Goal: Task Accomplishment & Management: Complete application form

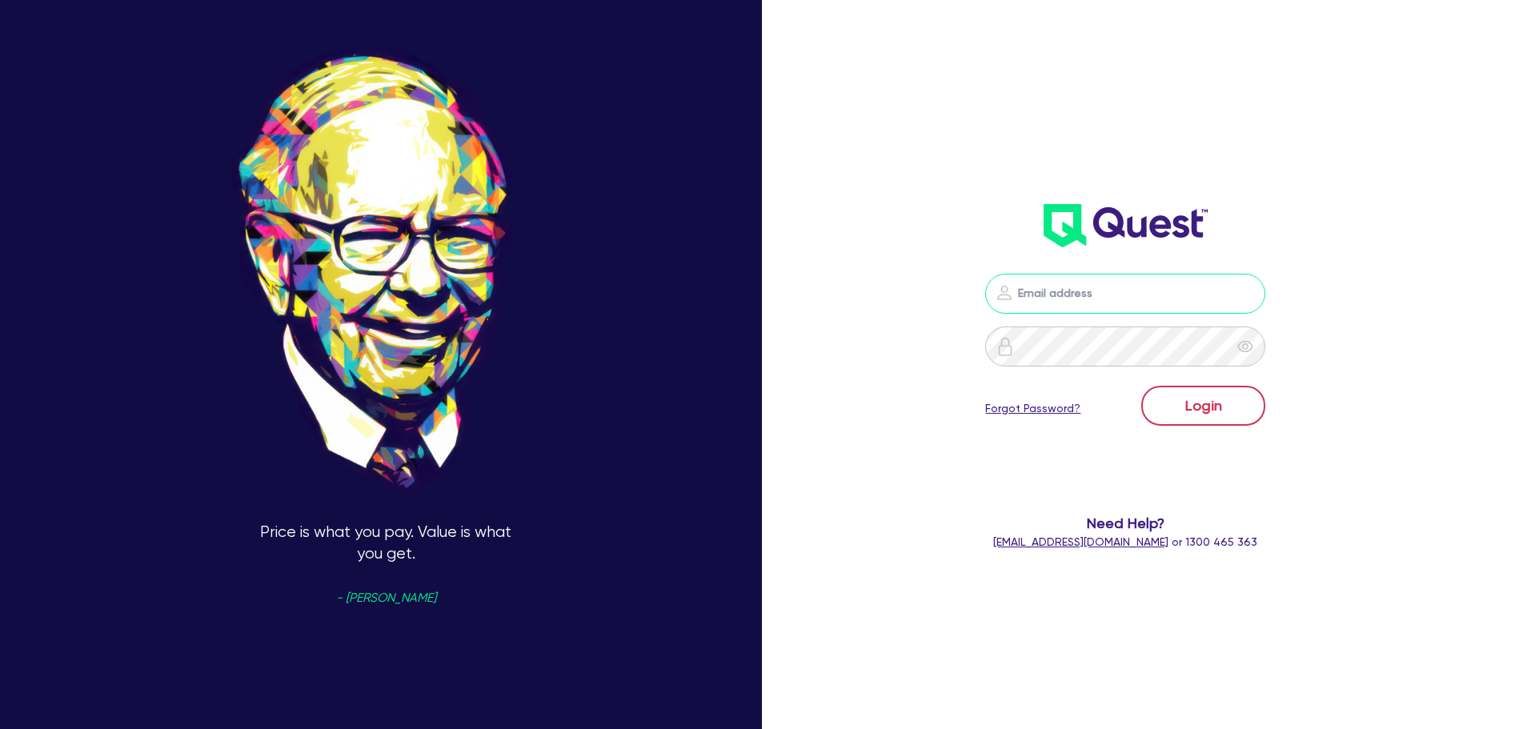
type input "[PERSON_NAME][EMAIL_ADDRESS][DOMAIN_NAME]"
click at [1203, 397] on button "Login" at bounding box center [1203, 406] width 124 height 40
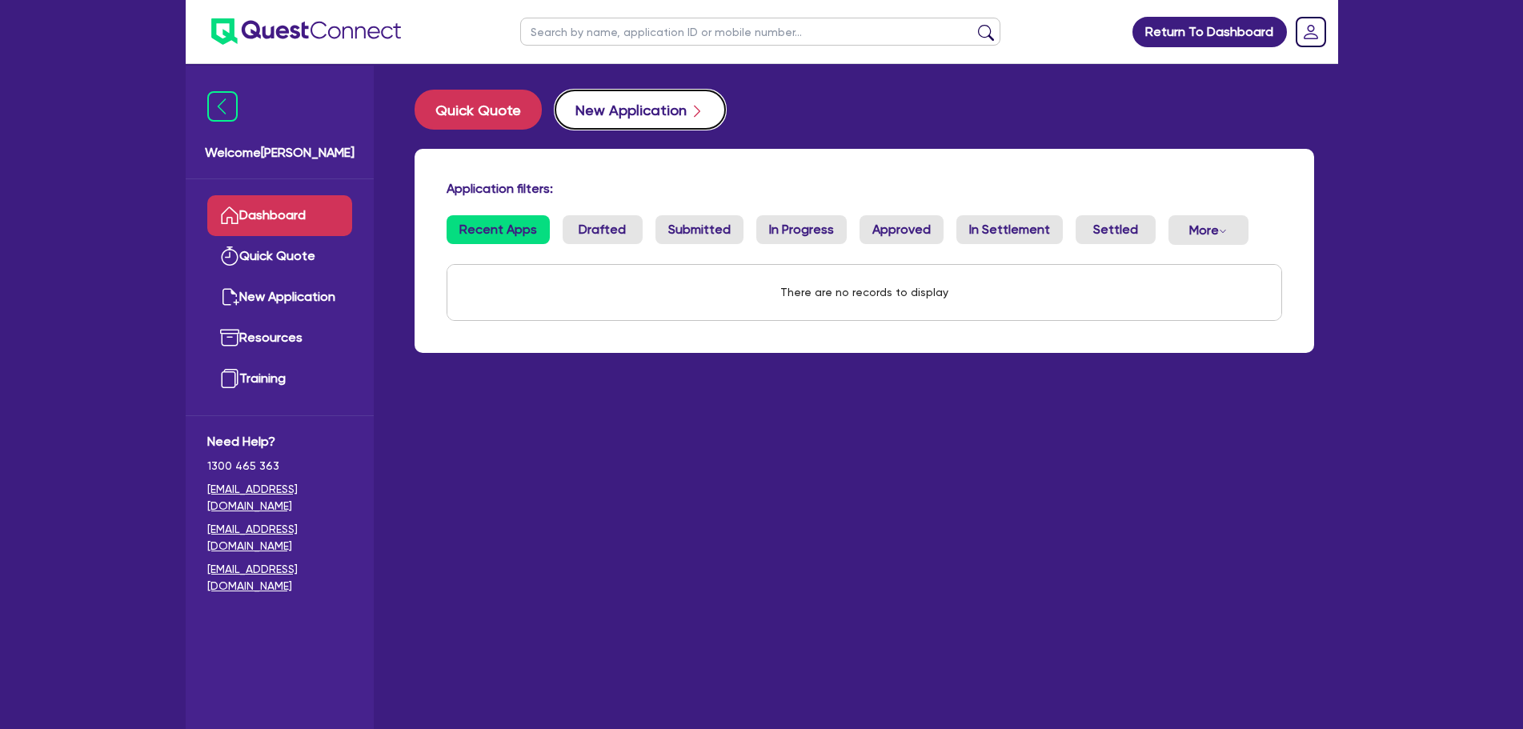
click at [618, 101] on button "New Application" at bounding box center [639, 110] width 171 height 40
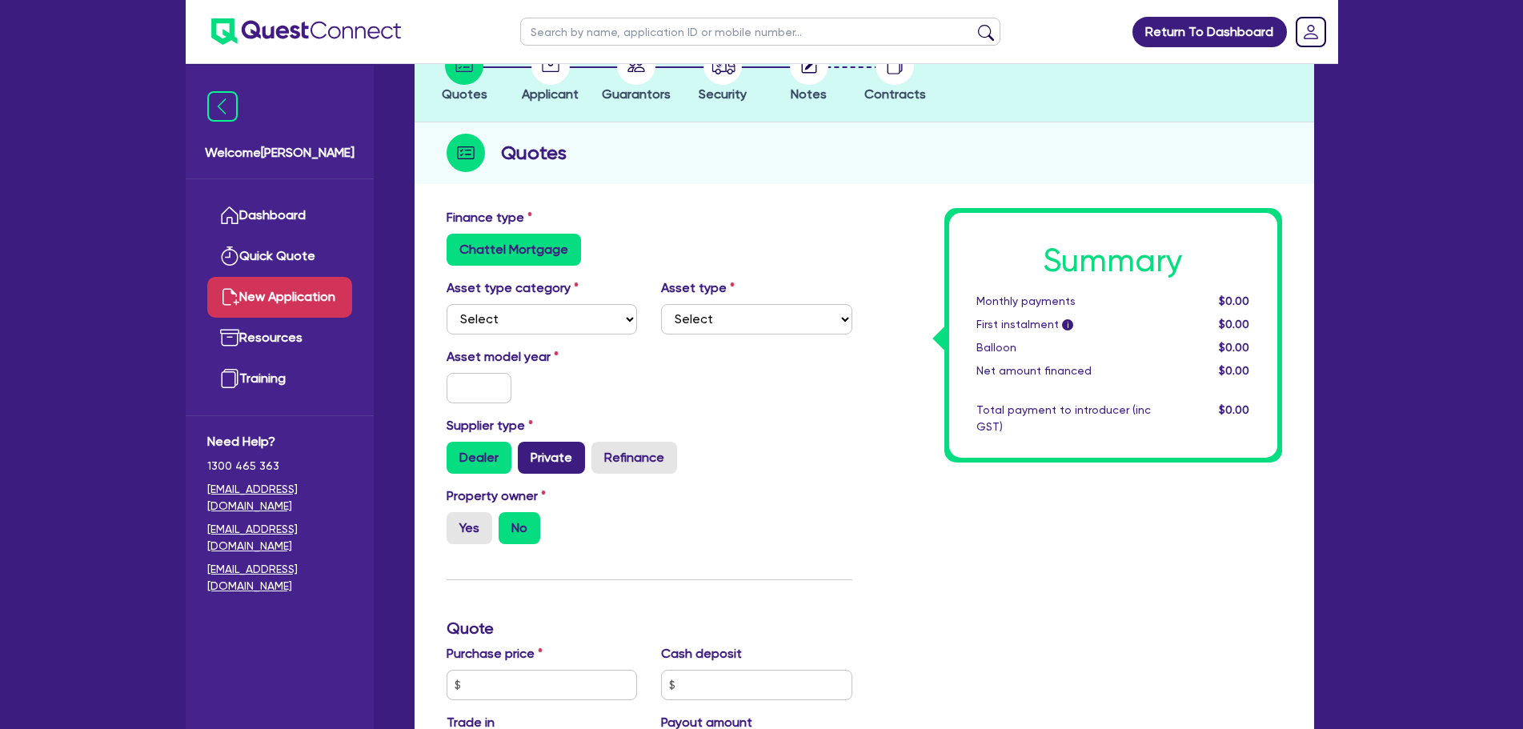
scroll to position [320, 0]
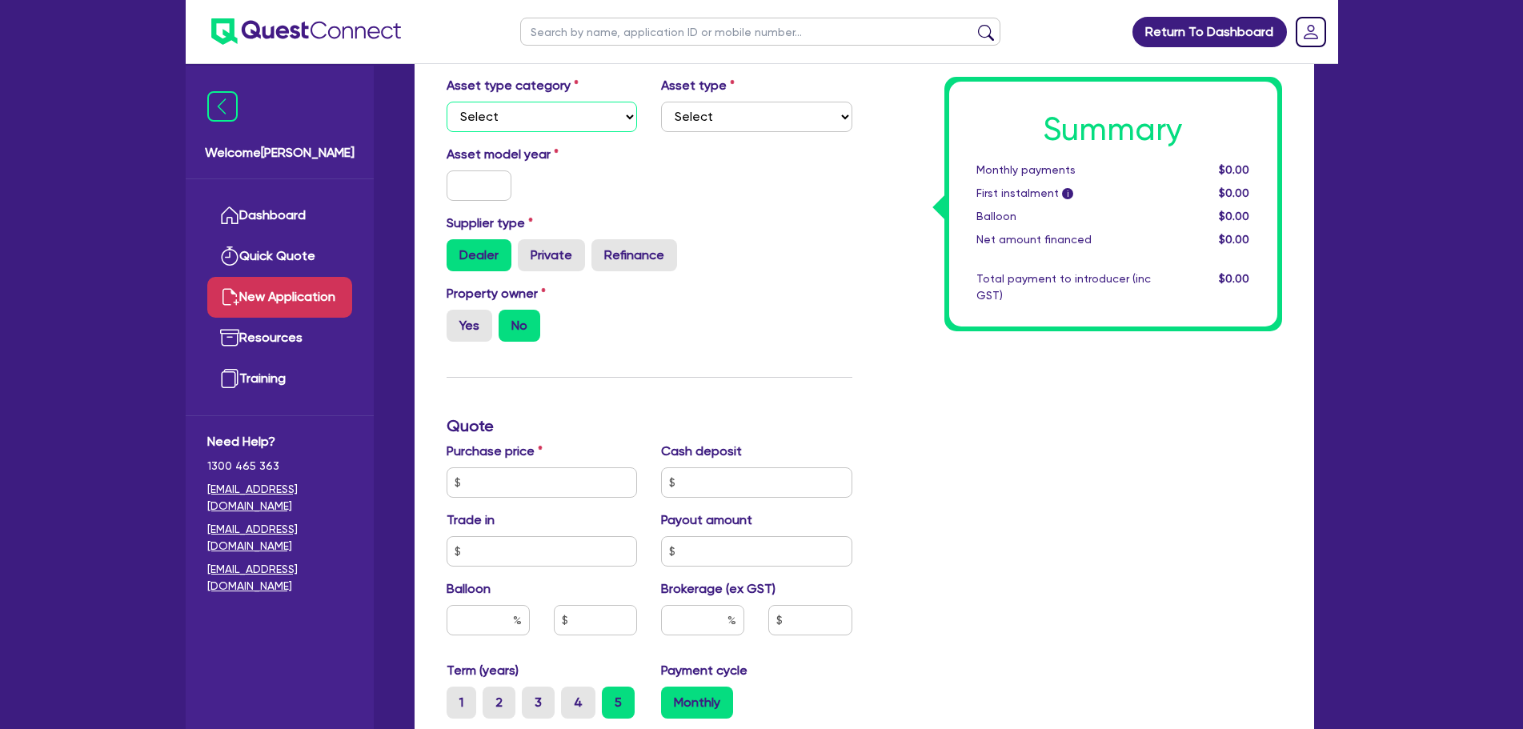
click at [524, 125] on select "Select Cars and light trucks Primary assets Secondary assets Tertiary assets" at bounding box center [541, 117] width 191 height 30
click at [545, 130] on select "Select Cars and light trucks Primary assets Secondary assets Tertiary assets" at bounding box center [541, 117] width 191 height 30
click at [446, 102] on select "Select Cars and light trucks Primary assets Secondary assets Tertiary assets" at bounding box center [541, 117] width 191 height 30
click at [588, 131] on div "Asset type category Select Cars and light trucks Primary assets Secondary asset…" at bounding box center [649, 110] width 430 height 69
drag, startPoint x: 584, startPoint y: 114, endPoint x: 570, endPoint y: 131, distance: 22.2
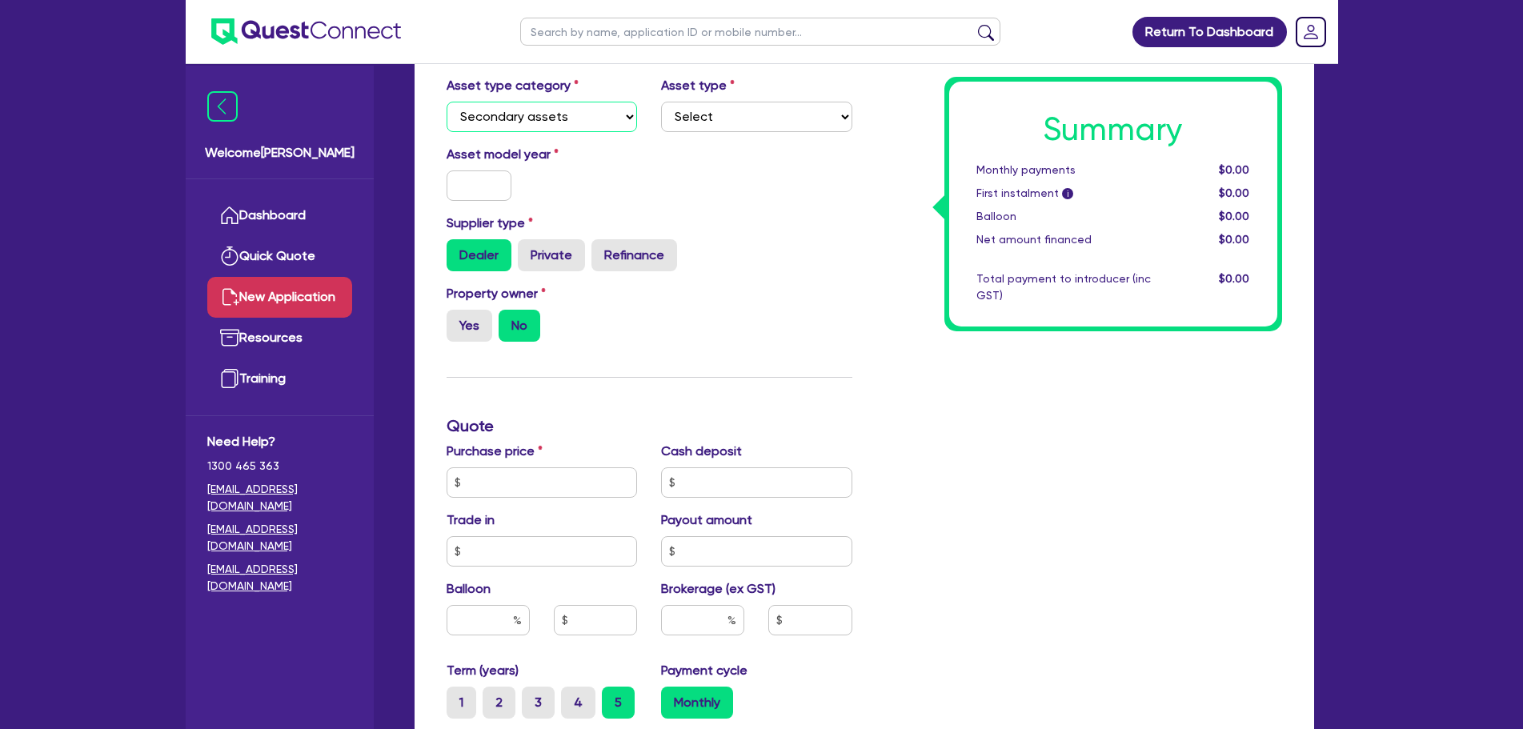
click at [583, 115] on select "Select Cars and light trucks Primary assets Secondary assets Tertiary assets" at bounding box center [541, 117] width 191 height 30
select select "PRIMARY_ASSETS"
click at [446, 102] on select "Select Cars and light trucks Primary assets Secondary assets Tertiary assets" at bounding box center [541, 117] width 191 height 30
click at [785, 97] on div "Asset type Select Heavy trucks over 4.5 tonne Trailers Bus and coaches Yellow g…" at bounding box center [756, 104] width 215 height 56
drag, startPoint x: 750, startPoint y: 119, endPoint x: 741, endPoint y: 130, distance: 14.2
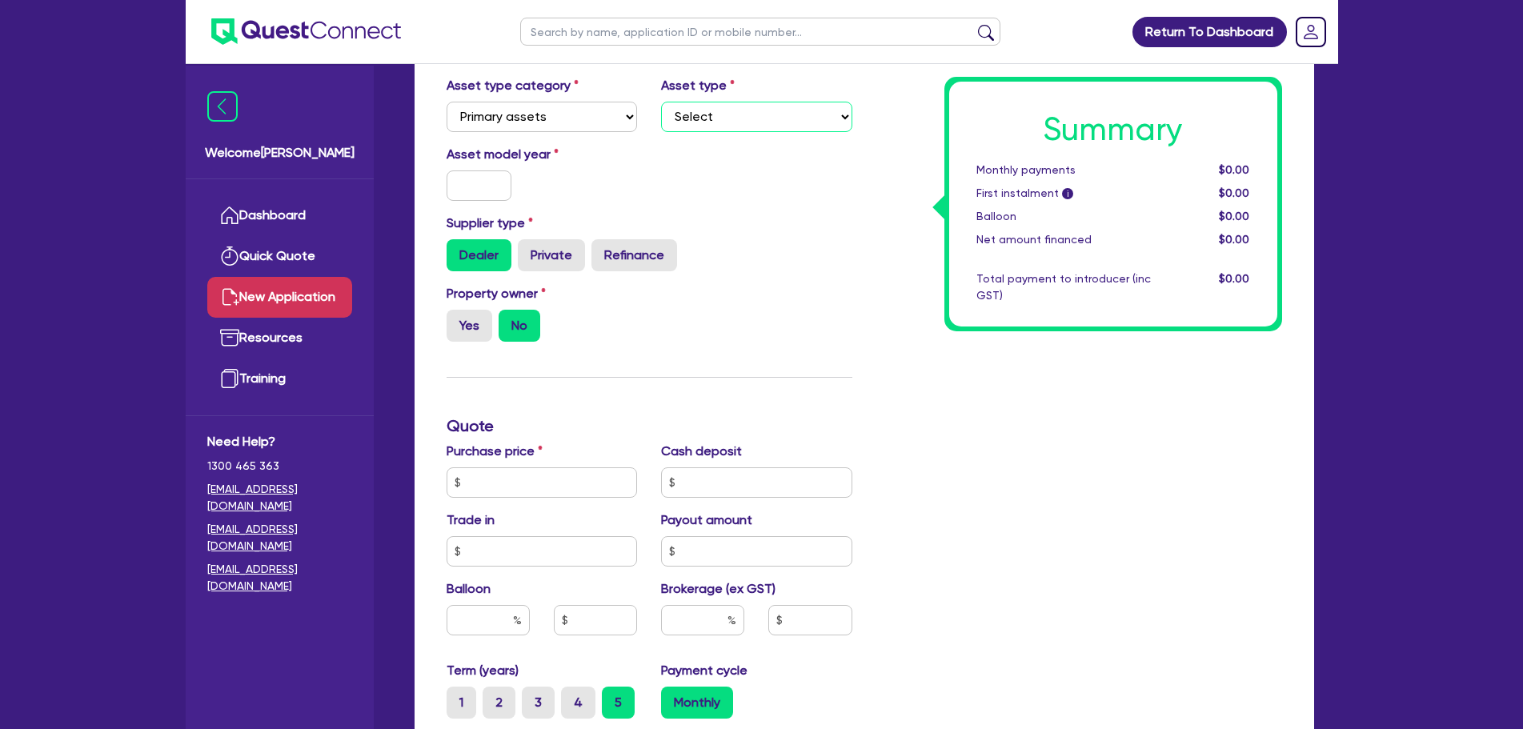
click at [749, 119] on select "Select Heavy trucks over 4.5 tonne Trailers Bus and coaches Yellow goods and ex…" at bounding box center [756, 117] width 191 height 30
select select "TRAILERS"
click at [661, 102] on select "Select Heavy trucks over 4.5 tonne Trailers Bus and coaches Yellow goods and ex…" at bounding box center [756, 117] width 191 height 30
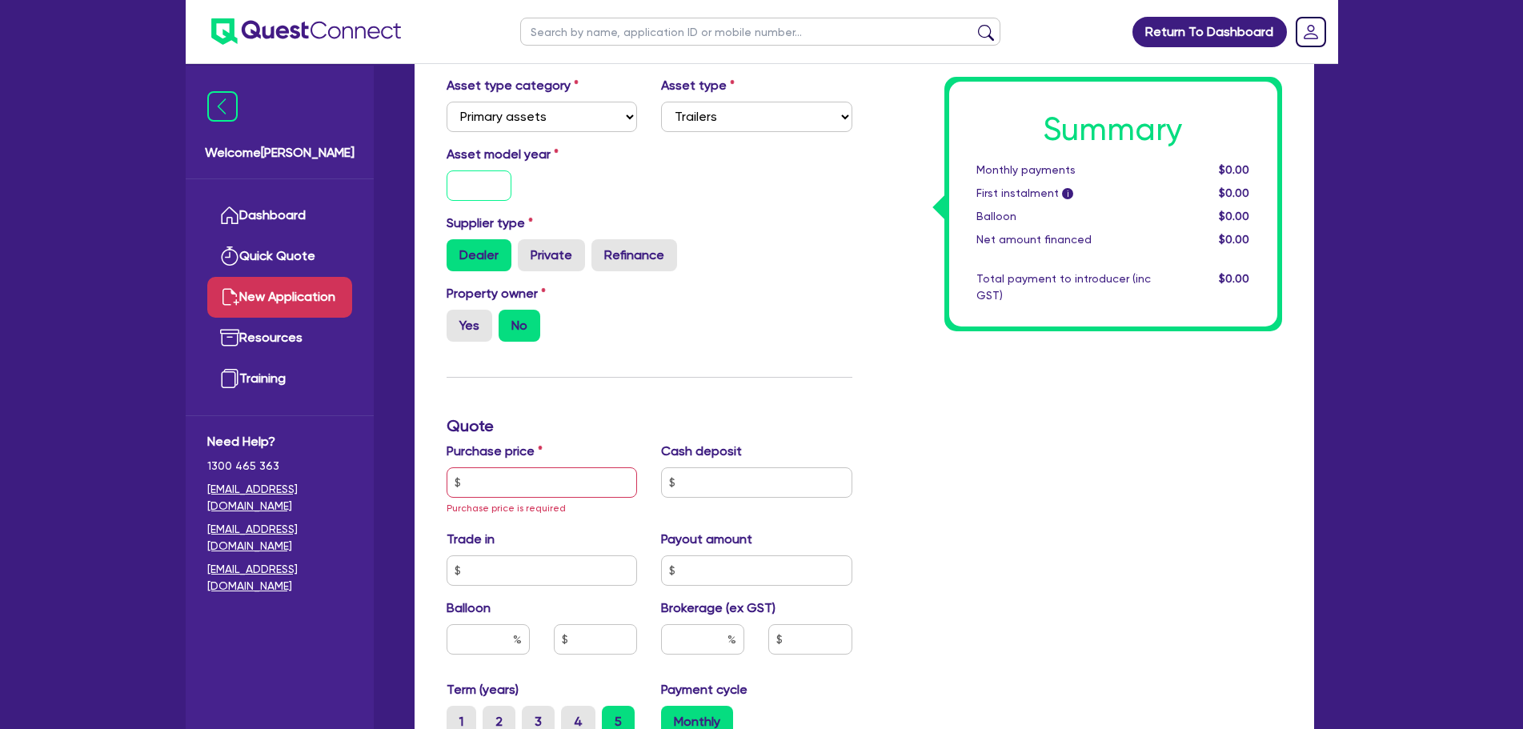
click at [494, 186] on input "text" at bounding box center [479, 185] width 66 height 30
type input "2025"
drag, startPoint x: 610, startPoint y: 335, endPoint x: 506, endPoint y: 330, distance: 105.0
click at [610, 336] on div "Yes No" at bounding box center [541, 326] width 191 height 32
click at [506, 490] on input "text" at bounding box center [541, 482] width 191 height 30
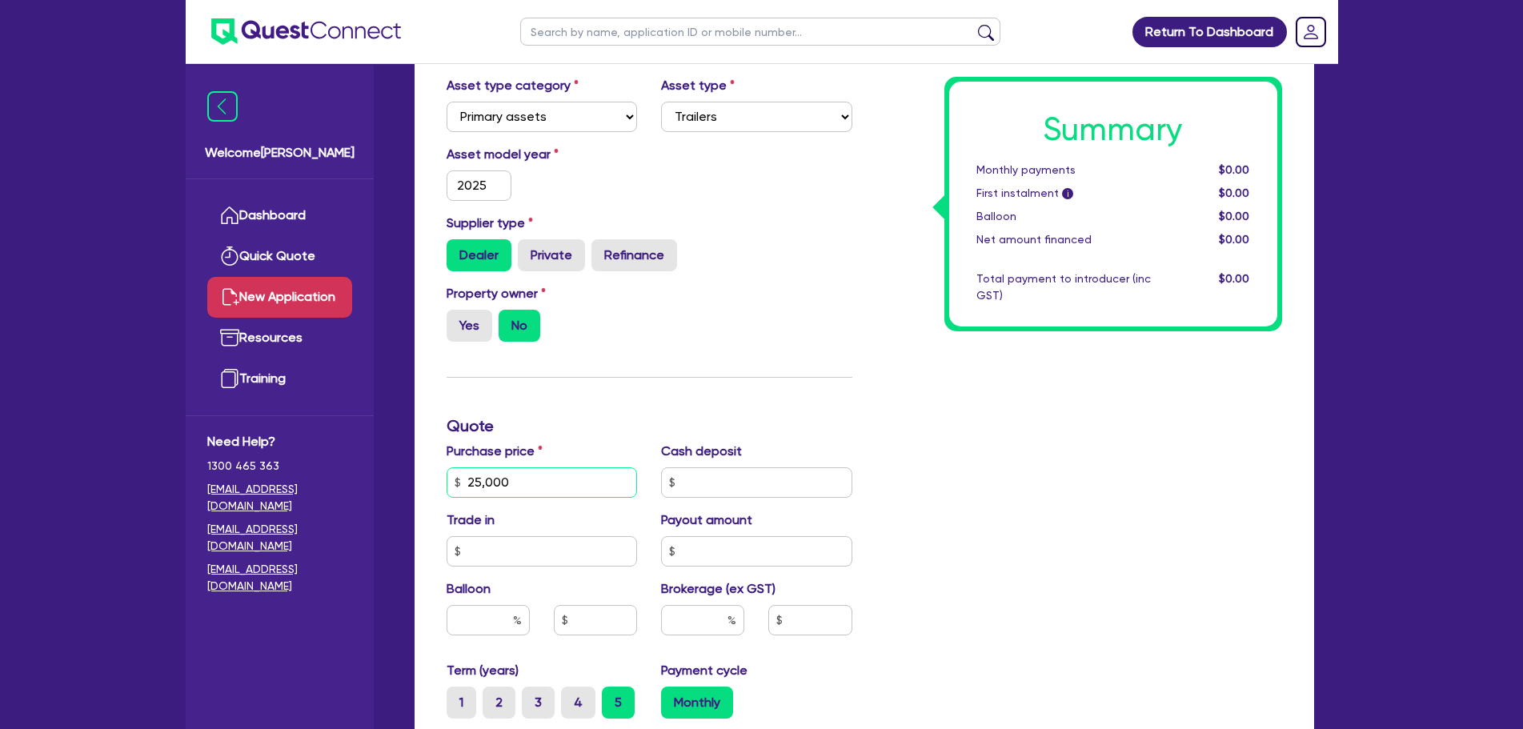
type input "25,000"
type input "0"
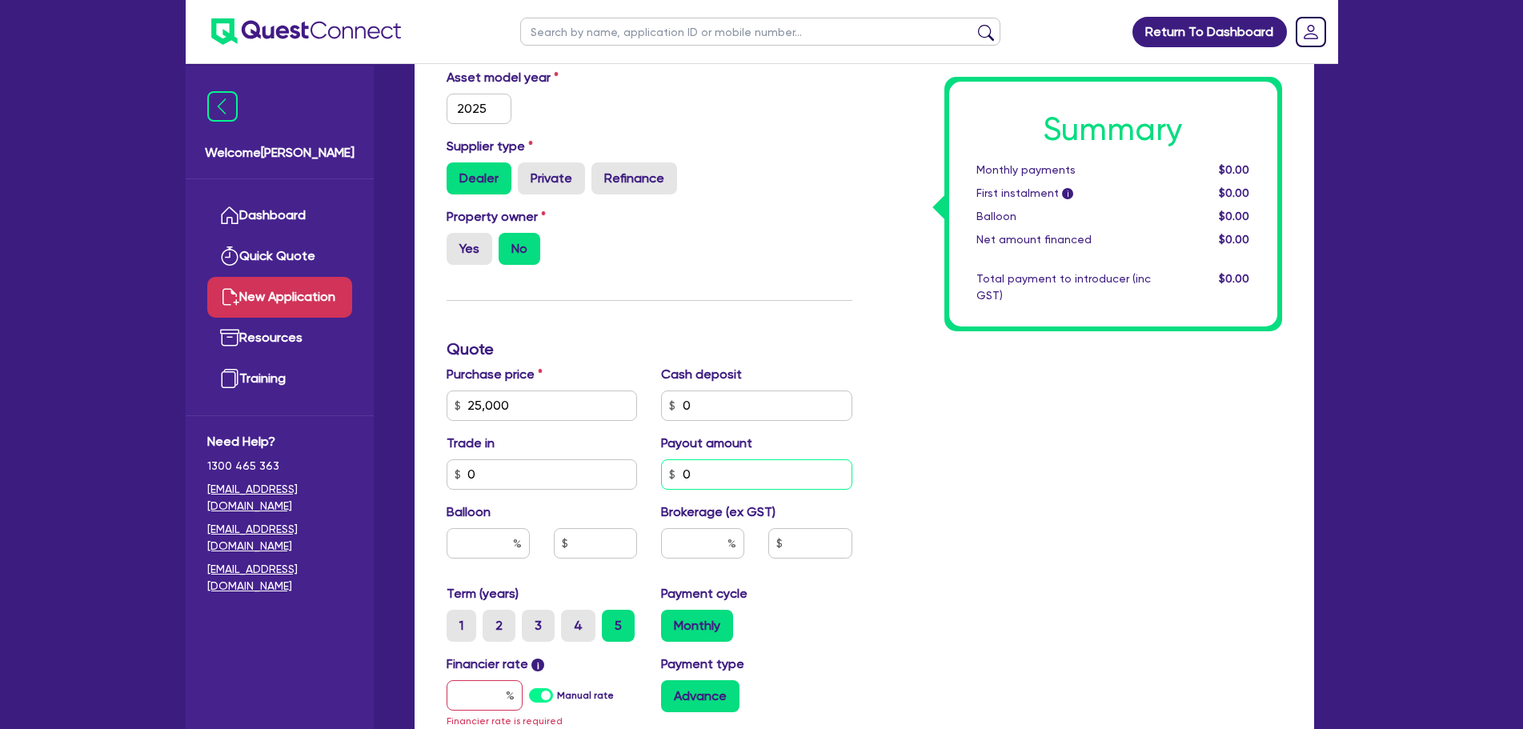
scroll to position [534, 0]
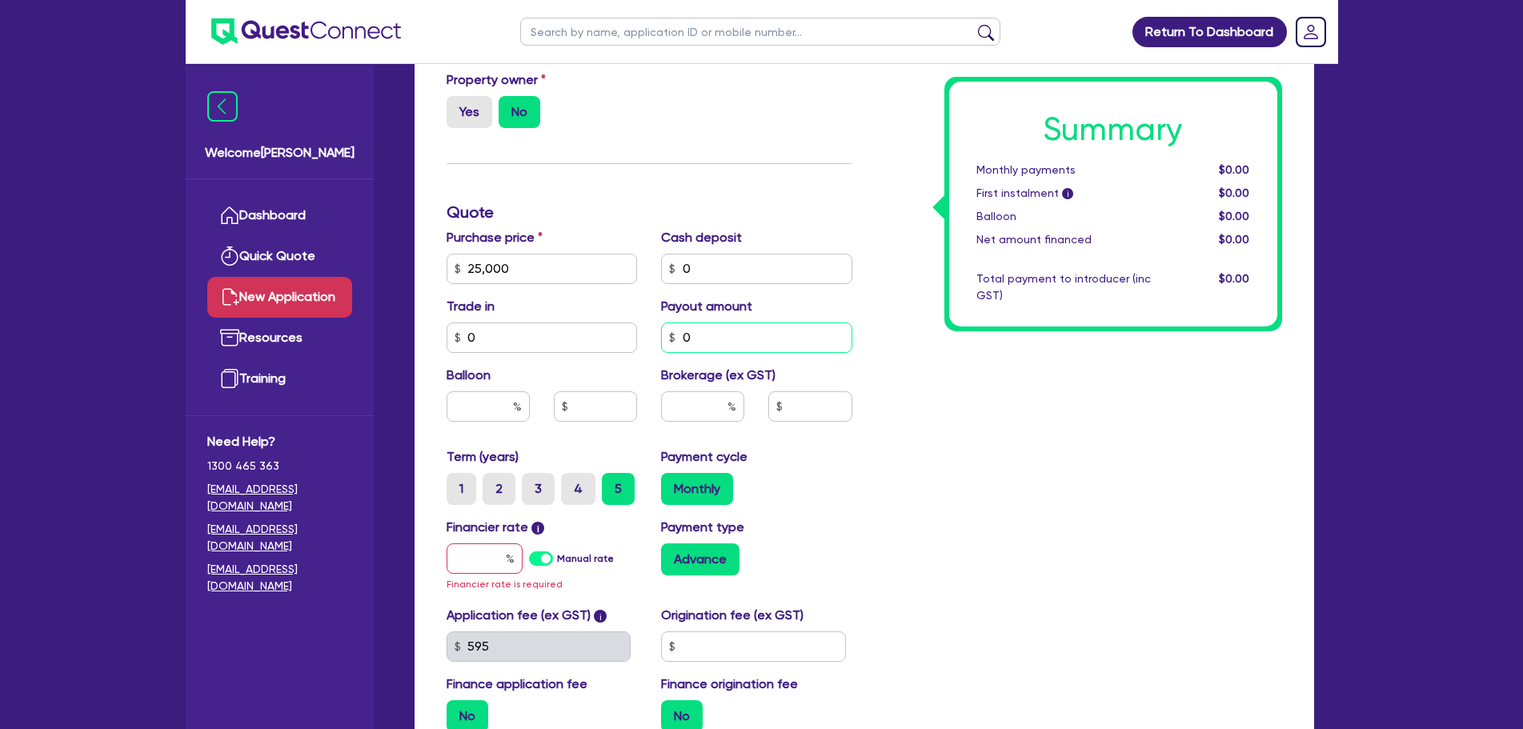
type input "0"
click at [507, 407] on input "text" at bounding box center [487, 406] width 83 height 30
type input "0"
click at [1006, 498] on div "Summary Monthly payments $0.00 First instalment i $0.00 Balloon $0.00 Net amoun…" at bounding box center [1079, 268] width 430 height 953
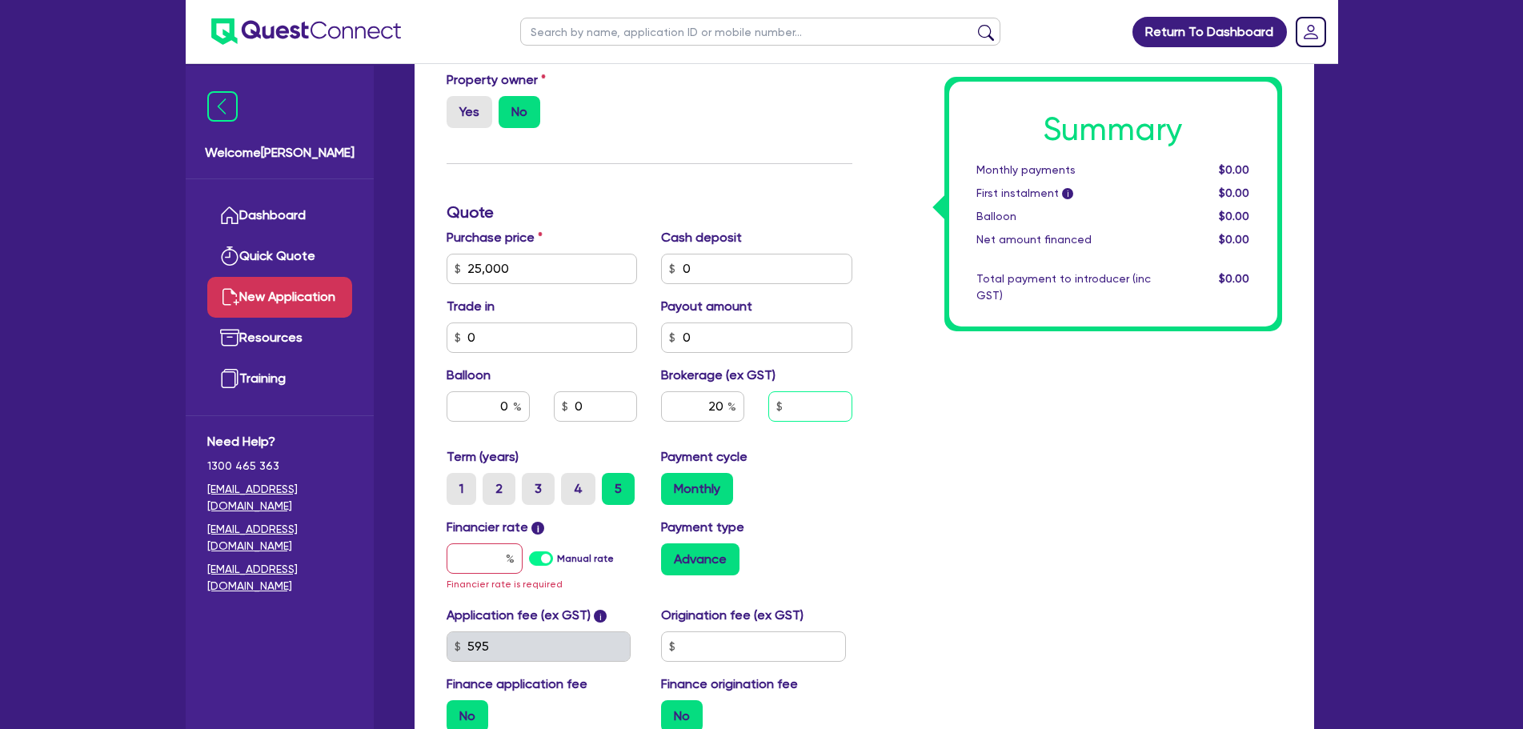
click at [802, 406] on input "text" at bounding box center [809, 406] width 83 height 30
click at [746, 378] on label "Brokerage (ex GST)" at bounding box center [718, 375] width 114 height 19
click at [712, 402] on input "20" at bounding box center [702, 406] width 83 height 30
drag, startPoint x: 697, startPoint y: 405, endPoint x: 786, endPoint y: 402, distance: 89.6
click at [786, 402] on div "20" at bounding box center [756, 412] width 215 height 43
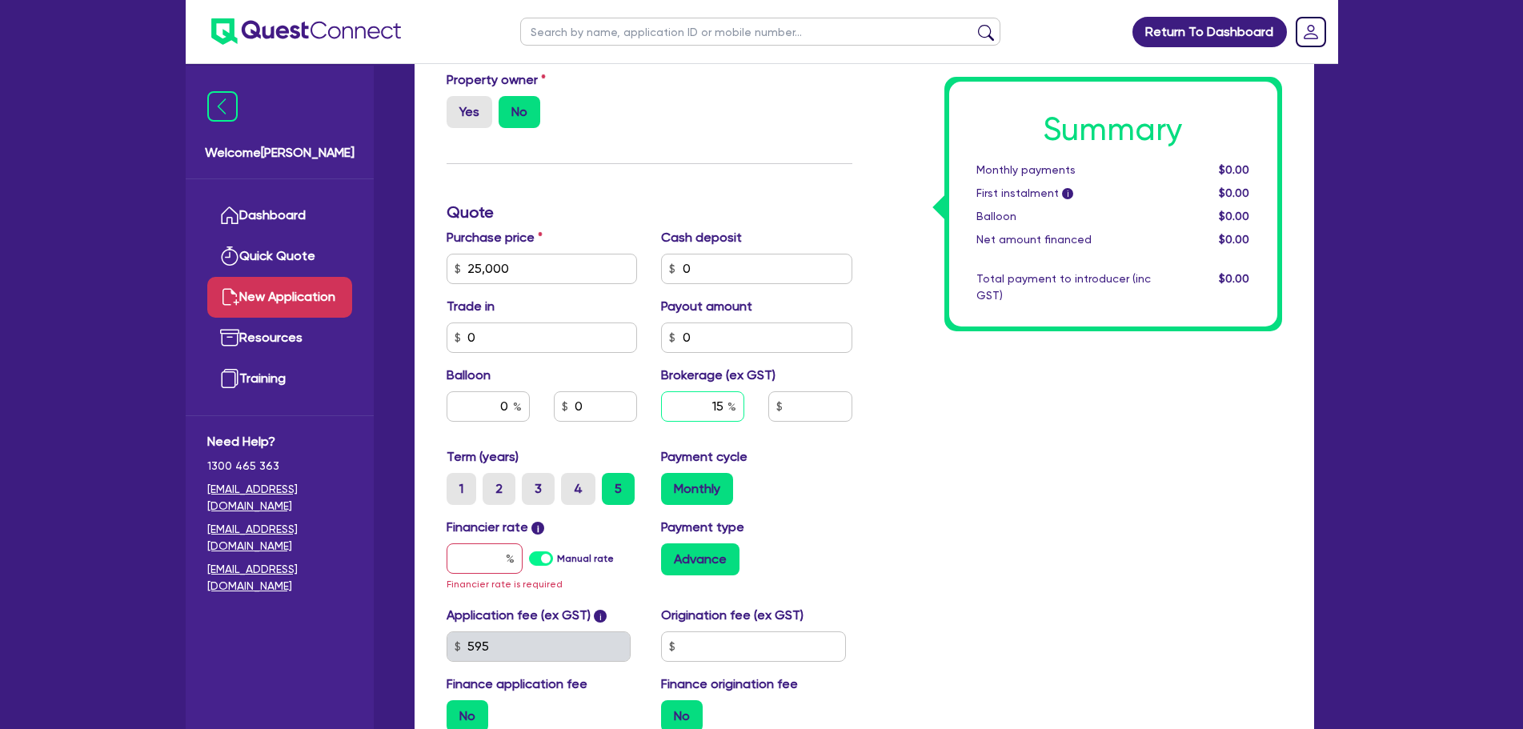
type input "15"
click at [822, 381] on div "Brokerage (ex GST) 15" at bounding box center [756, 400] width 215 height 69
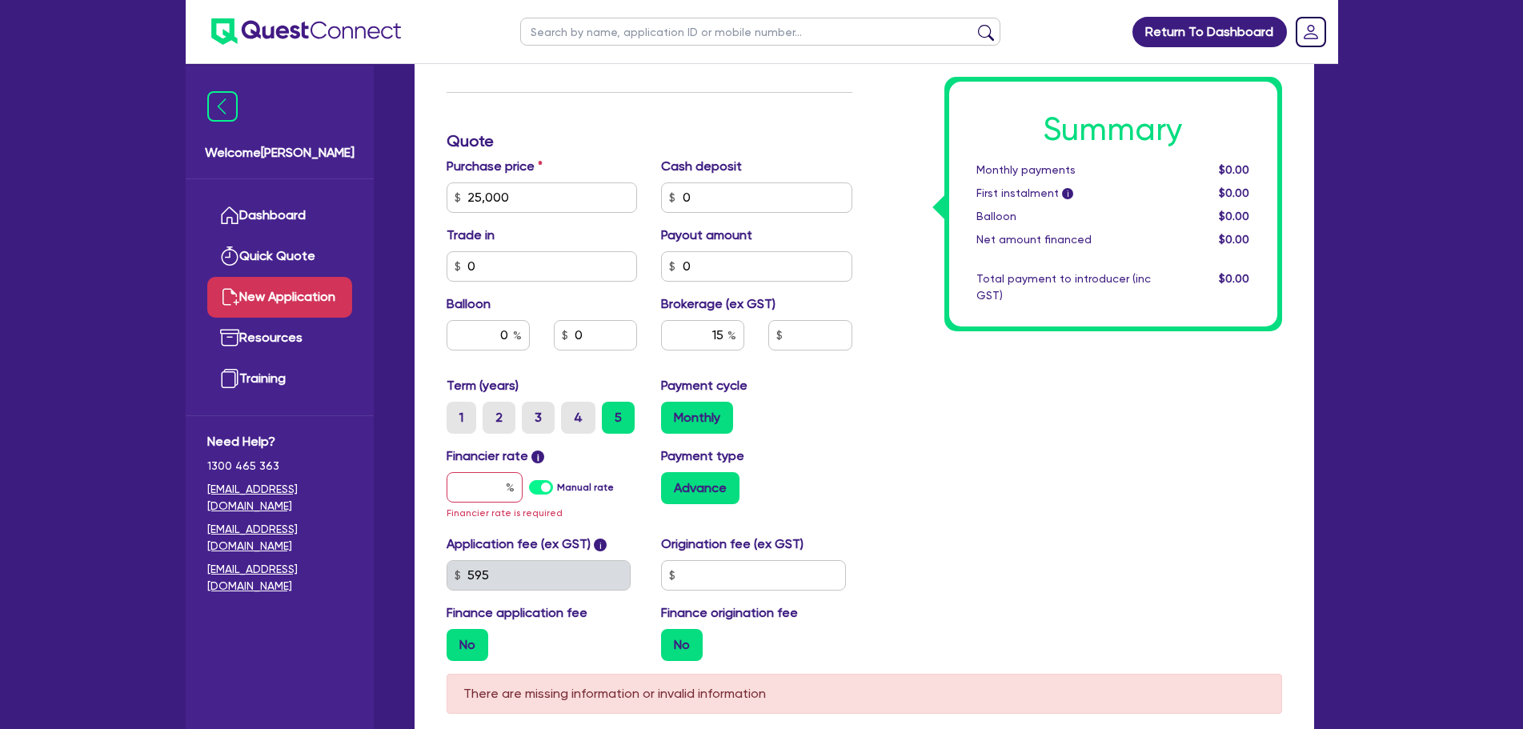
scroll to position [640, 0]
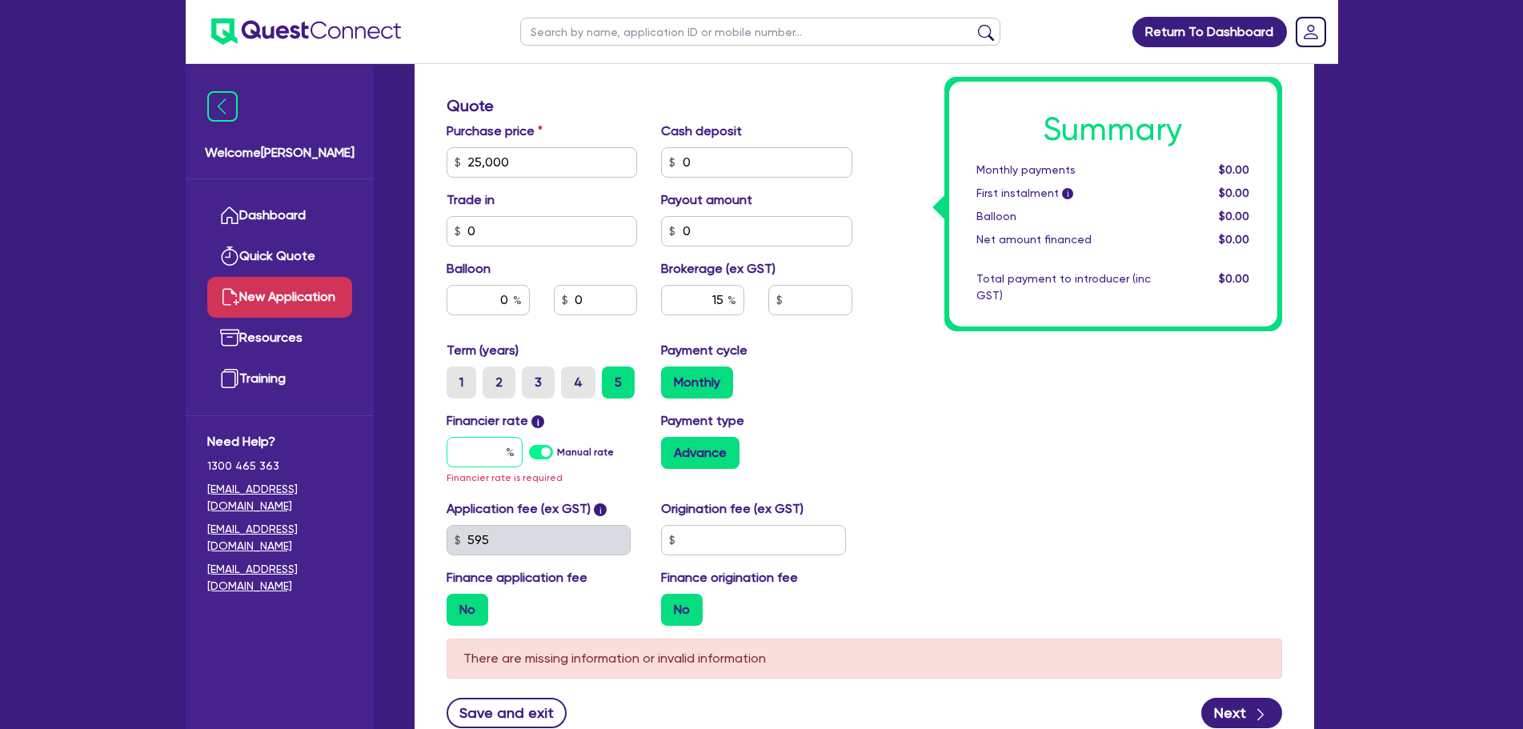
click at [478, 452] on input "text" at bounding box center [484, 452] width 76 height 30
click at [557, 458] on label "Manual rate" at bounding box center [585, 452] width 57 height 14
click at [0, 0] on input "Manual rate" at bounding box center [0, 0] width 0 height 0
type input "3,750"
type input "17"
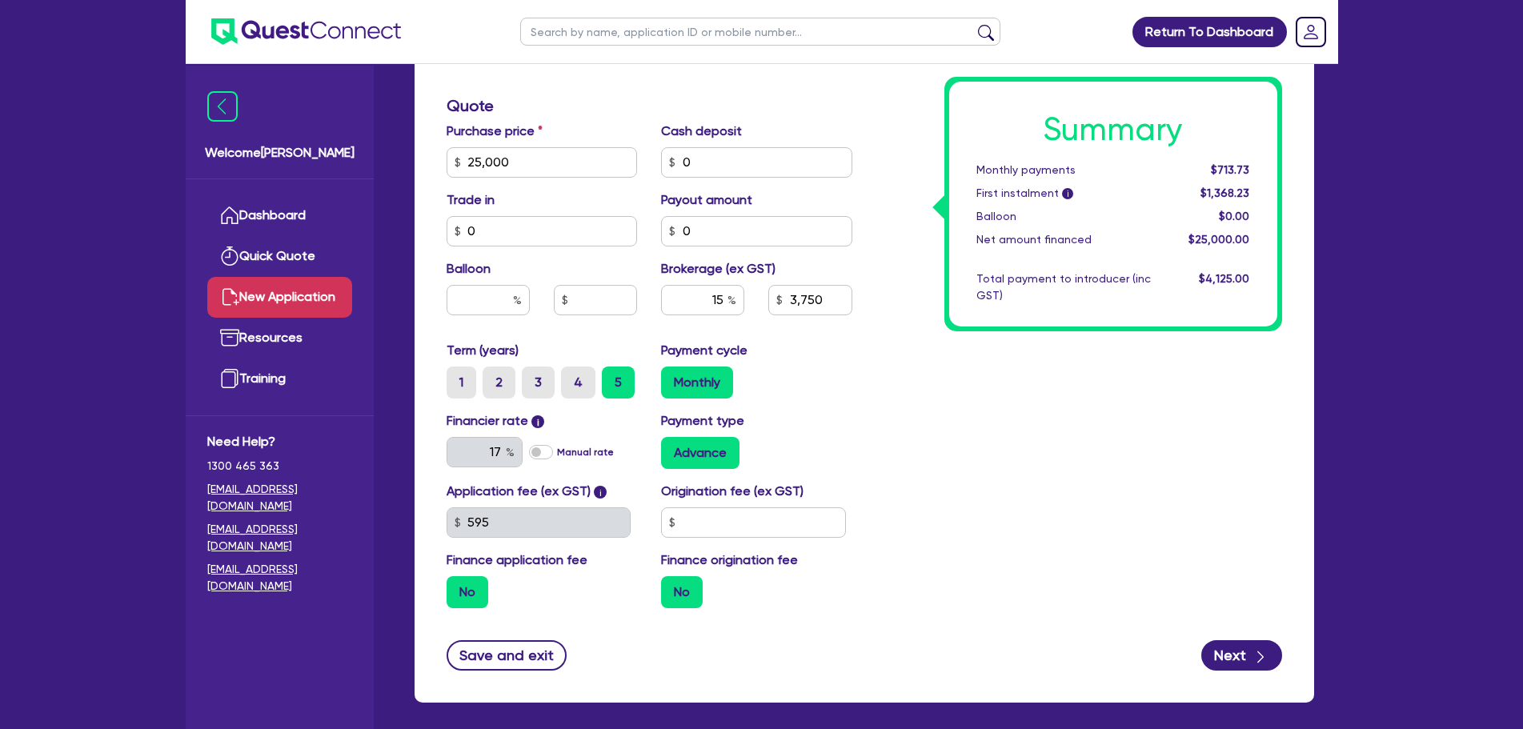
click at [557, 451] on label "Manual rate" at bounding box center [585, 452] width 57 height 14
click at [0, 0] on input "Manual rate" at bounding box center [0, 0] width 0 height 0
click at [557, 450] on label "Manual rate" at bounding box center [585, 452] width 57 height 14
click at [0, 0] on input "Manual rate" at bounding box center [0, 0] width 0 height 0
type input "3,750"
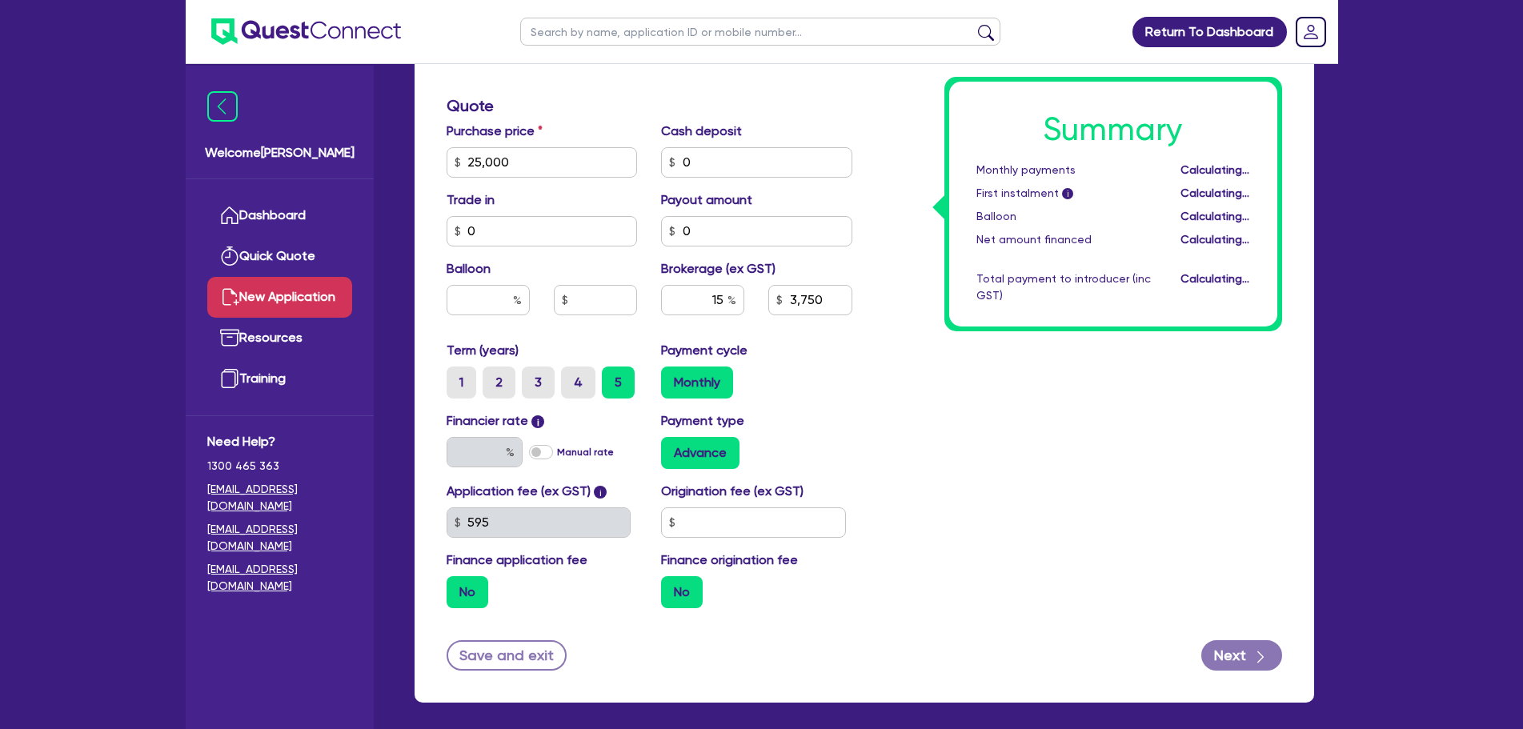
type input "17"
click at [899, 443] on div "Summary Monthly payments $713.73 First instalment i $1,368.23 Balloon $0.00 Net…" at bounding box center [1079, 153] width 430 height 935
click at [740, 518] on input "text" at bounding box center [753, 522] width 185 height 30
type input "1,990"
click at [808, 488] on div "Origination fee (ex GST) 1,990" at bounding box center [756, 510] width 215 height 56
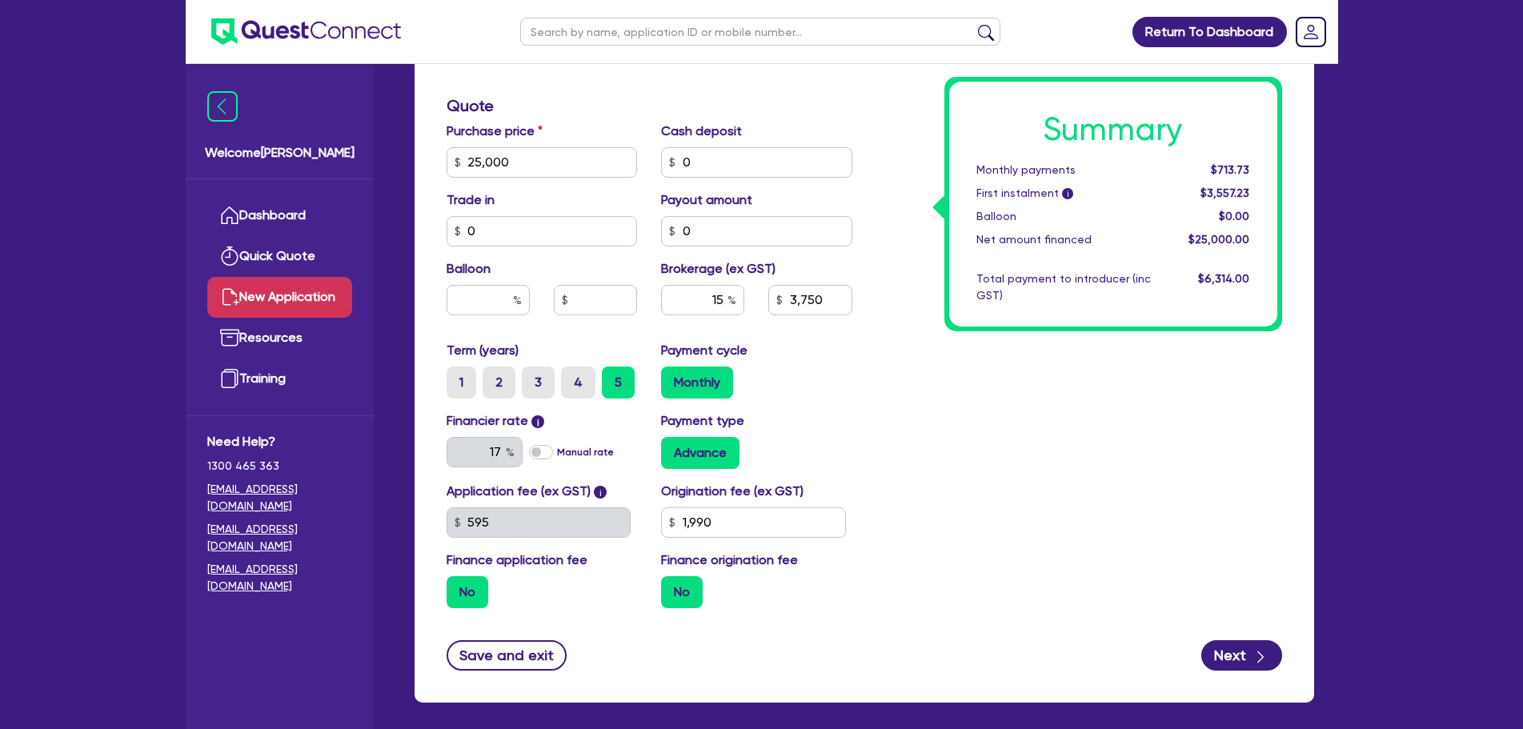
click at [794, 348] on div "Payment cycle Monthly" at bounding box center [756, 370] width 215 height 58
drag, startPoint x: 728, startPoint y: 522, endPoint x: 648, endPoint y: 522, distance: 80.0
click at [648, 522] on div "Application fee (ex GST) i 595 Origination fee (ex GST) 1,990 Finance applicati…" at bounding box center [649, 551] width 430 height 139
click at [785, 526] on input "1,990" at bounding box center [753, 522] width 185 height 30
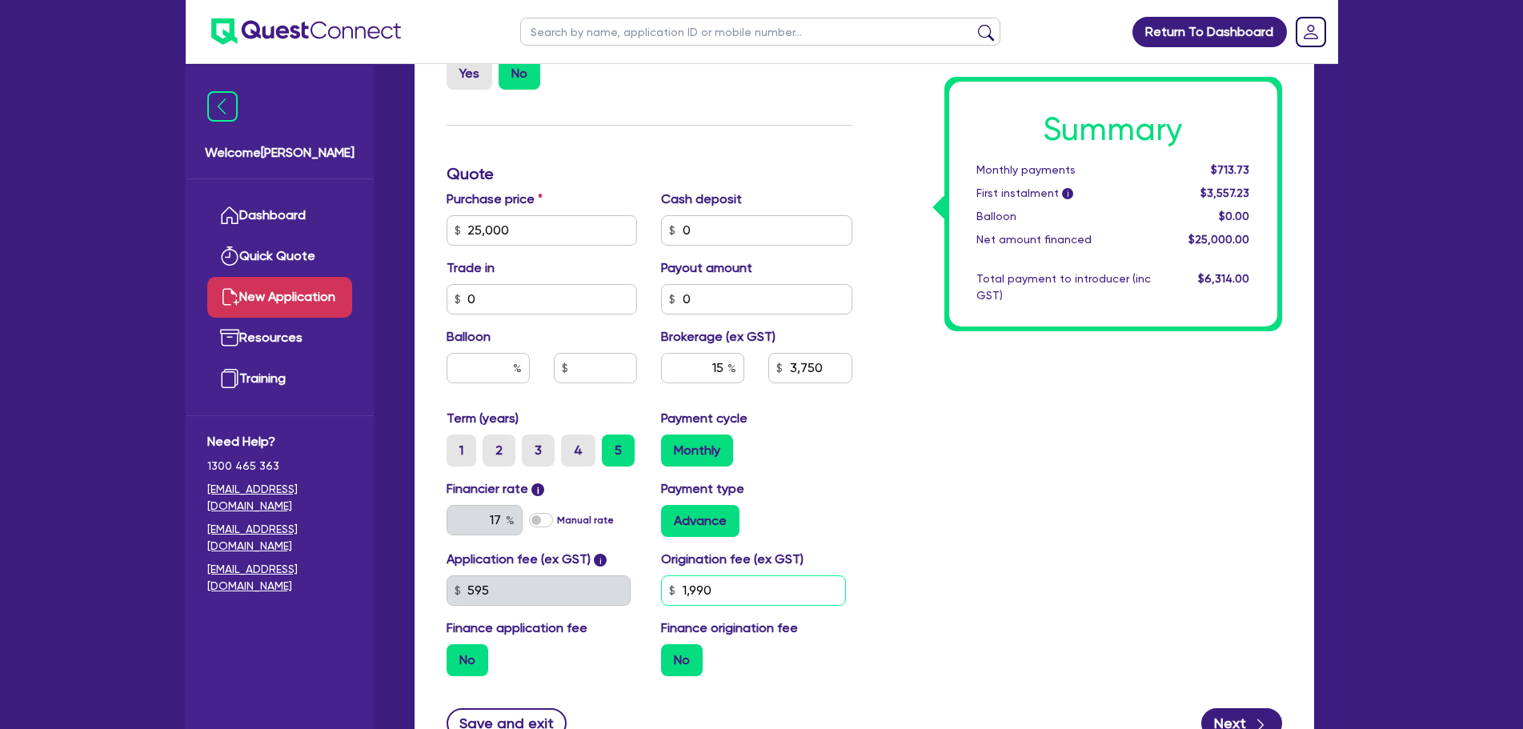
scroll to position [711, 0]
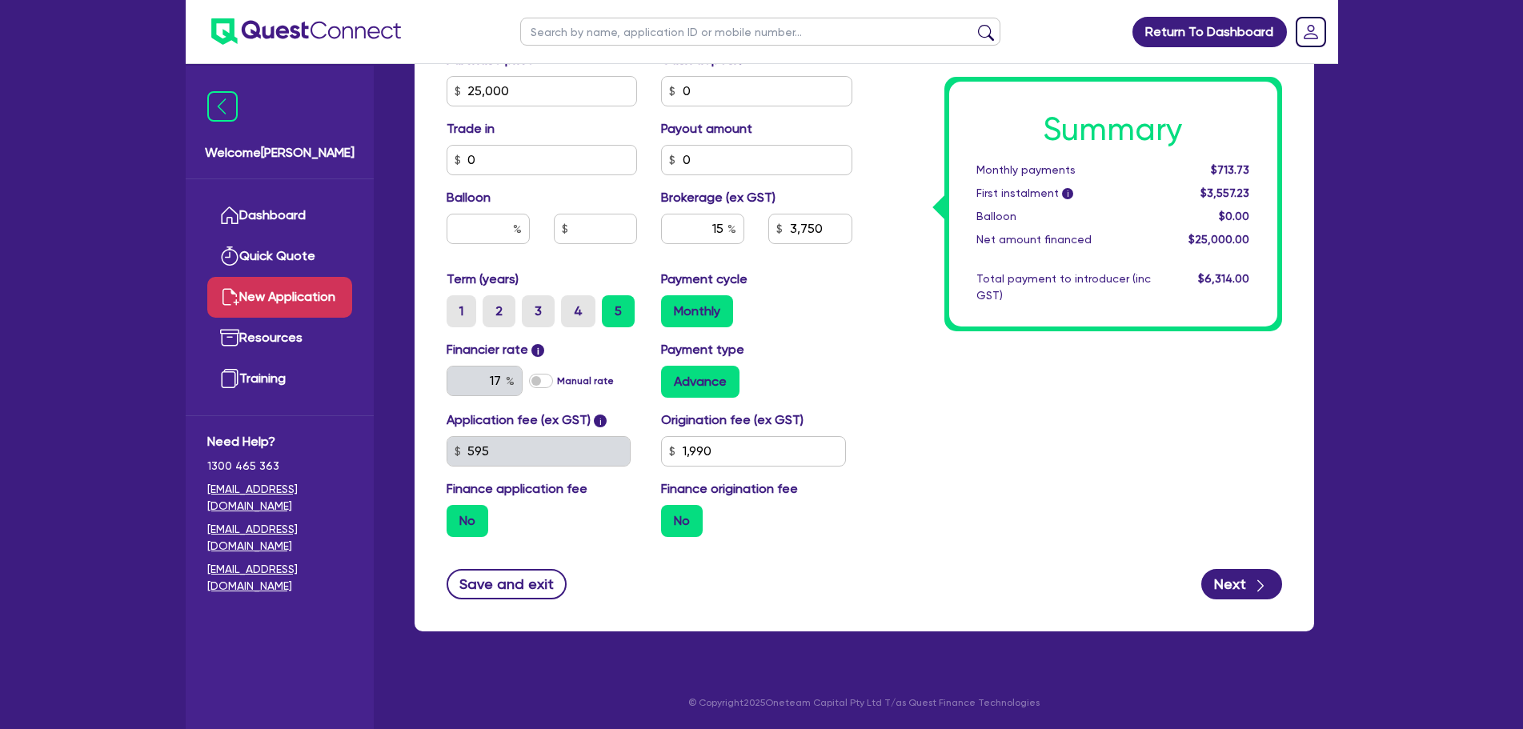
click at [1186, 542] on div "Summary Monthly payments $713.73 First instalment i $3,557.23 Balloon $0.00 Net…" at bounding box center [1079, 81] width 430 height 935
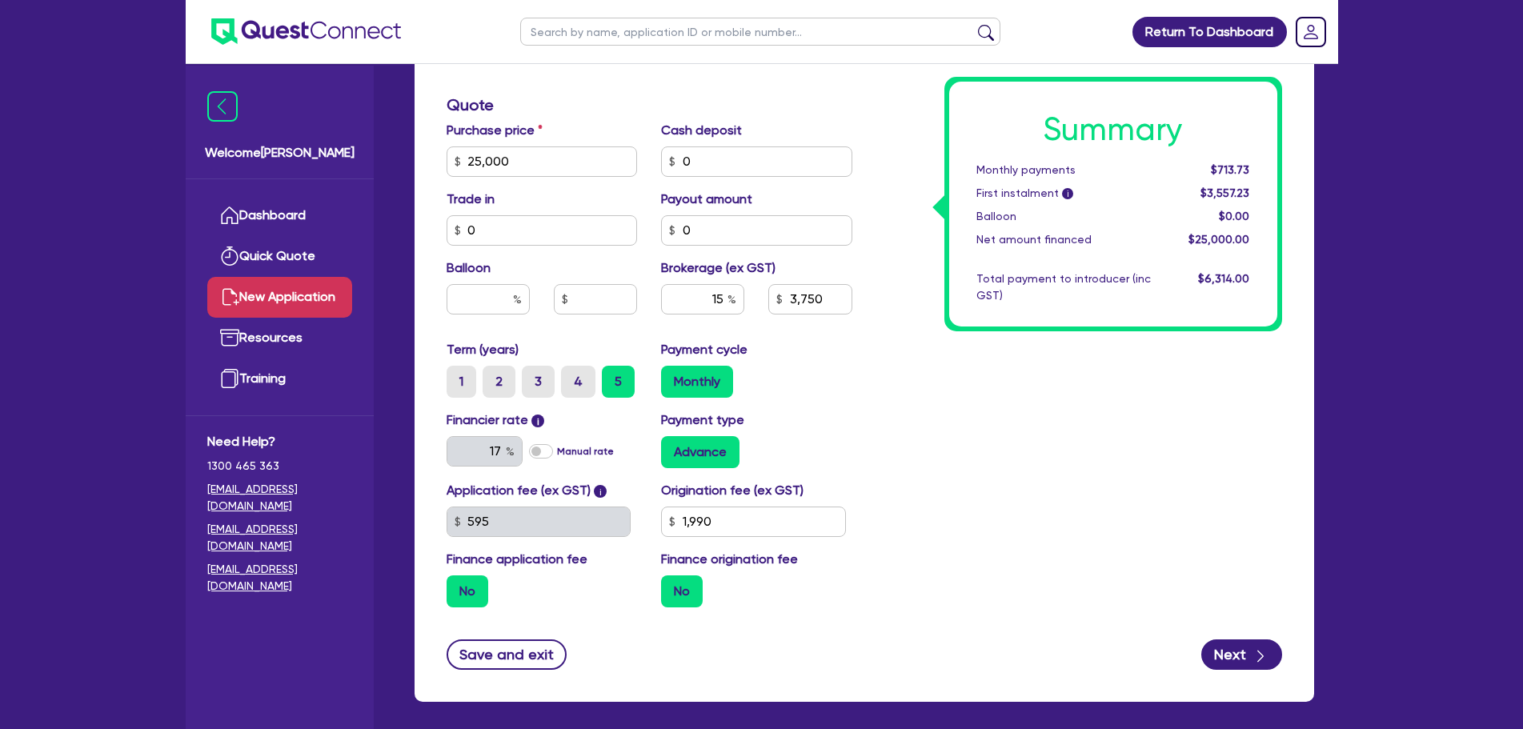
scroll to position [605, 0]
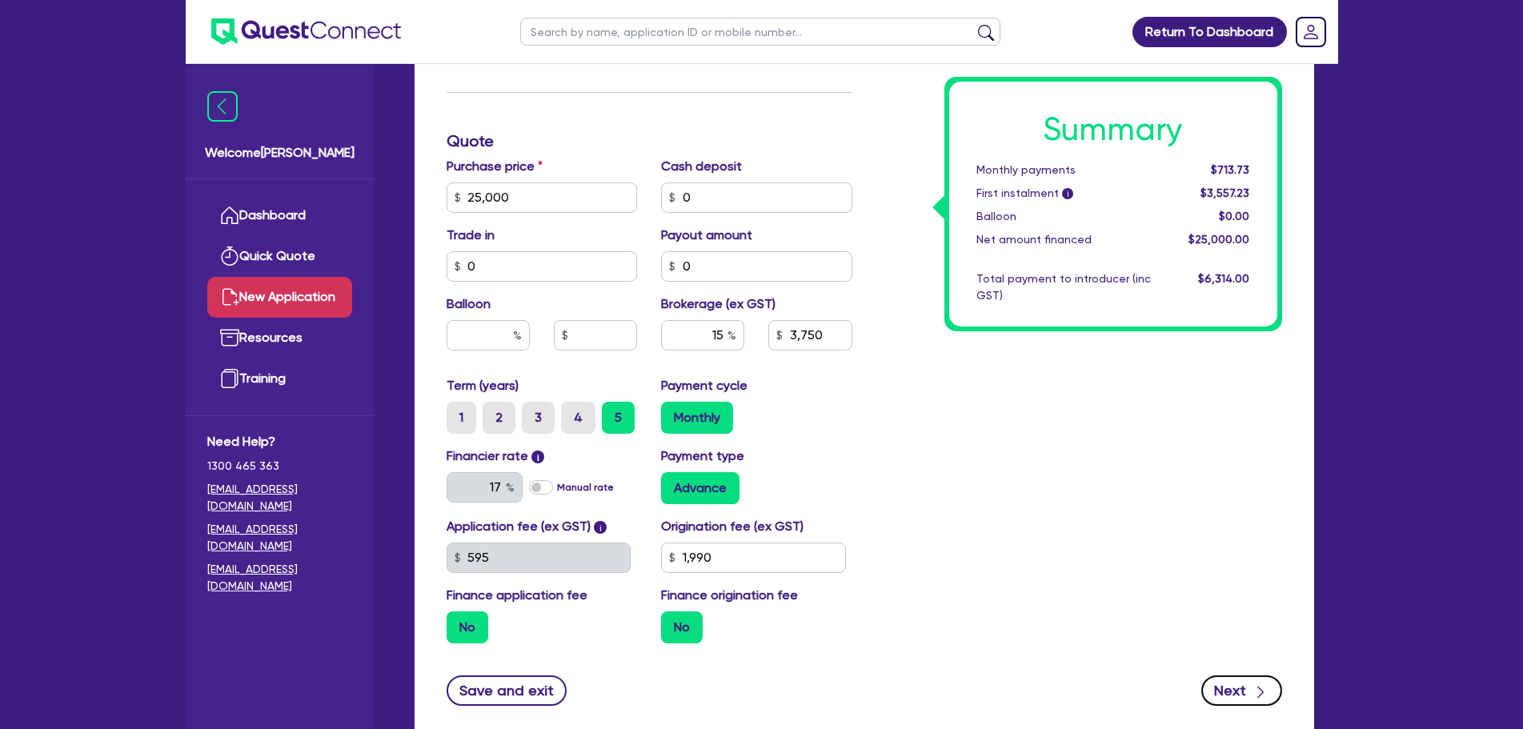
click at [1255, 691] on icon "button" at bounding box center [1260, 692] width 16 height 16
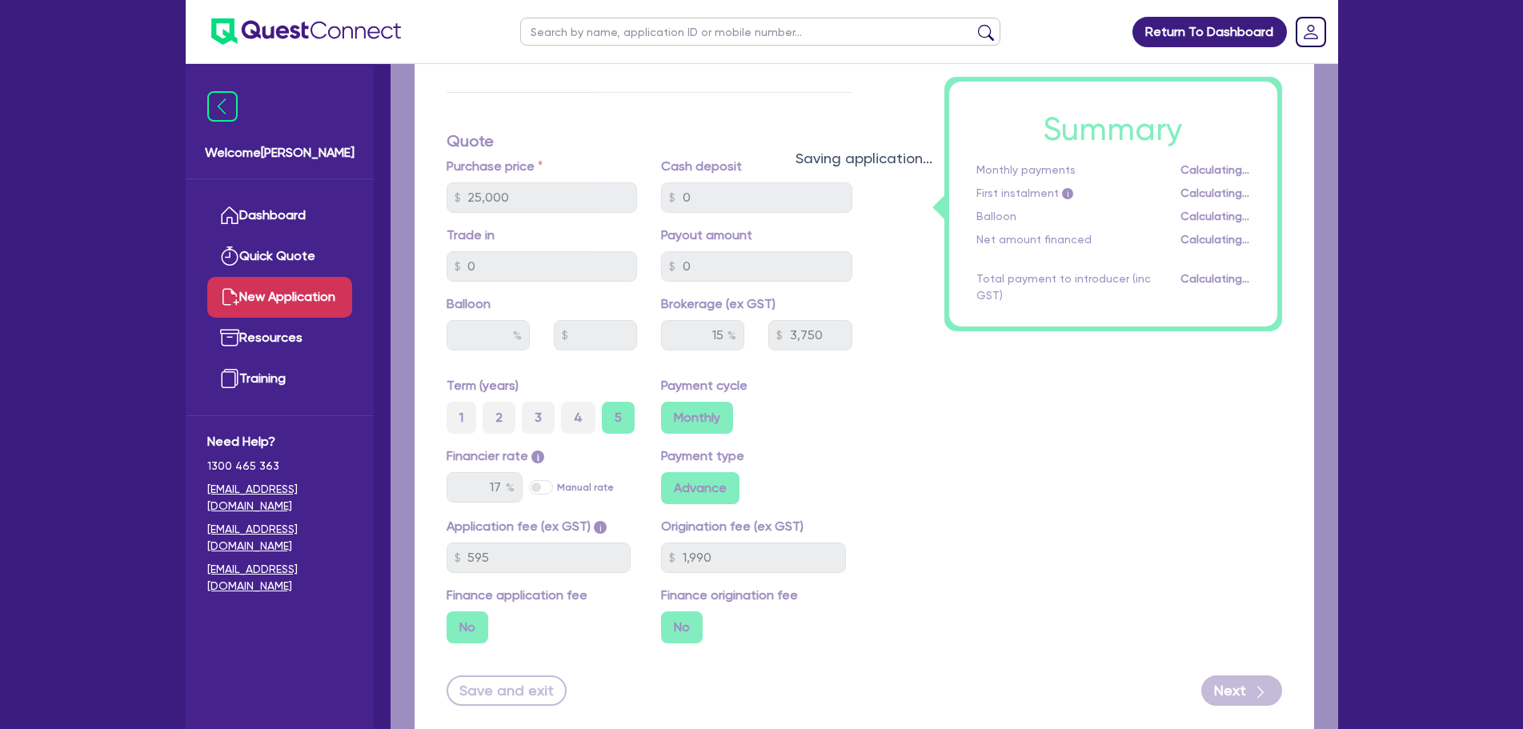
type input "3,750"
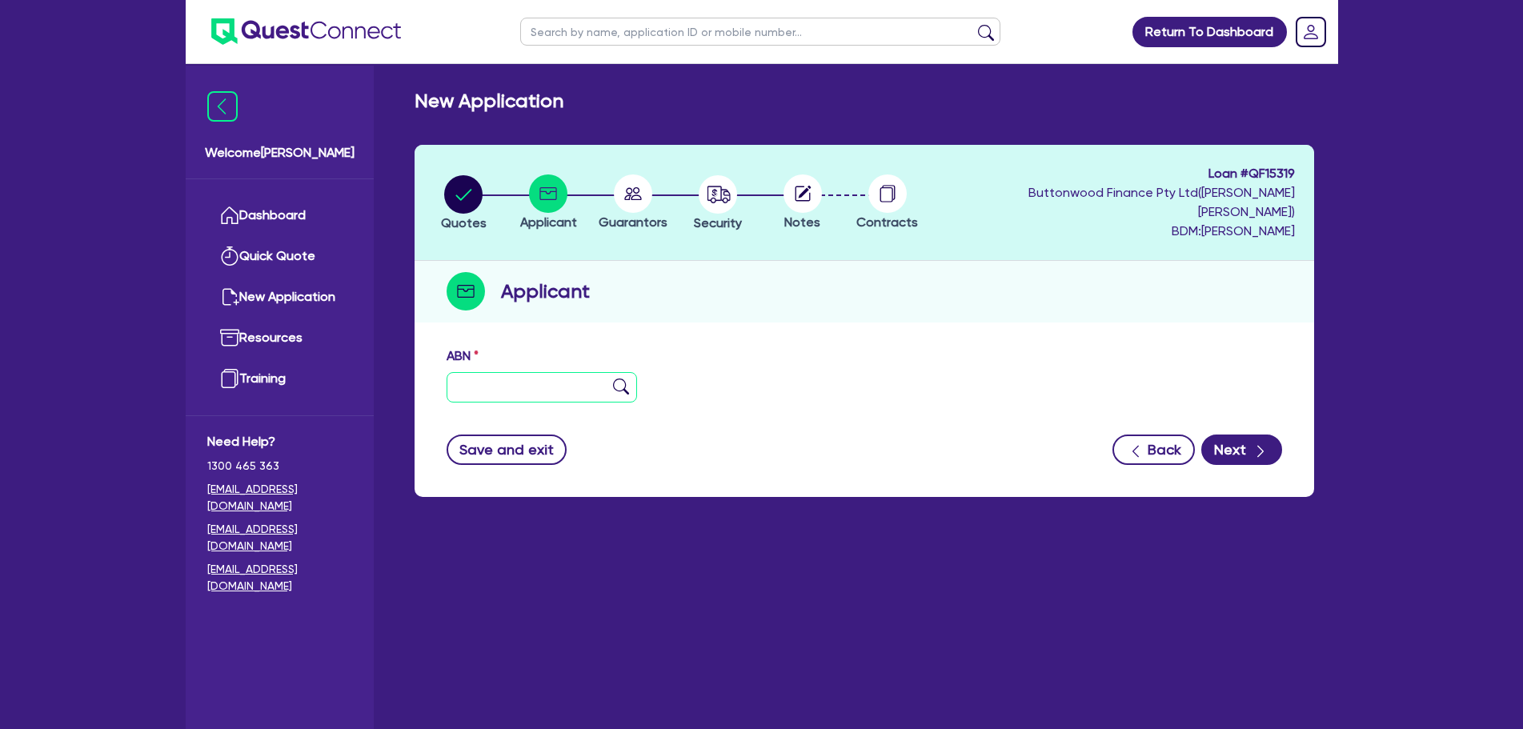
click at [521, 372] on input "text" at bounding box center [541, 387] width 191 height 30
click at [588, 372] on input "text" at bounding box center [541, 387] width 191 height 30
click at [570, 358] on div "ABN" at bounding box center [541, 374] width 215 height 56
click at [569, 372] on input "text" at bounding box center [541, 387] width 191 height 30
paste input "42 162 590 941"
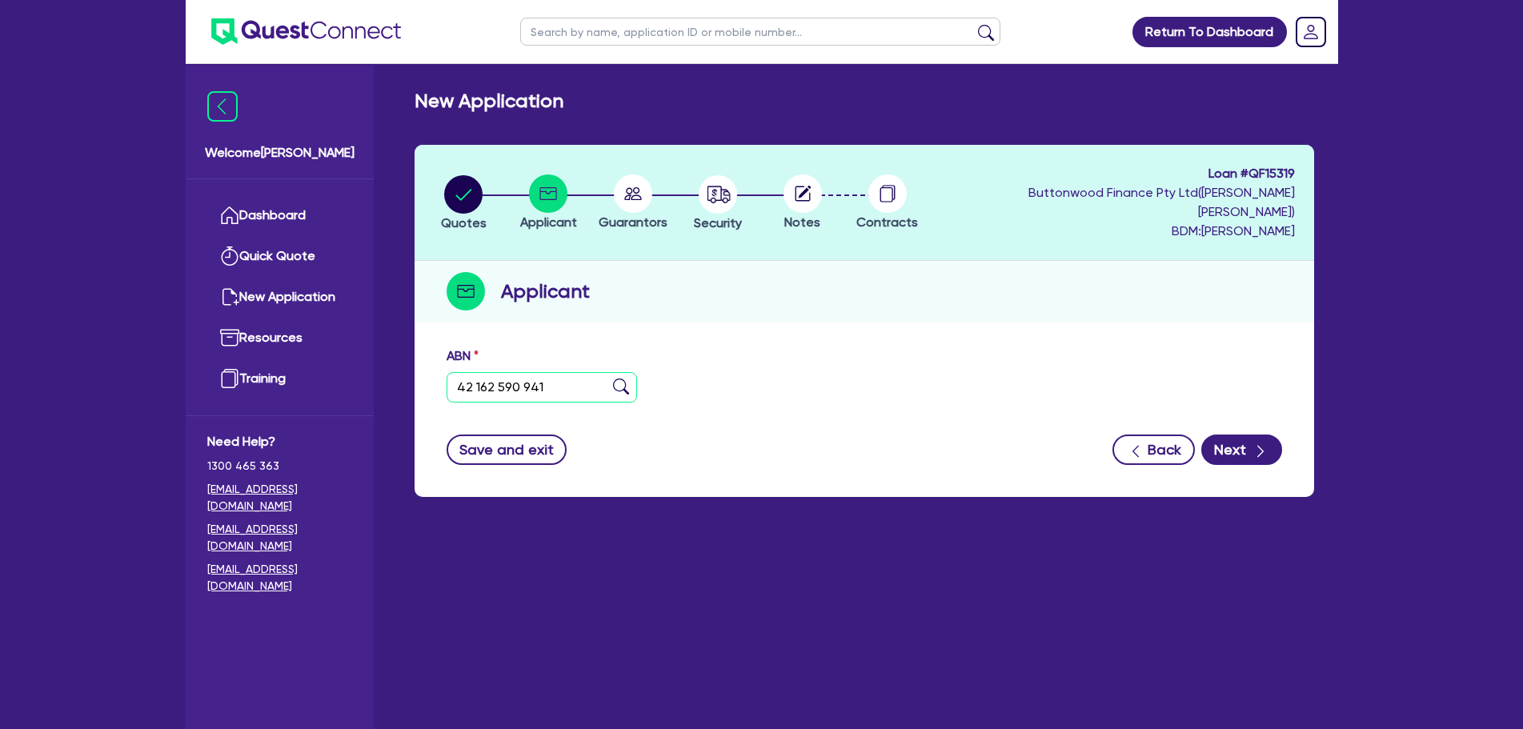
type input "42 162 590 941"
click at [626, 378] on img at bounding box center [621, 386] width 16 height 16
type input "[PERSON_NAME], [PERSON_NAME]"
type input "[PERSON_NAME] CONSTRUCTION"
select select "SOLE_TRADER"
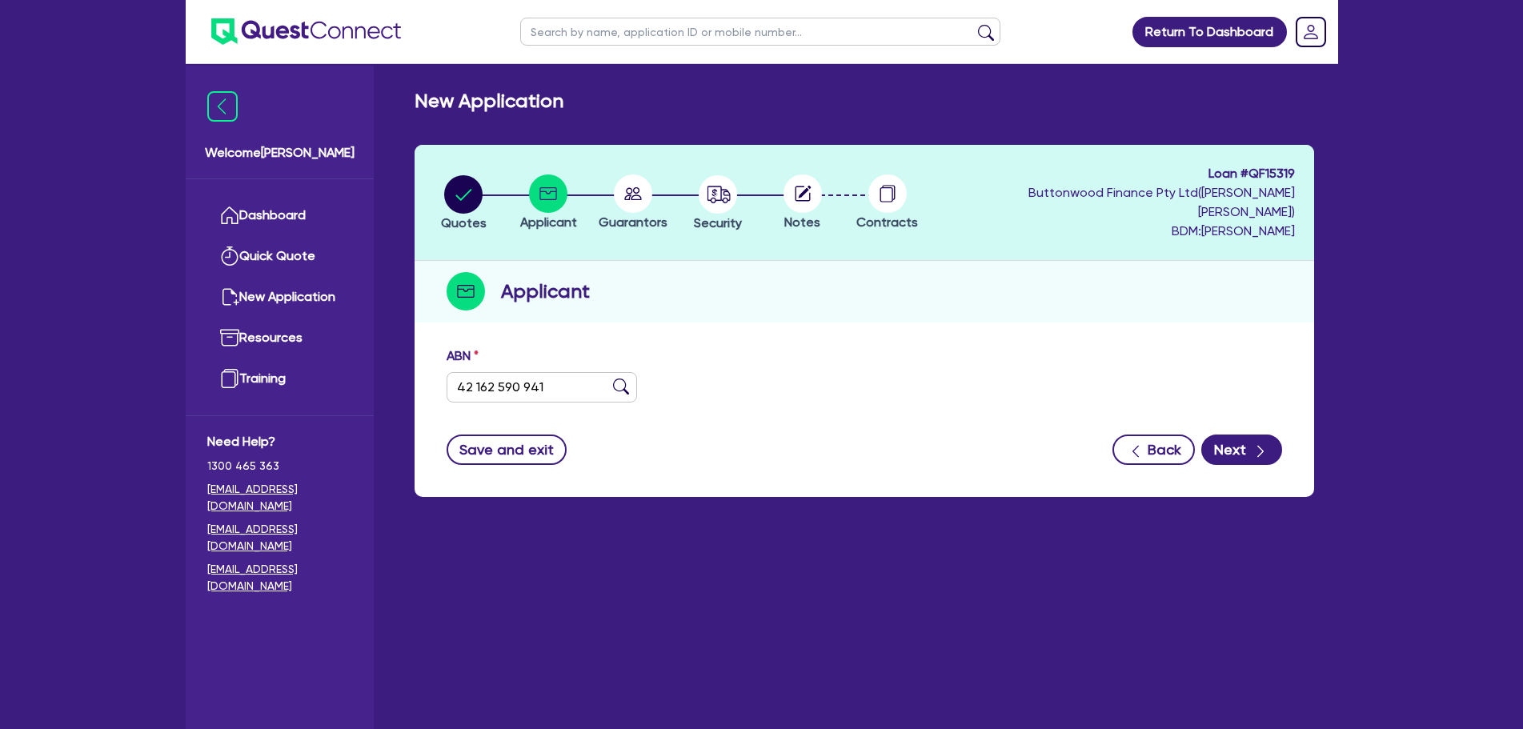
type input "[DATE]"
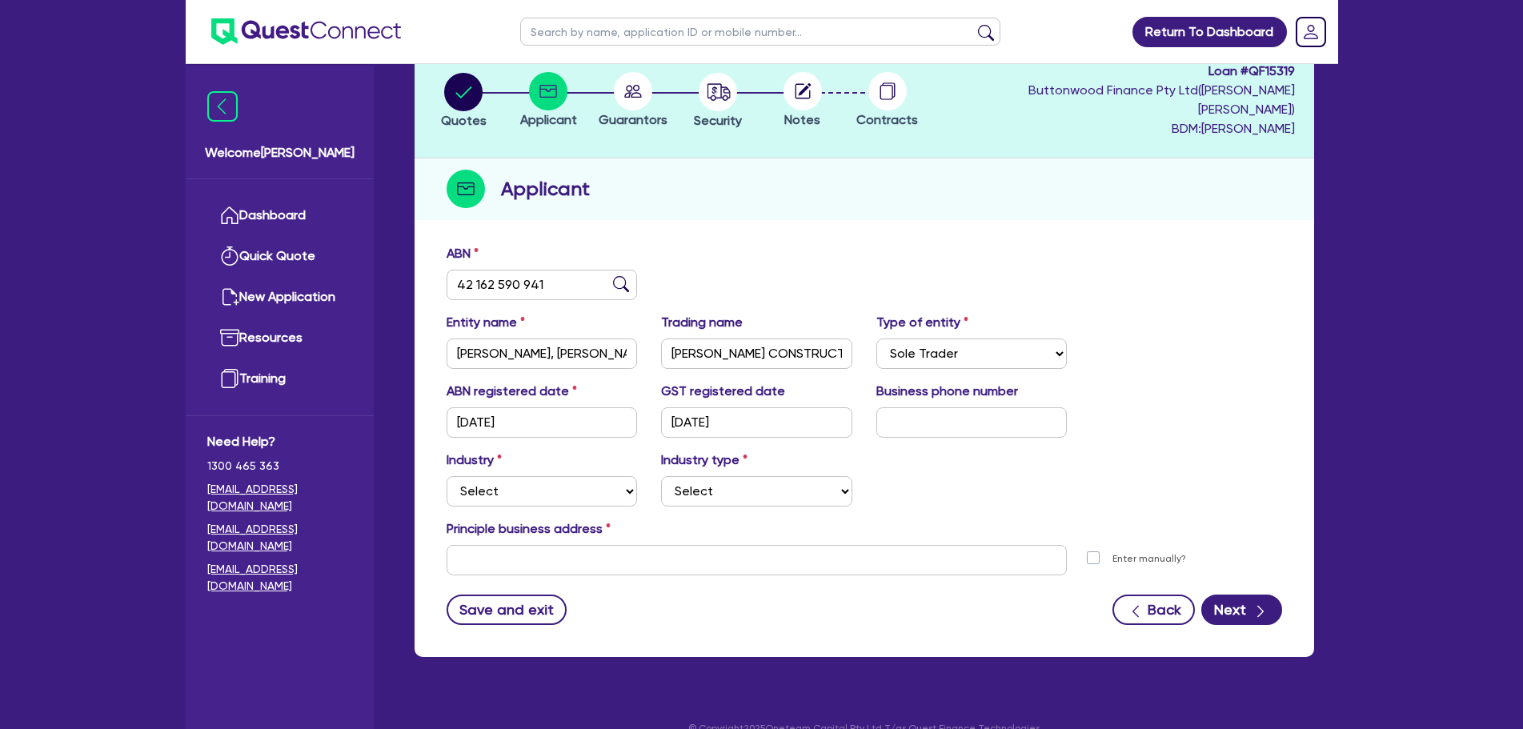
scroll to position [109, 0]
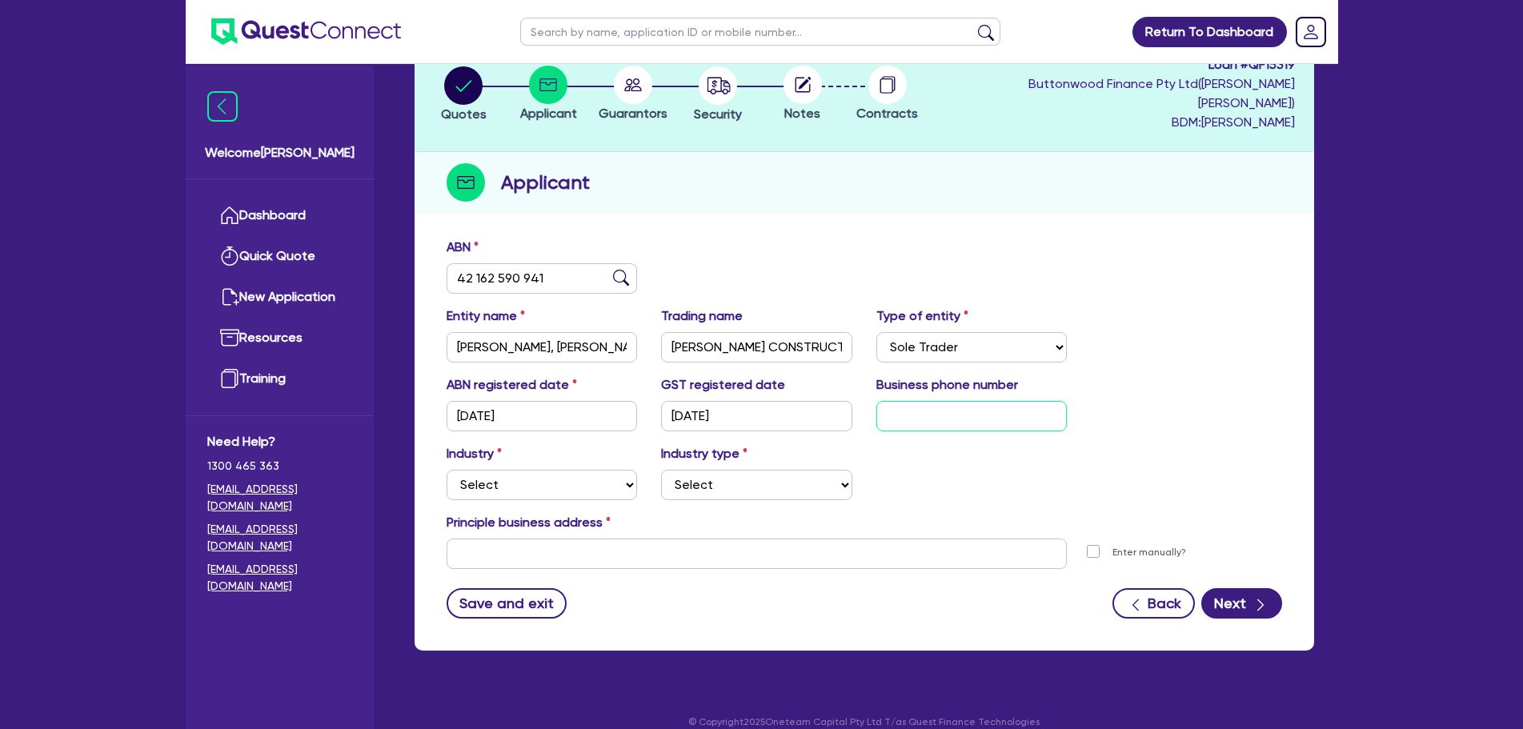
click at [904, 401] on input "text" at bounding box center [971, 416] width 191 height 30
type input "04 4801 3717"
drag, startPoint x: 501, startPoint y: 450, endPoint x: 510, endPoint y: 462, distance: 14.9
click at [502, 470] on select "Select Accomodation & Food Services Administrative & Support Services Agricultu…" at bounding box center [541, 485] width 191 height 30
select select "BUILDING_CONSTRUCTION"
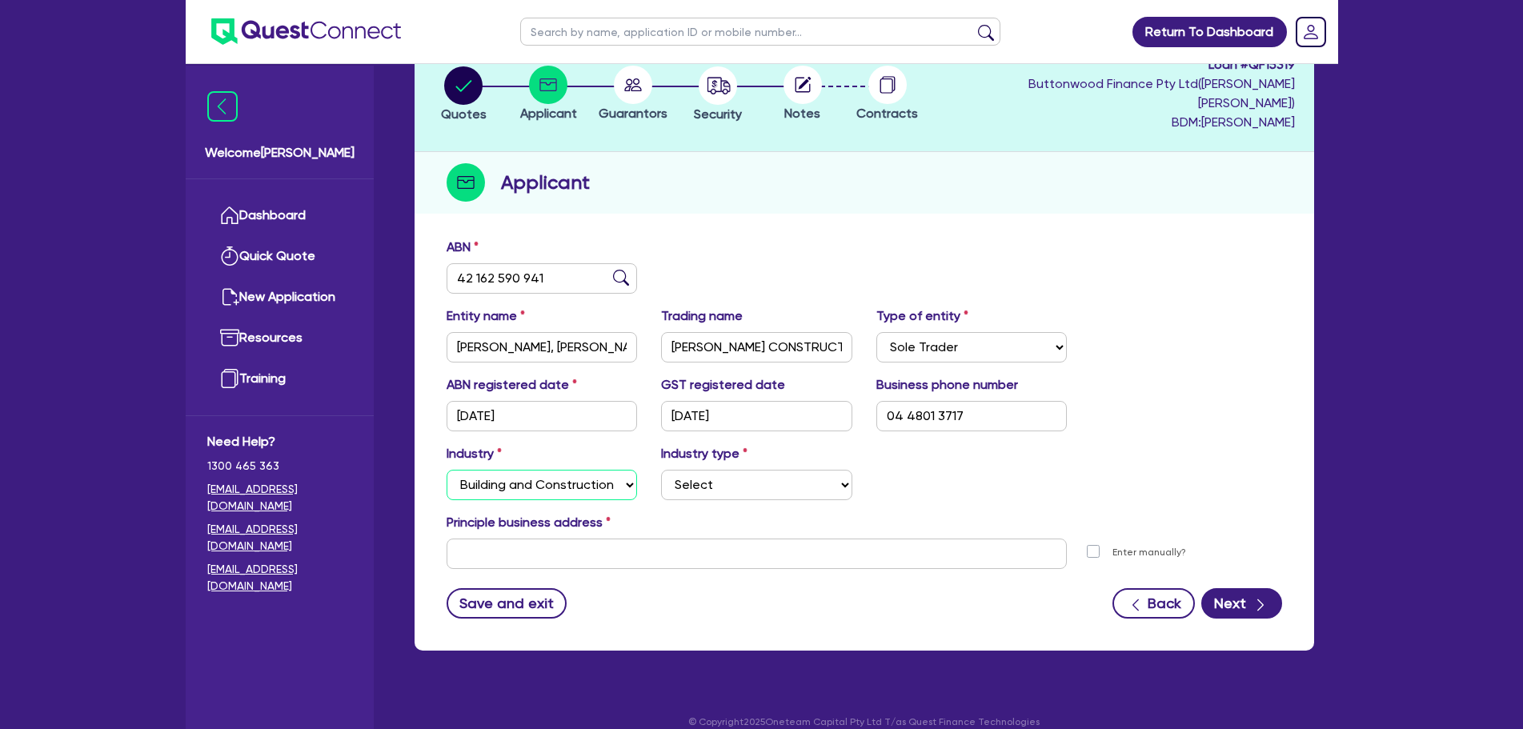
click at [446, 470] on select "Select Accomodation & Food Services Administrative & Support Services Agricultu…" at bounding box center [541, 485] width 191 height 30
click at [727, 470] on select "Select Trades People Providing Services Direct to Consumers Trades People Provi…" at bounding box center [756, 485] width 191 height 30
select select "TRADES_SERVICES_BUSINESSES_GOVERNMENT"
click at [661, 470] on select "Select Trades People Providing Services Direct to Consumers Trades People Provi…" at bounding box center [756, 485] width 191 height 30
click at [722, 541] on input "text" at bounding box center [756, 553] width 621 height 30
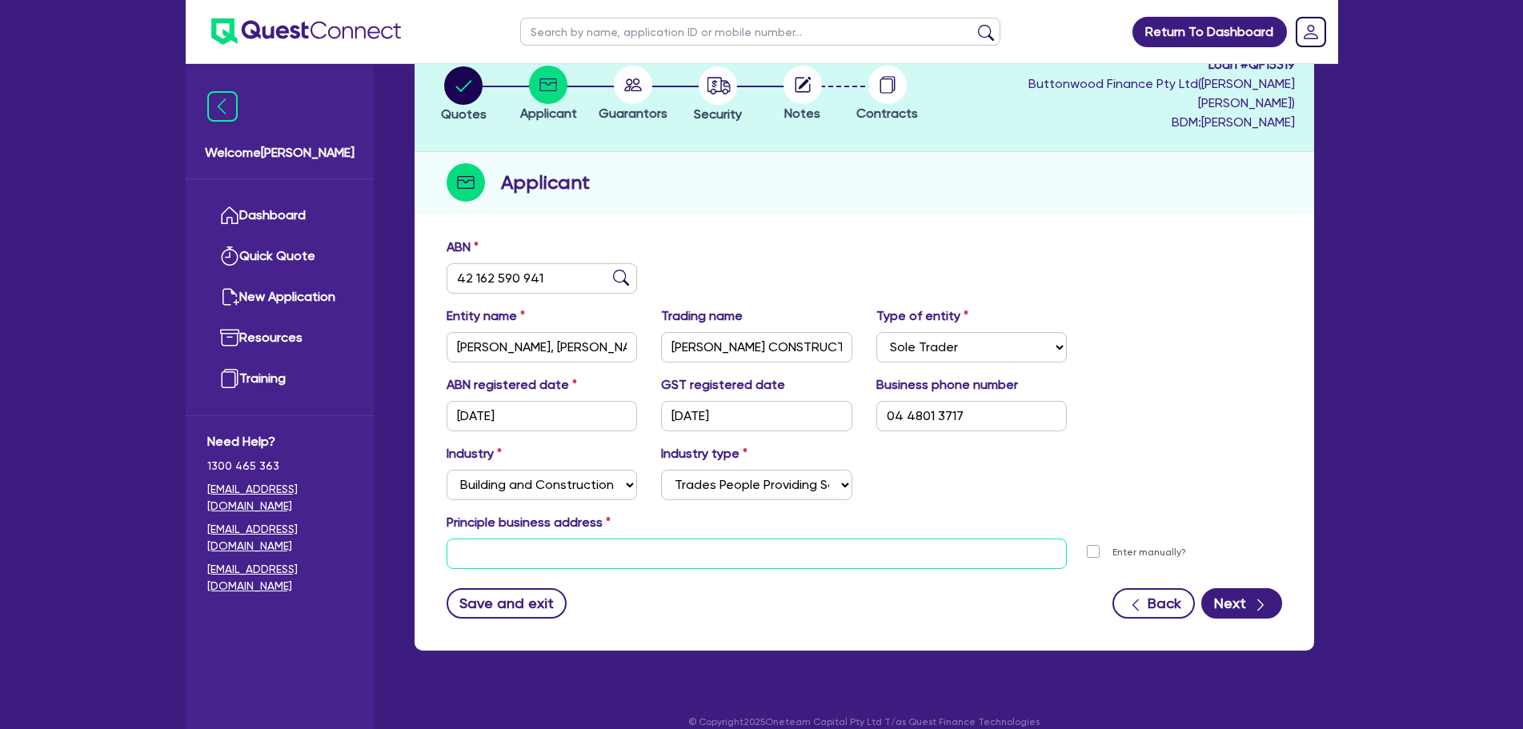
click at [627, 539] on input "text" at bounding box center [756, 553] width 621 height 30
paste input "[STREET_ADDRESS]"
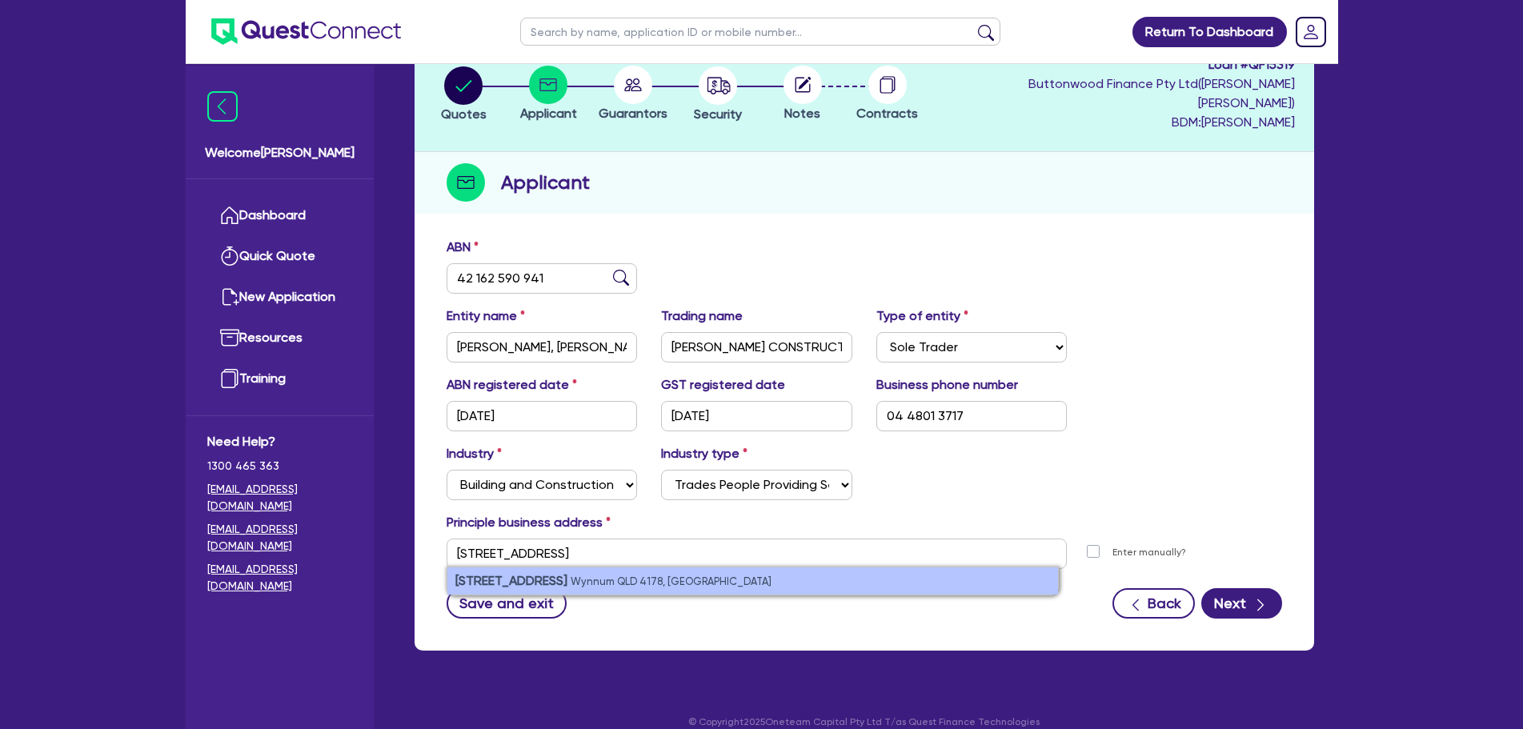
click at [811, 567] on li "[STREET_ADDRESS]" at bounding box center [752, 580] width 610 height 27
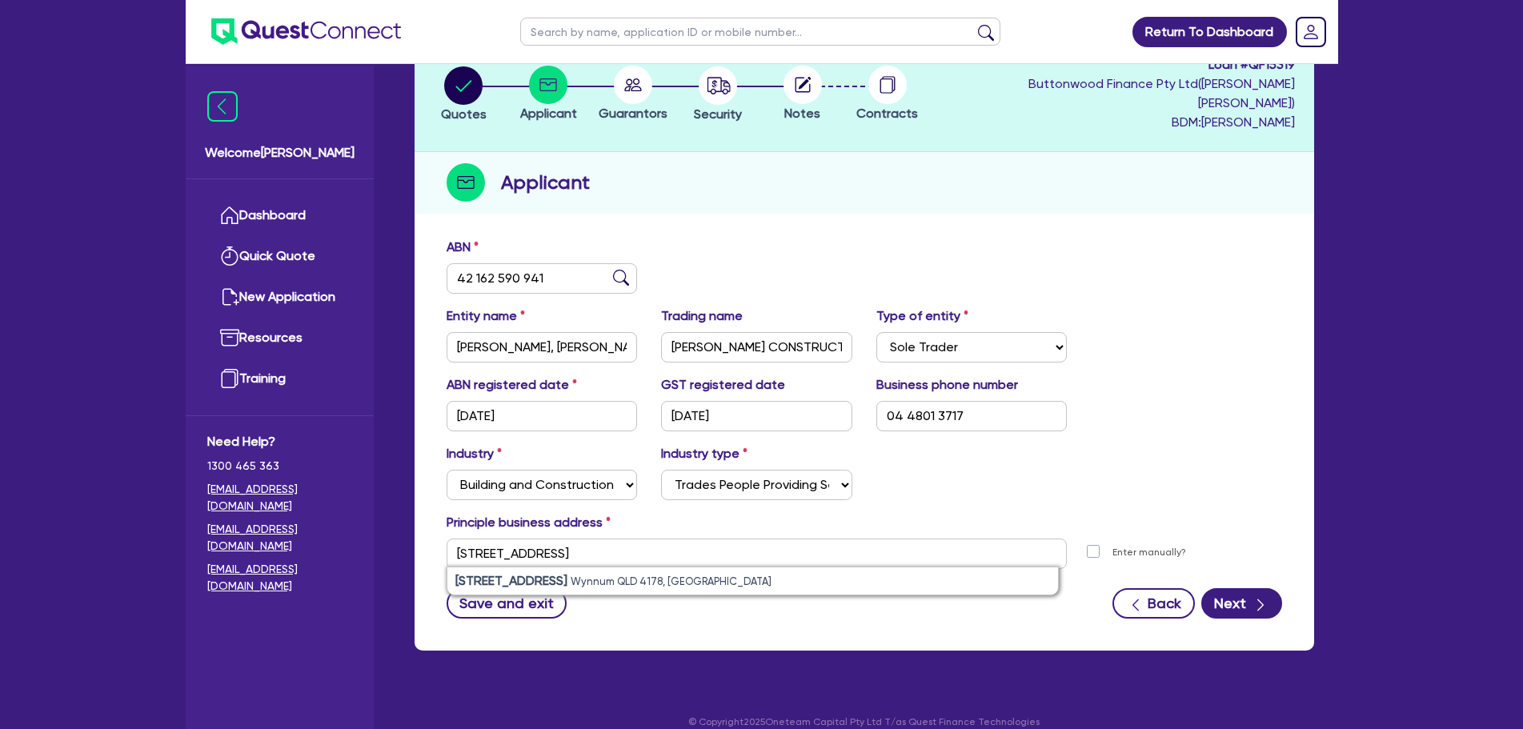
type input "[STREET_ADDRESS]"
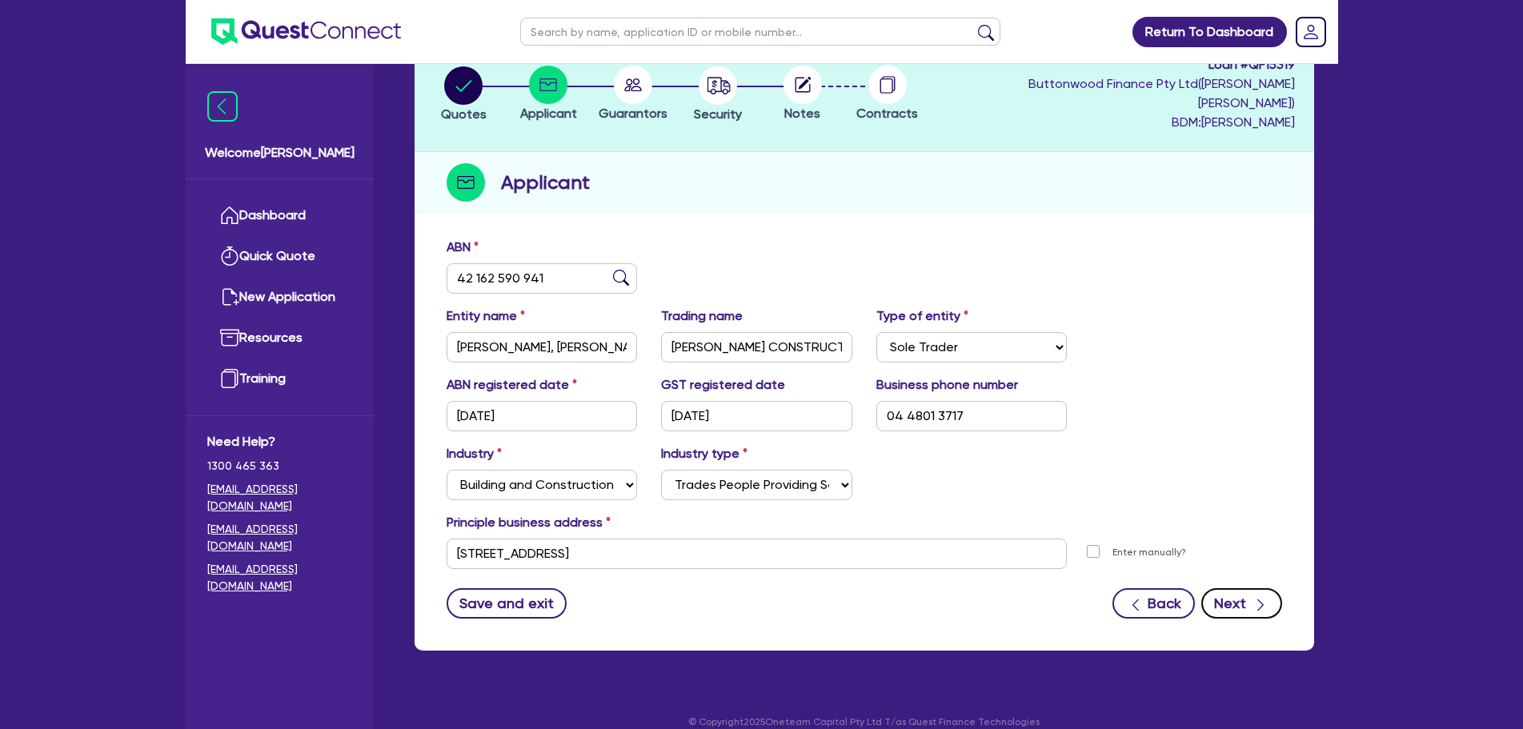
click at [1226, 588] on button "Next" at bounding box center [1241, 603] width 81 height 30
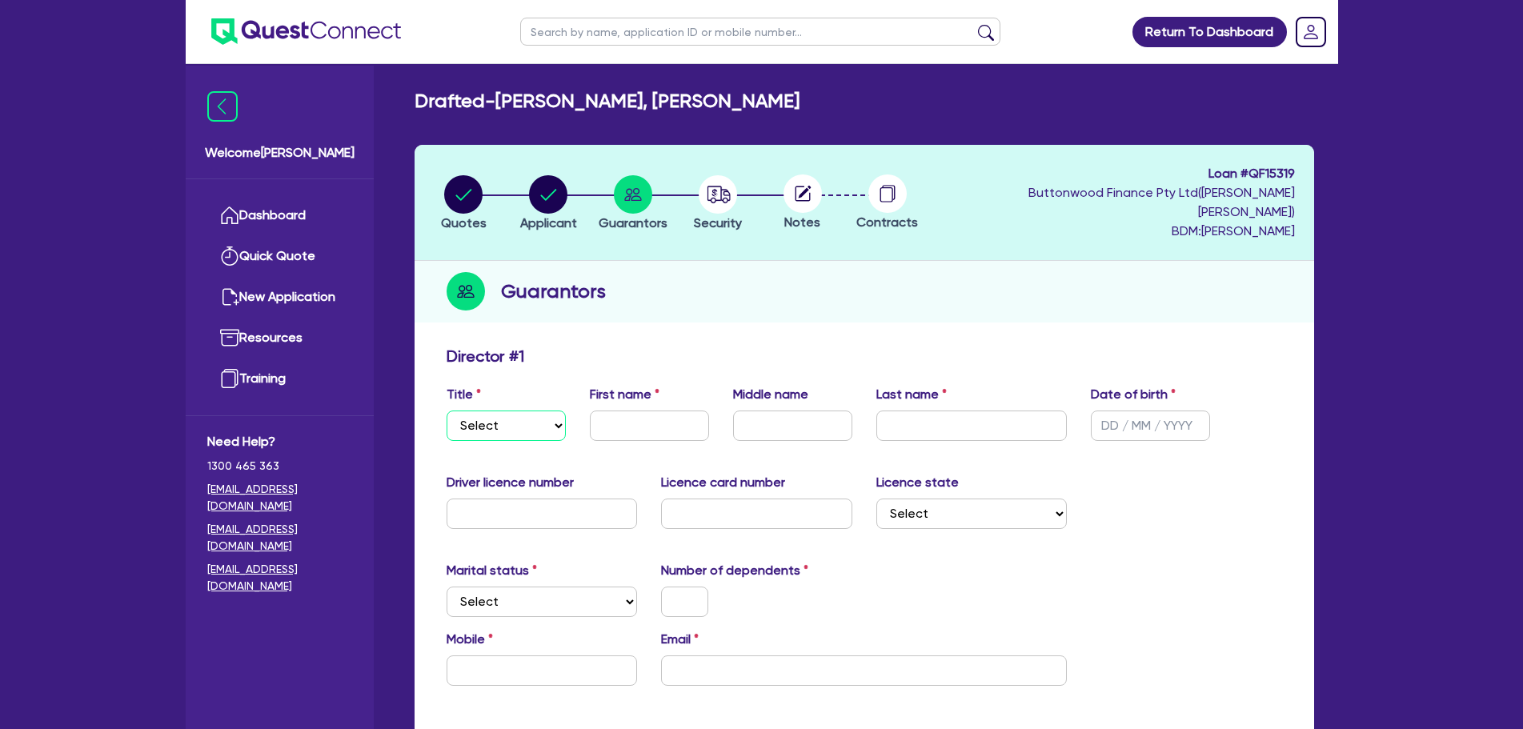
click at [486, 413] on select "Select Mr Mrs Ms Miss Dr" at bounding box center [505, 425] width 119 height 30
select select "MR"
click at [446, 410] on select "Select Mr Mrs Ms Miss Dr" at bounding box center [505, 425] width 119 height 30
click at [628, 410] on input "text" at bounding box center [649, 425] width 119 height 30
type input "[PERSON_NAME]"
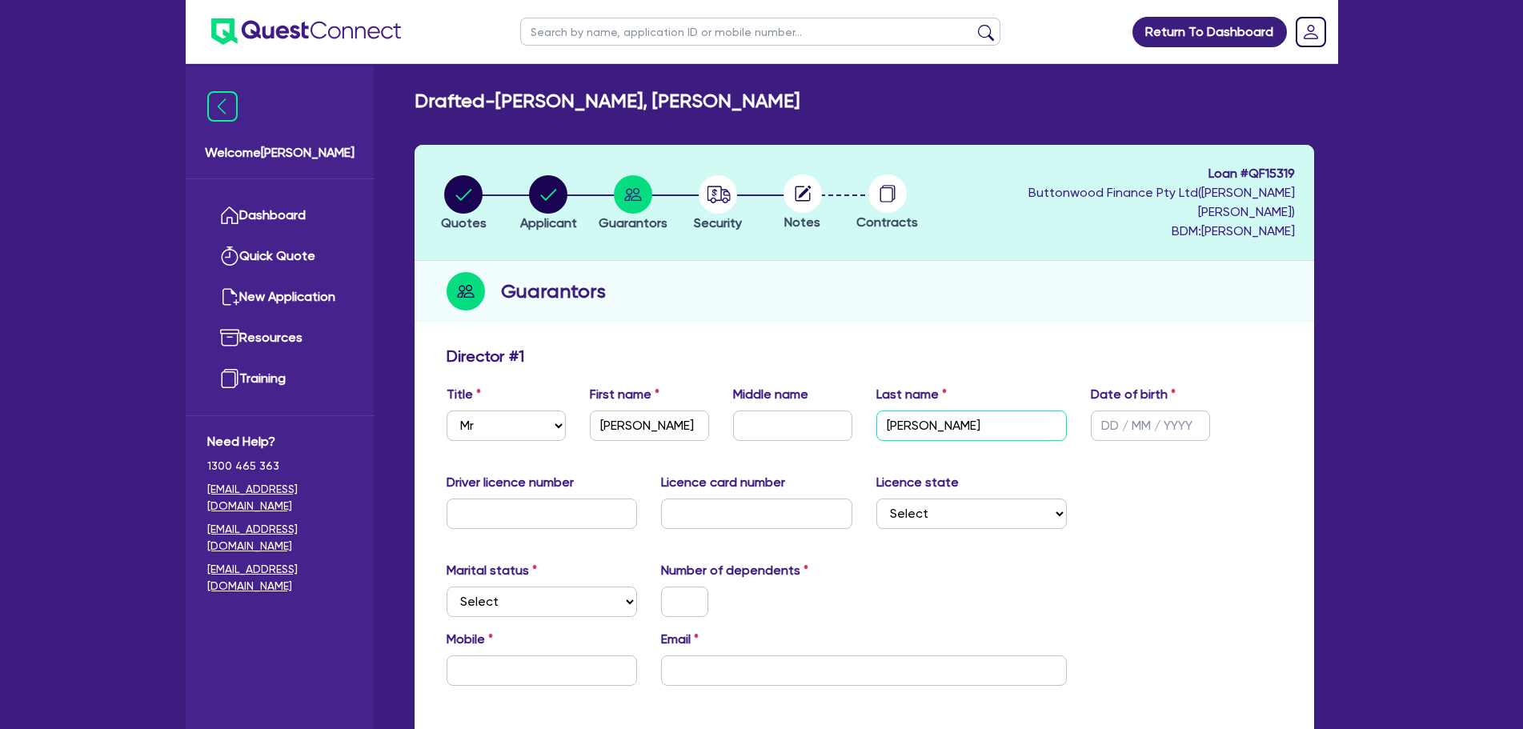
type input "[PERSON_NAME]"
type input "[DATE]"
click at [558, 498] on input "text" at bounding box center [541, 513] width 191 height 30
paste input "110734478"
type input "110734478"
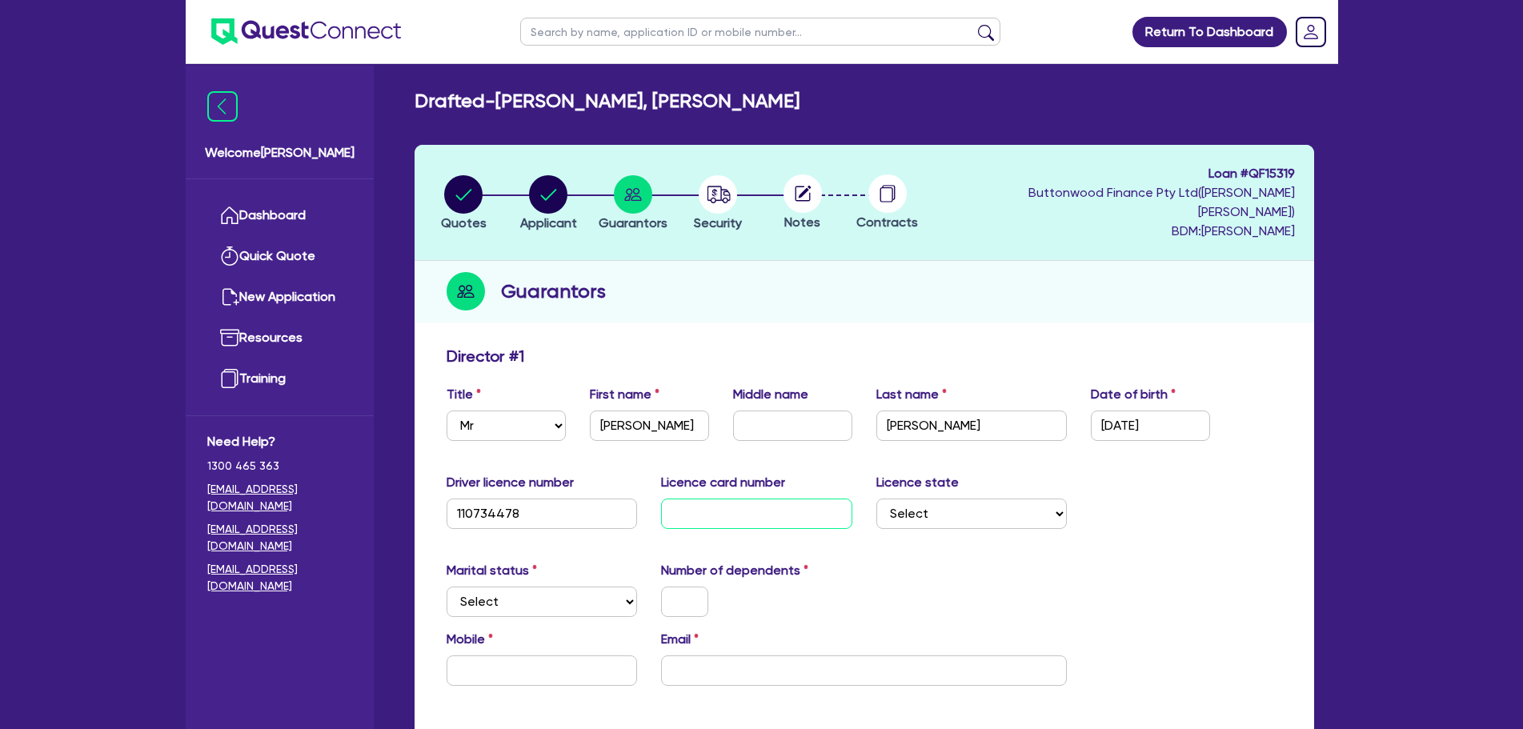
drag, startPoint x: 735, startPoint y: 480, endPoint x: 794, endPoint y: 489, distance: 59.9
click at [736, 498] on input "text" at bounding box center [756, 513] width 191 height 30
paste input "82B95FE2"
type input "82B95FE2"
click at [934, 498] on select "Select [GEOGRAPHIC_DATA] [GEOGRAPHIC_DATA] [GEOGRAPHIC_DATA] [GEOGRAPHIC_DATA] …" at bounding box center [971, 513] width 191 height 30
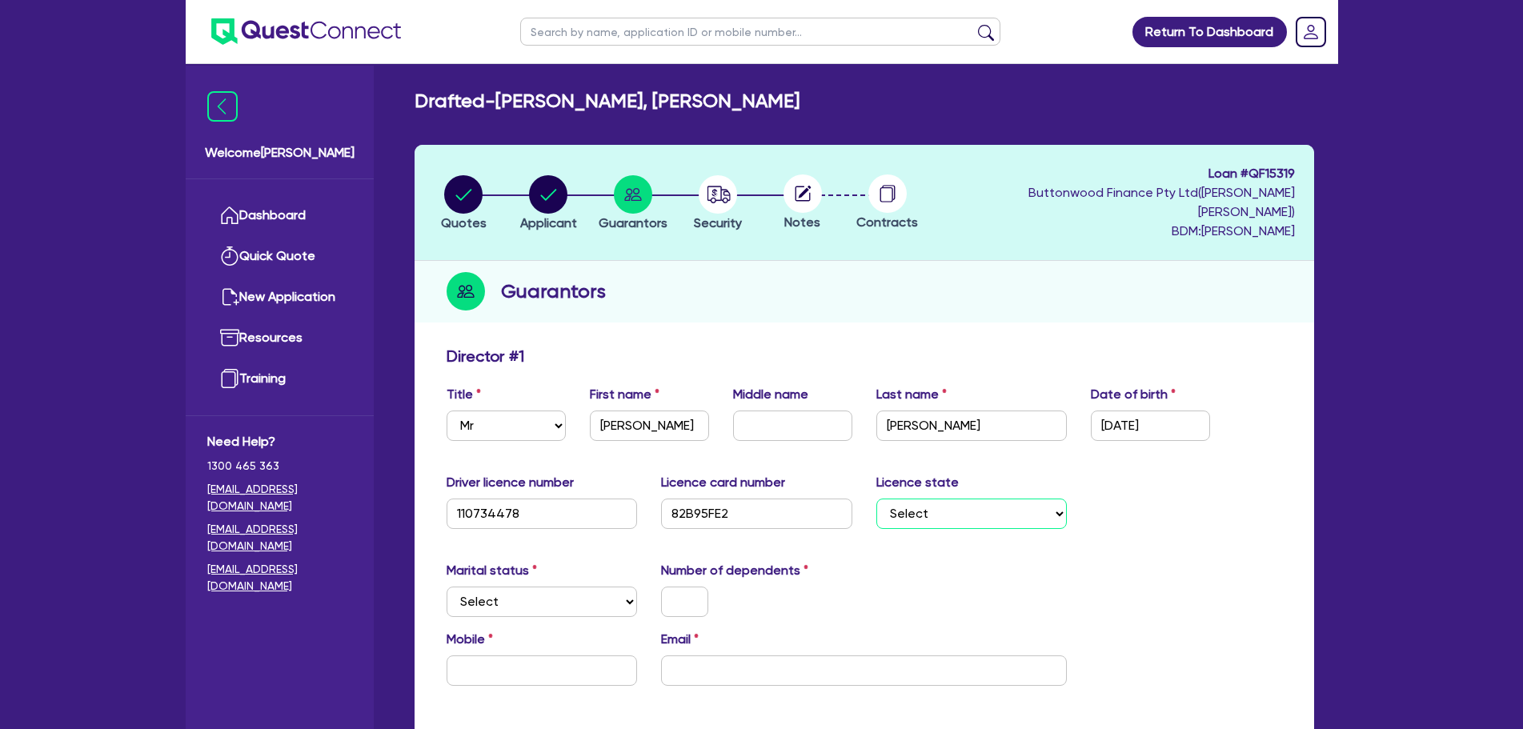
select select "QLD"
click at [876, 498] on select "Select [GEOGRAPHIC_DATA] [GEOGRAPHIC_DATA] [GEOGRAPHIC_DATA] [GEOGRAPHIC_DATA] …" at bounding box center [971, 513] width 191 height 30
click at [500, 586] on select "Select Single Married De Facto / Partner" at bounding box center [541, 601] width 191 height 30
click at [446, 586] on select "Select Single Married De Facto / Partner" at bounding box center [541, 601] width 191 height 30
drag, startPoint x: 524, startPoint y: 567, endPoint x: 530, endPoint y: 592, distance: 25.4
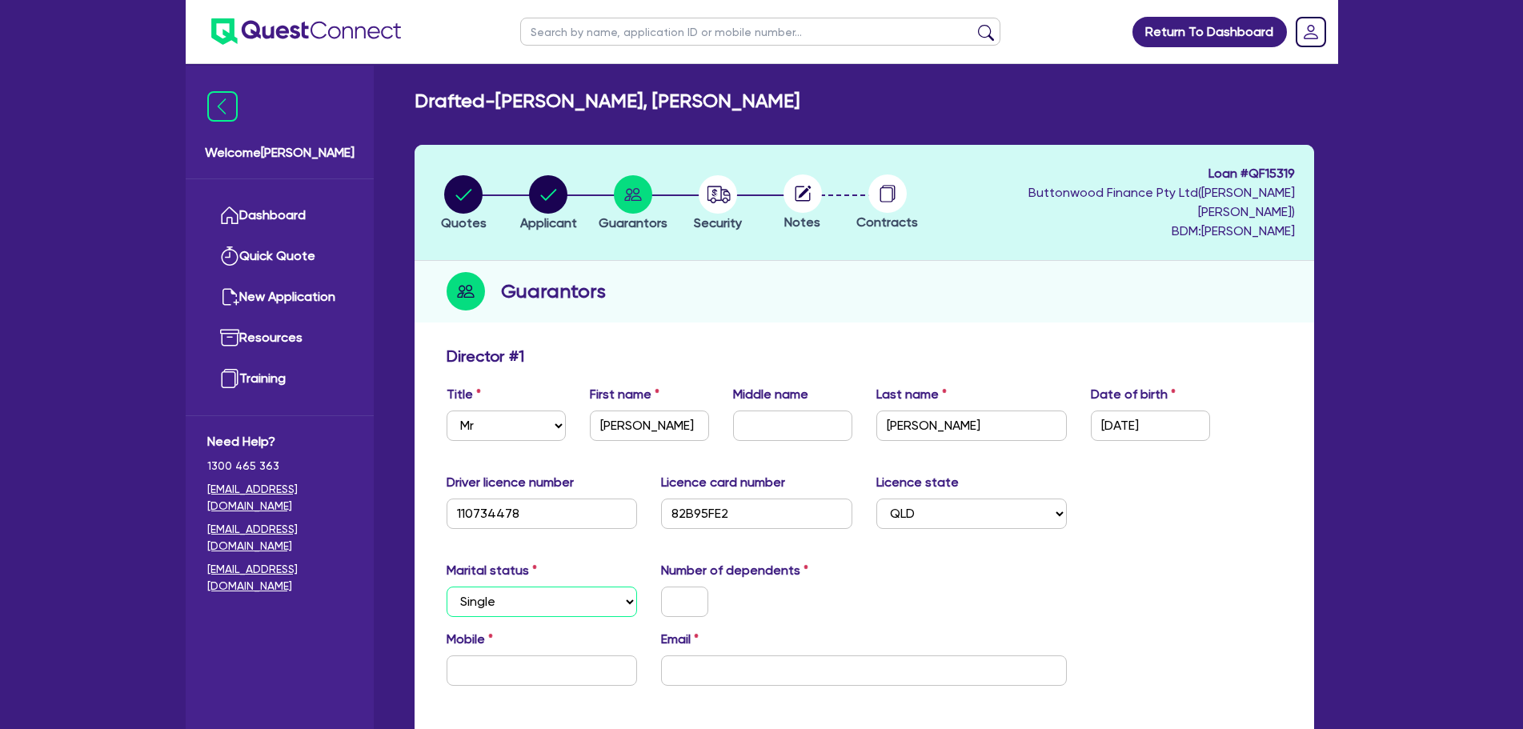
click at [523, 586] on select "Select Single Married De Facto / Partner" at bounding box center [541, 601] width 191 height 30
select select "DE_FACTO"
click at [446, 586] on select "Select Single Married De Facto / Partner" at bounding box center [541, 601] width 191 height 30
click at [672, 586] on input "text" at bounding box center [684, 601] width 47 height 30
click at [696, 586] on input "text" at bounding box center [684, 601] width 47 height 30
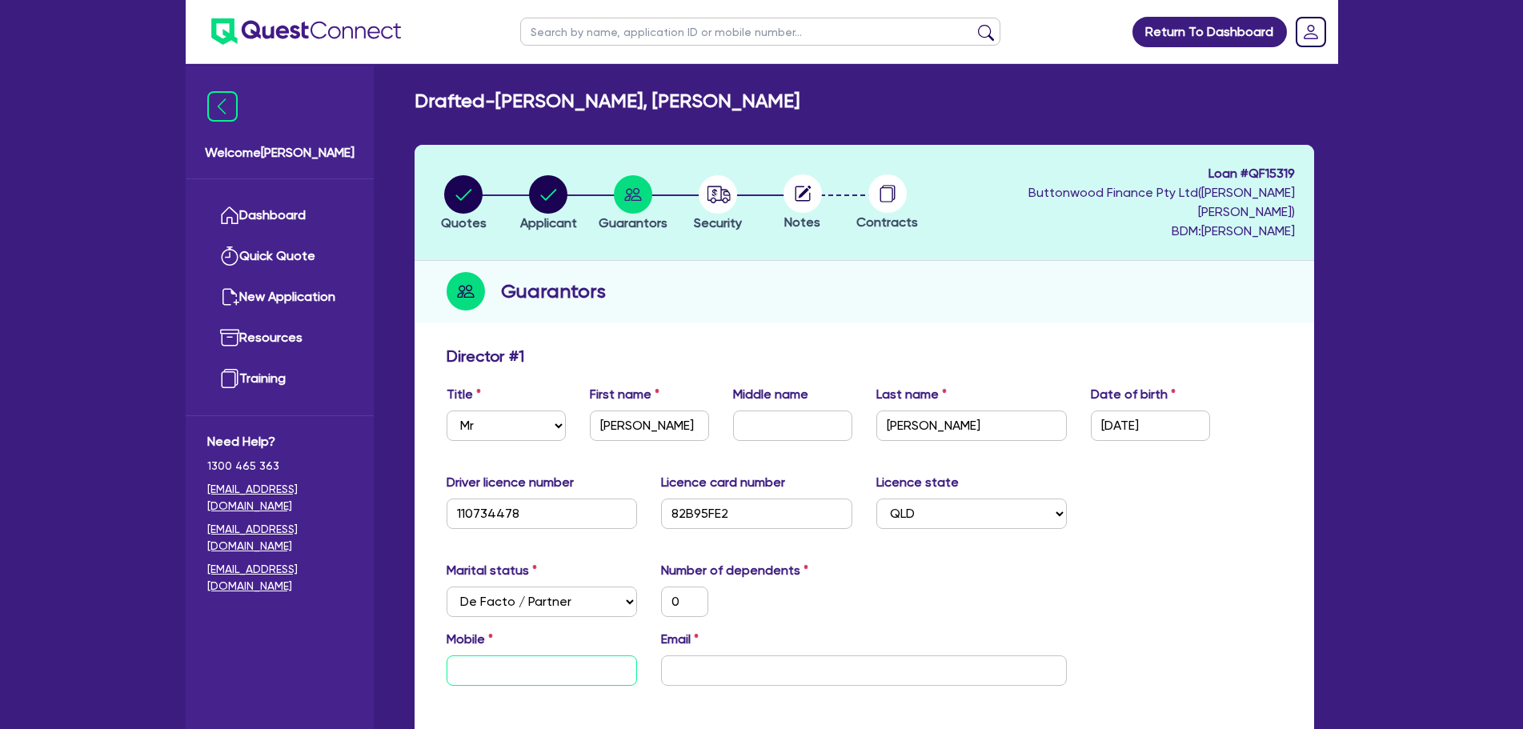
drag, startPoint x: 584, startPoint y: 638, endPoint x: 556, endPoint y: 640, distance: 28.1
click at [583, 655] on input "text" at bounding box center [541, 670] width 191 height 30
paste input "0448 013 717"
type input "0"
type input "0448 013 717"
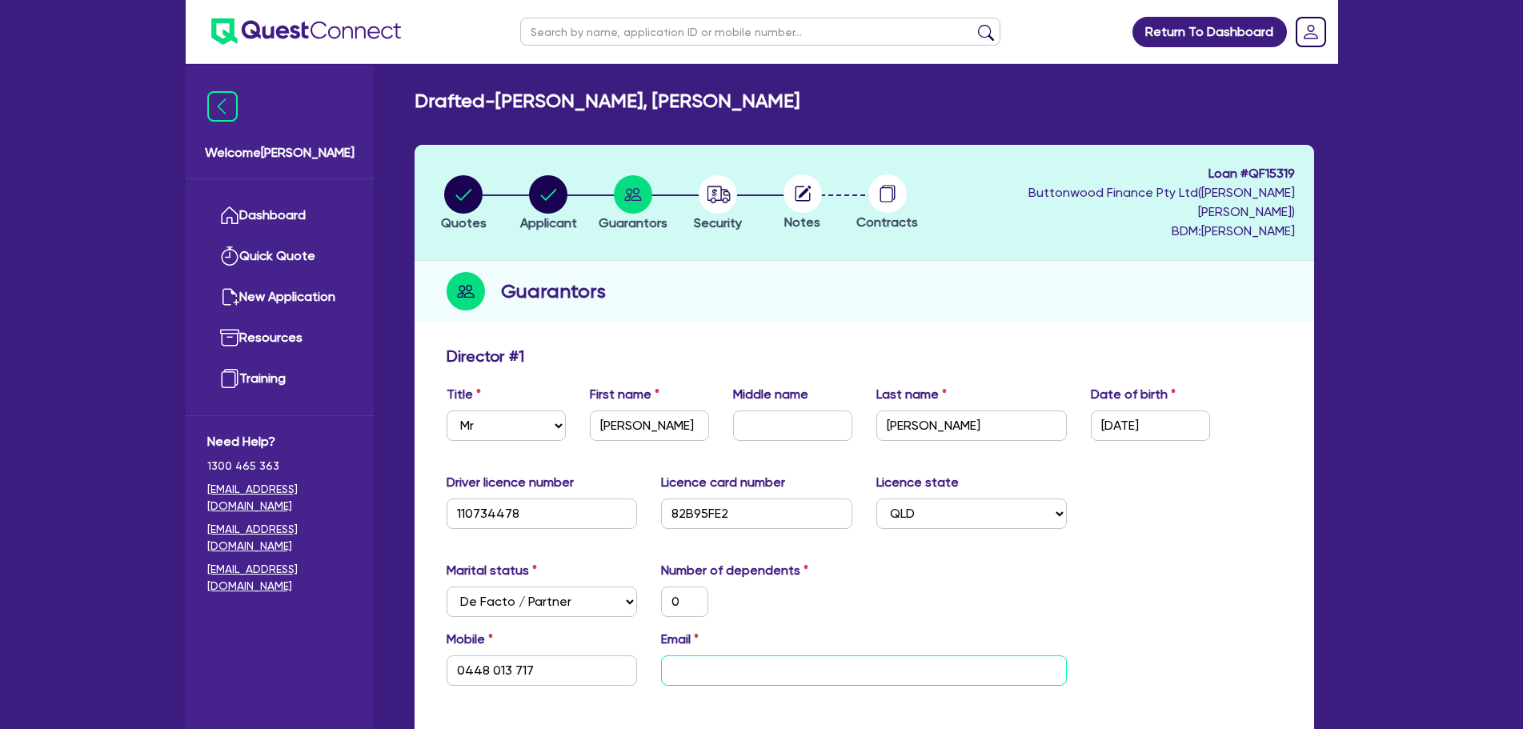
click at [731, 655] on input "email" at bounding box center [864, 670] width 406 height 30
paste input "[EMAIL_ADDRESS][DOMAIN_NAME]"
type input "0"
type input "0448 013 717"
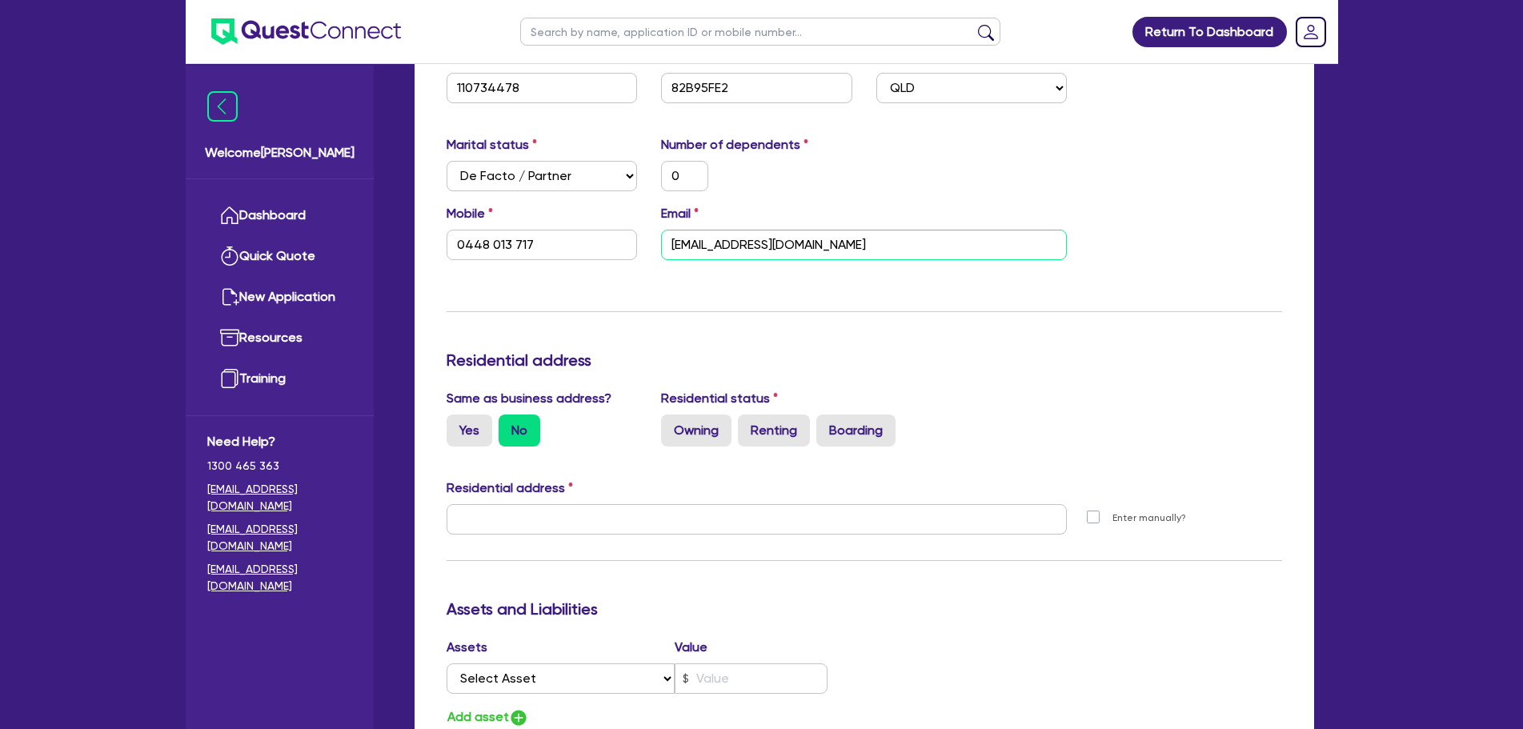
scroll to position [426, 0]
type input "[EMAIL_ADDRESS][DOMAIN_NAME]"
click at [647, 315] on div "Update residential status for Director #1 Boarding is only acceptable when the …" at bounding box center [863, 511] width 835 height 1183
click at [468, 414] on label "Yes" at bounding box center [469, 430] width 46 height 32
click at [457, 414] on input "Yes" at bounding box center [451, 419] width 10 height 10
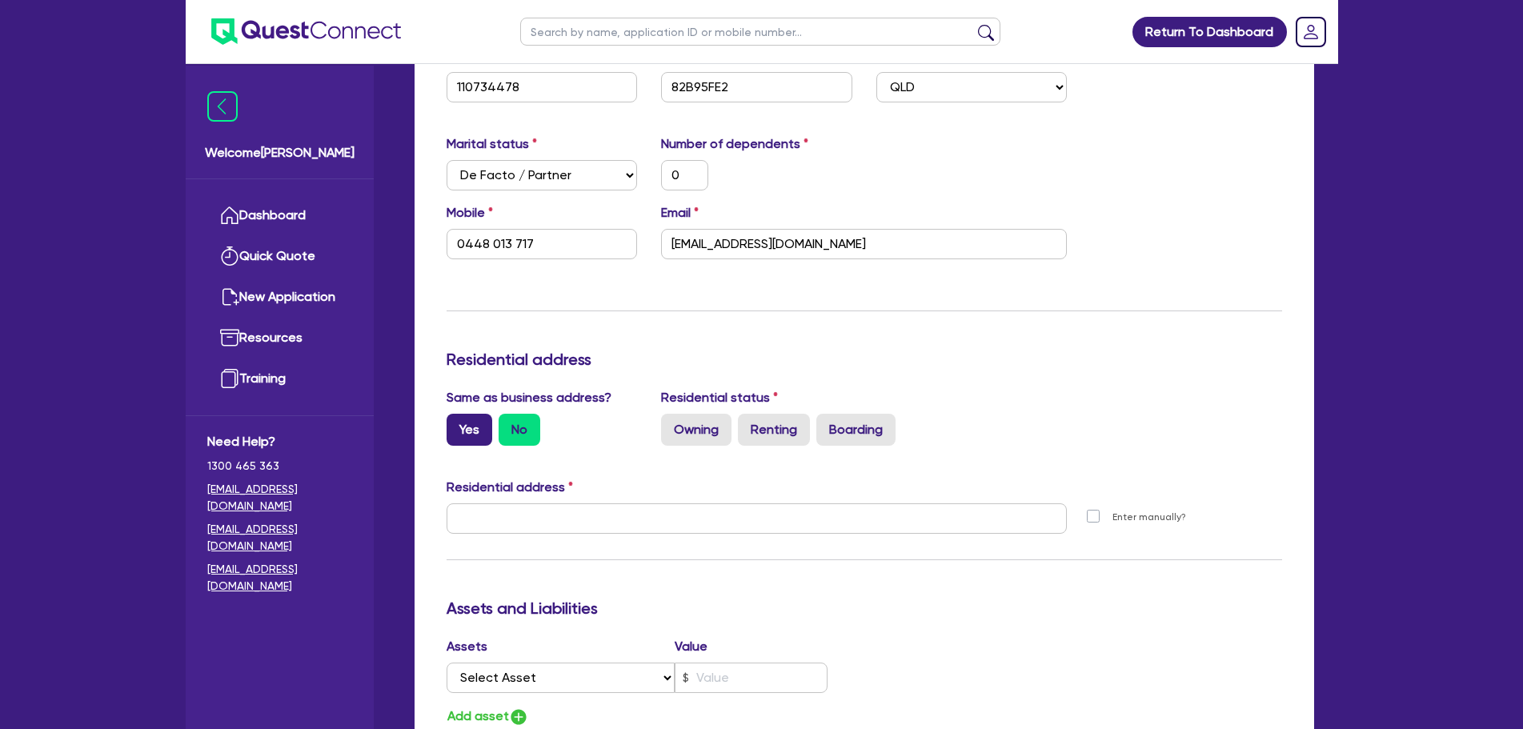
radio input "true"
type input "0"
type input "0448 013 717"
type input "[STREET_ADDRESS]"
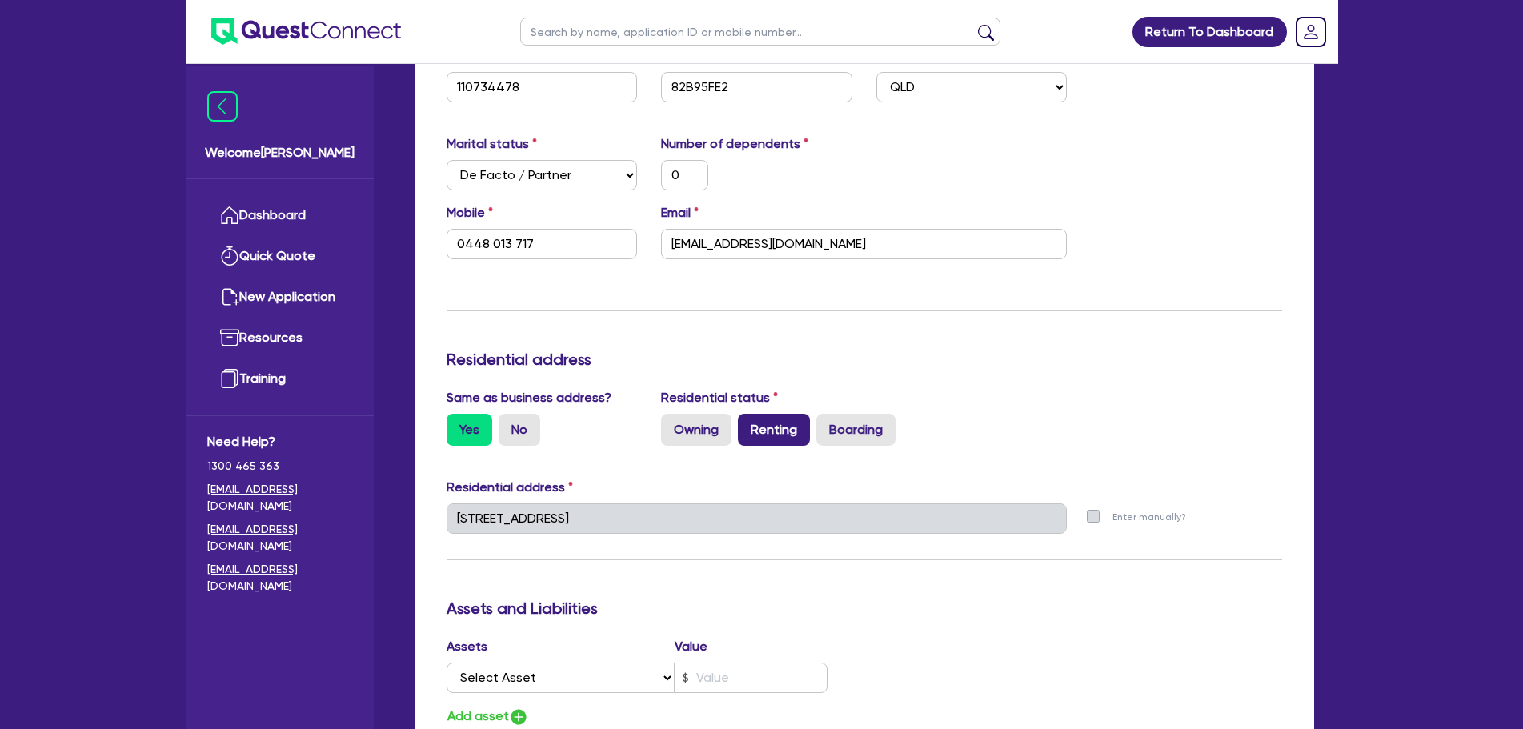
click at [784, 414] on label "Renting" at bounding box center [774, 430] width 72 height 32
click at [748, 414] on input "Renting" at bounding box center [743, 419] width 10 height 10
radio input "true"
type input "0"
type input "0448 013 717"
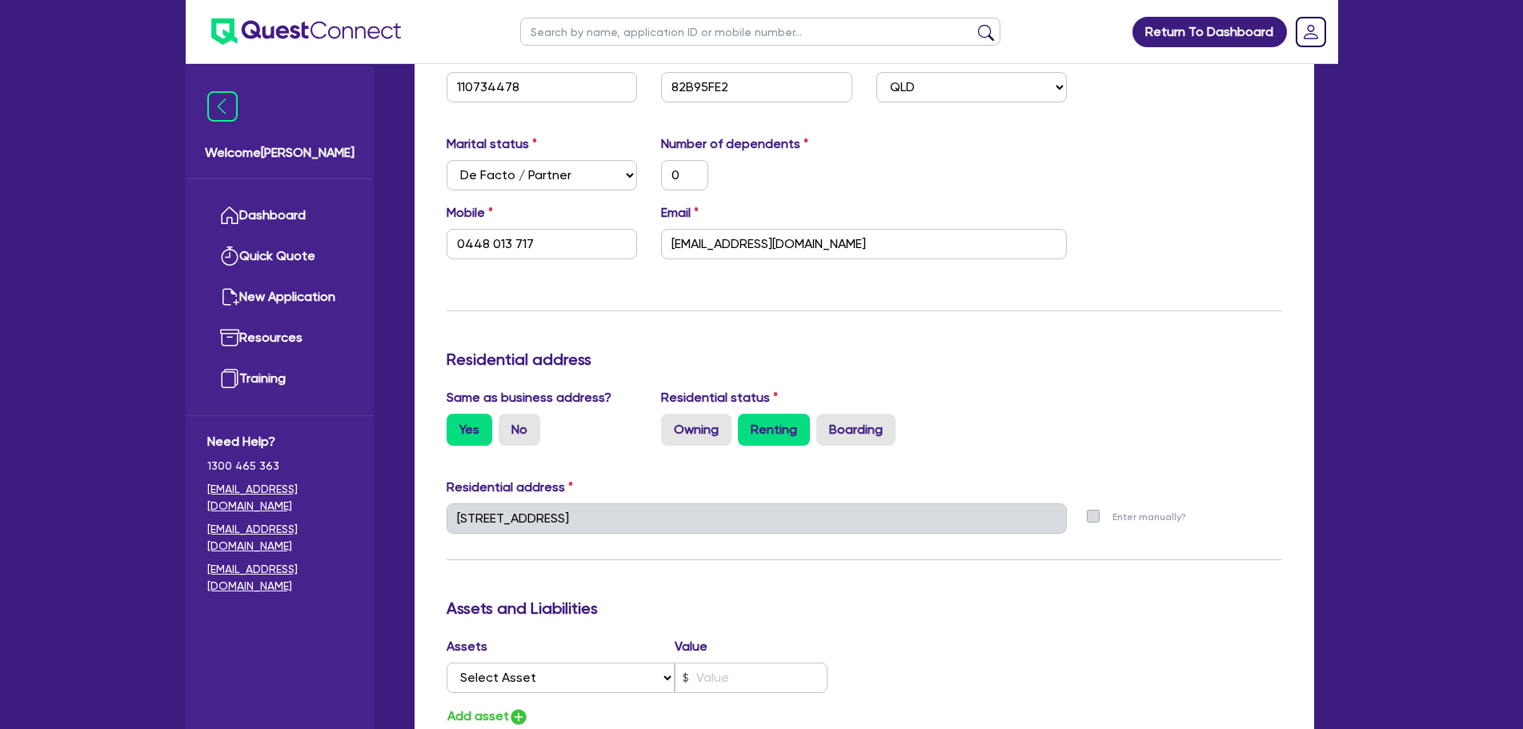
scroll to position [640, 0]
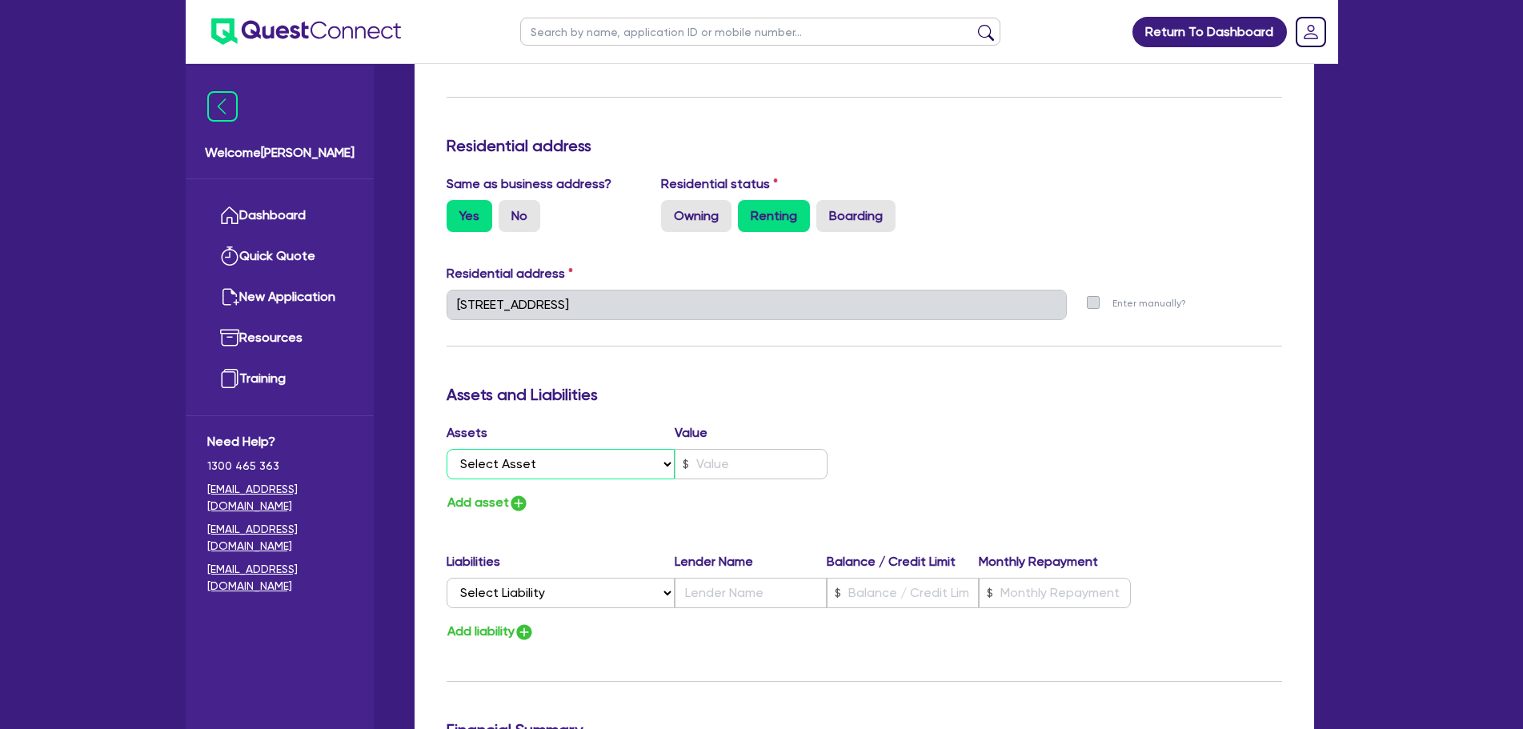
click at [528, 451] on select "Select Asset Cash Property Investment property Vehicle Truck Trailer Equipment …" at bounding box center [560, 464] width 229 height 30
click at [536, 449] on select "Select Asset Cash Property Investment property Vehicle Truck Trailer Equipment …" at bounding box center [560, 464] width 229 height 30
select select "CASH"
click at [446, 449] on select "Select Asset Cash Property Investment property Vehicle Truck Trailer Equipment …" at bounding box center [560, 464] width 229 height 30
type input "0"
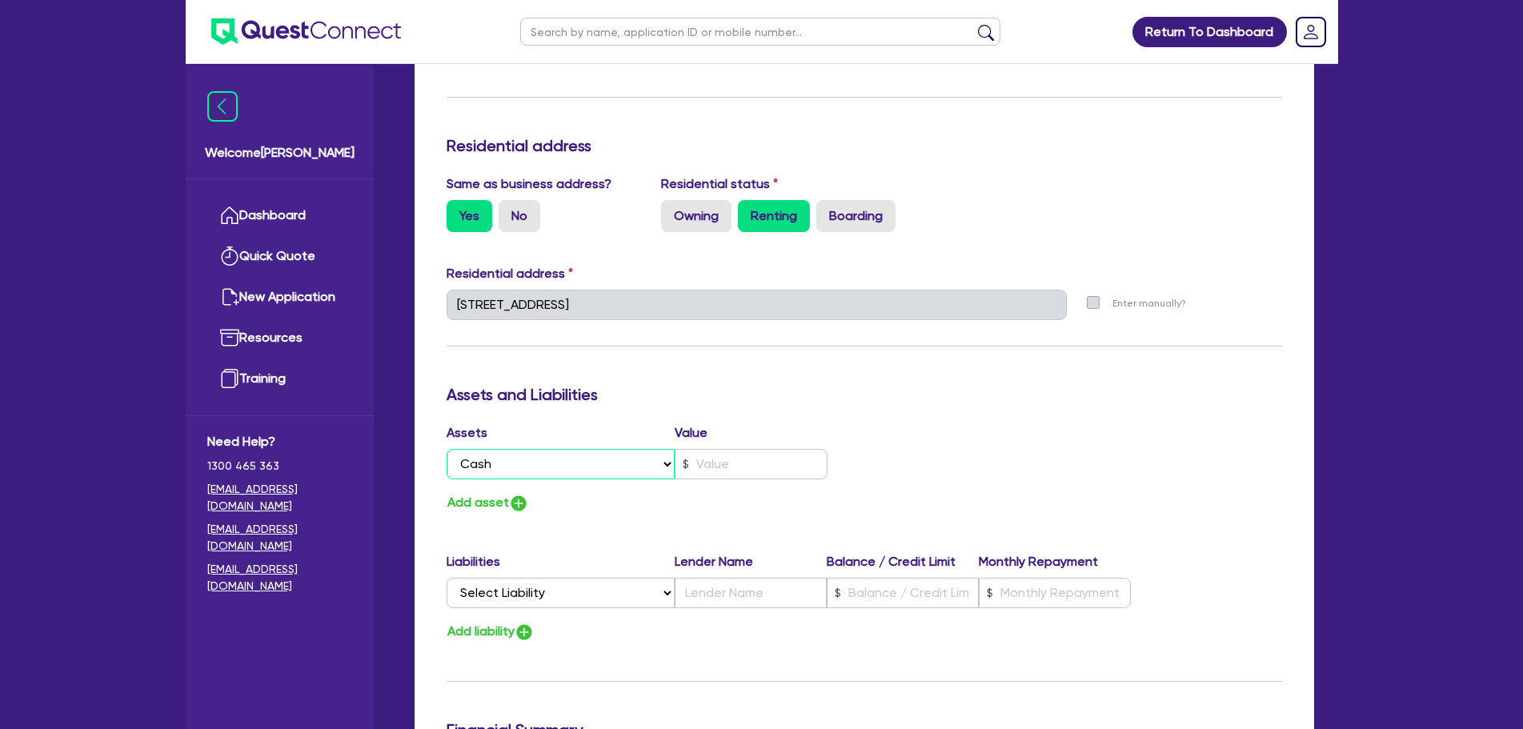
type input "0448 013 717"
click at [750, 454] on input "text" at bounding box center [750, 464] width 153 height 30
type input "0"
type input "0448 013 717"
type input "3"
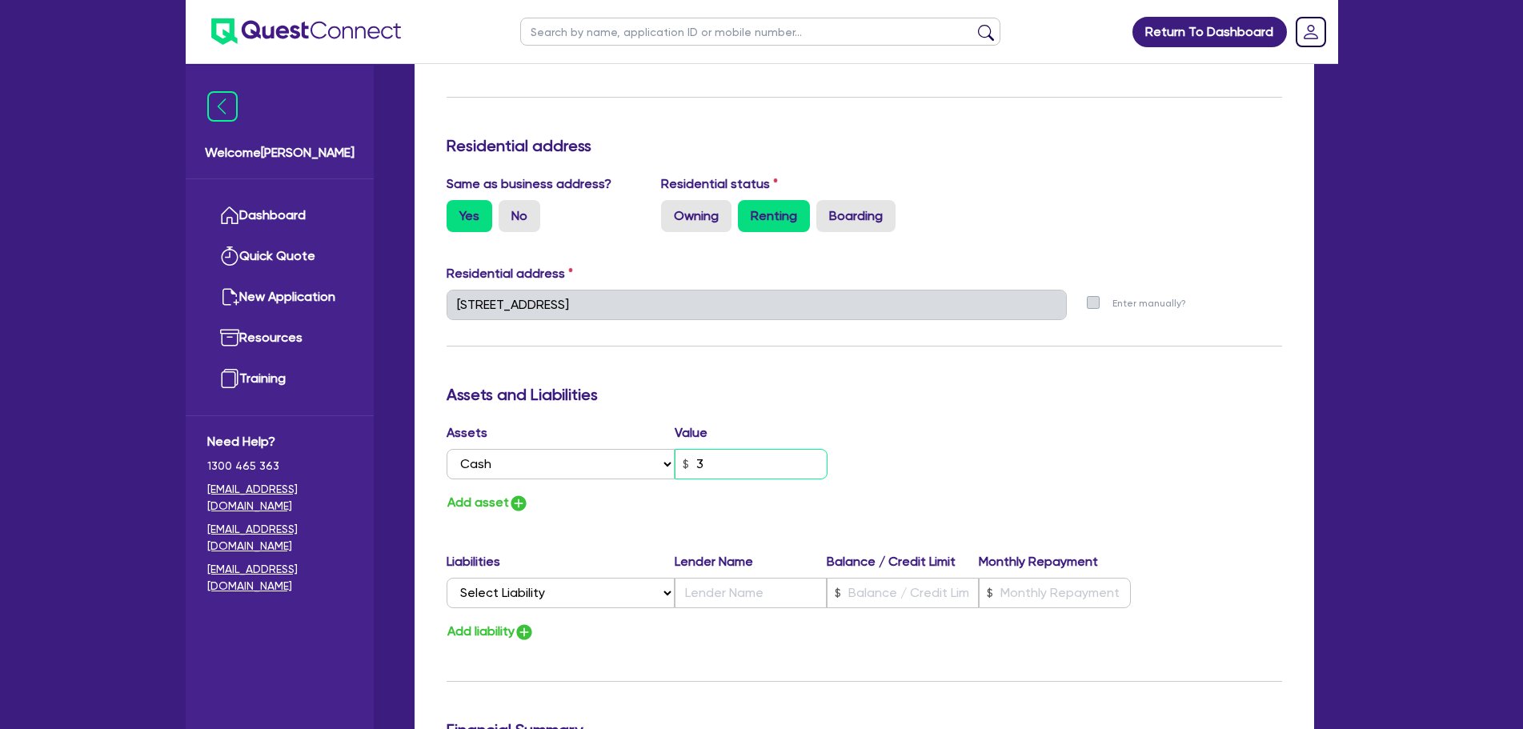
type input "0"
type input "0448 013 717"
type input "36"
type input "0"
type input "0448 013 717"
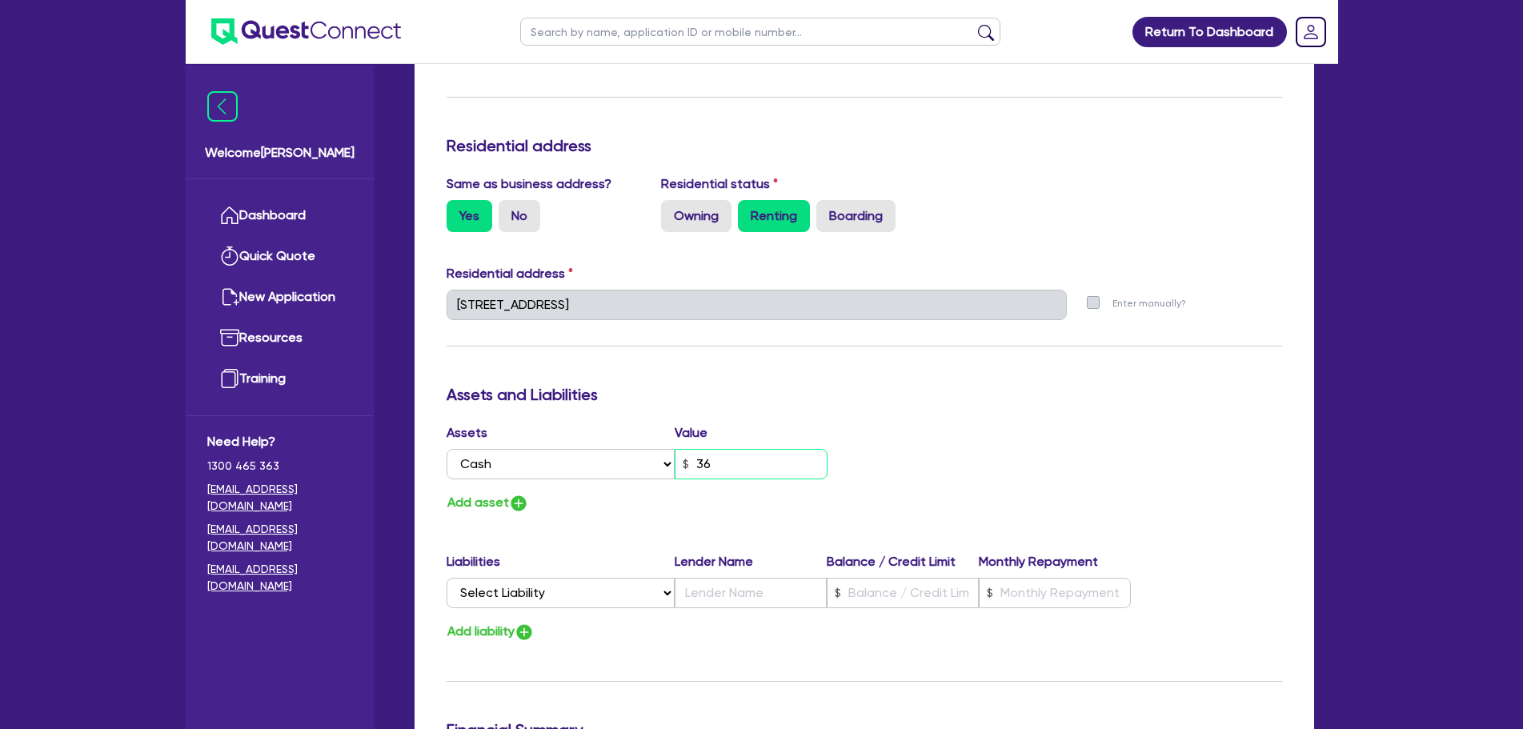
type input "360"
type input "0"
type input "0448 013 717"
type input "3,600"
type input "0"
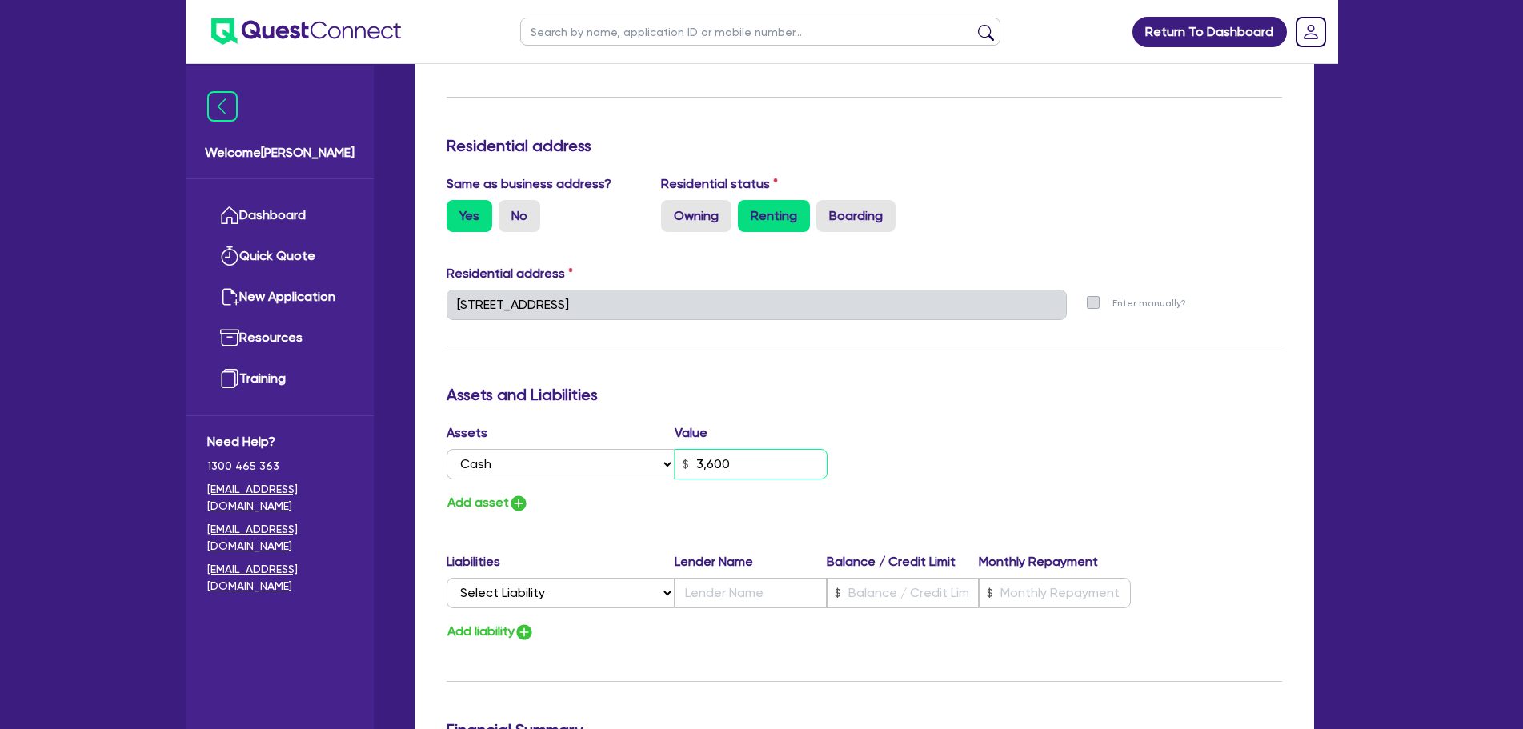
type input "0448 013 717"
type input "36,000"
click at [498, 492] on button "Add asset" at bounding box center [487, 503] width 82 height 22
type input "0"
type input "0448 013 717"
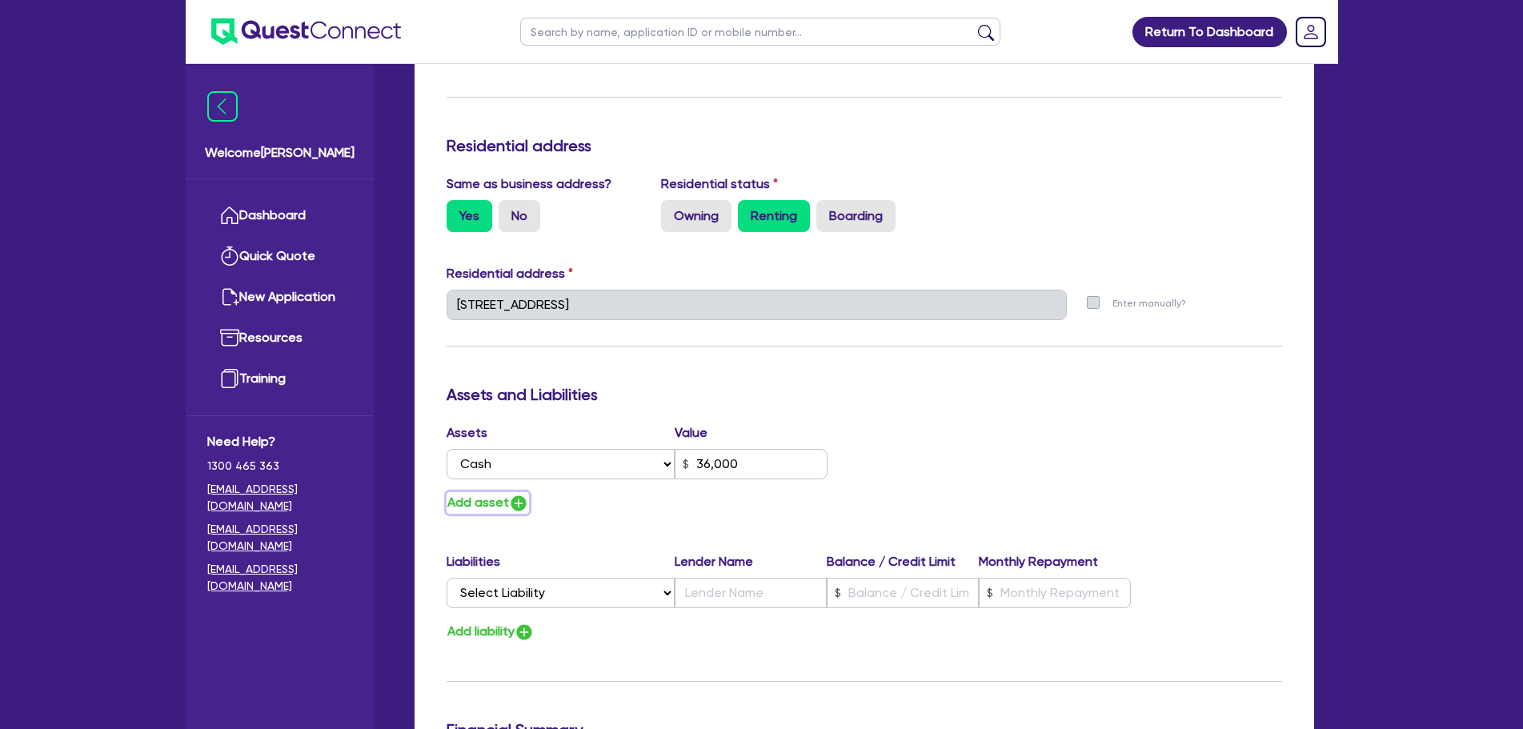
type input "36,000"
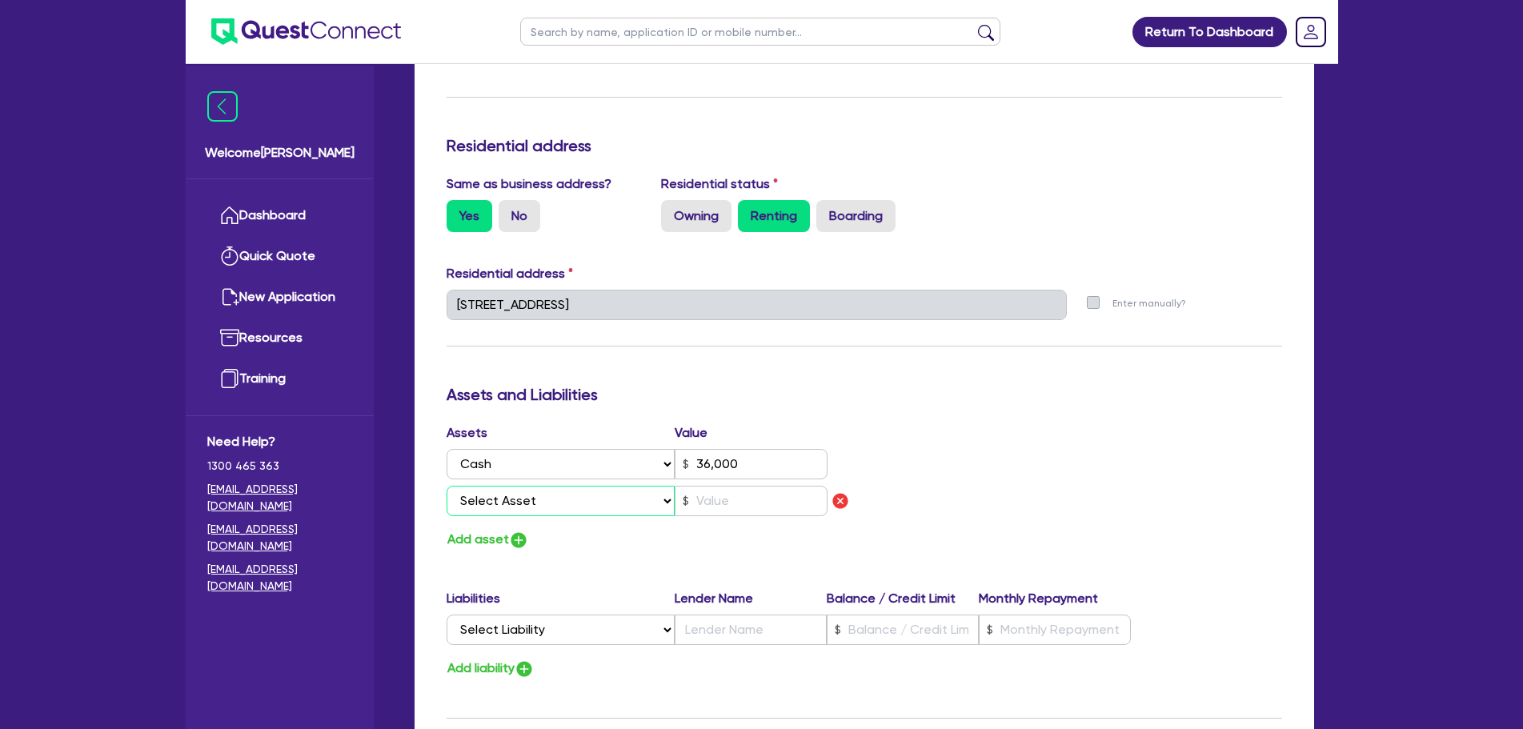
click at [552, 486] on select "Select Asset Cash Property Investment property Vehicle Truck Trailer Equipment …" at bounding box center [560, 501] width 229 height 30
select select "CASH"
click at [446, 486] on select "Select Asset Cash Property Investment property Vehicle Truck Trailer Equipment …" at bounding box center [560, 501] width 229 height 30
type input "0"
type input "0448 013 717"
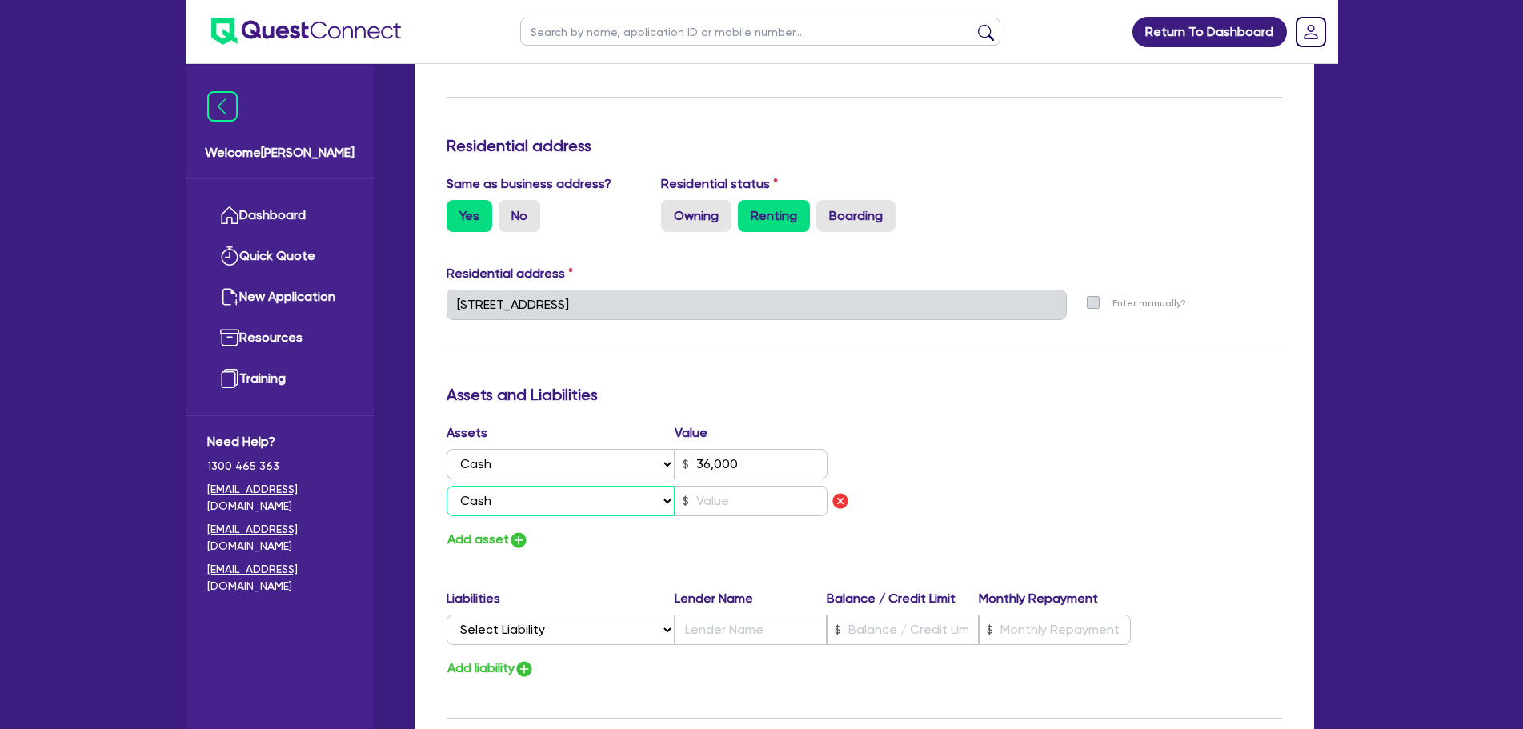
type input "36,000"
click at [534, 486] on select "Select Asset Cash Property Investment property Vehicle Truck Trailer Equipment …" at bounding box center [560, 501] width 229 height 30
select select "VEHICLE"
click at [446, 486] on select "Select Asset Cash Property Investment property Vehicle Truck Trailer Equipment …" at bounding box center [560, 501] width 229 height 30
type input "0"
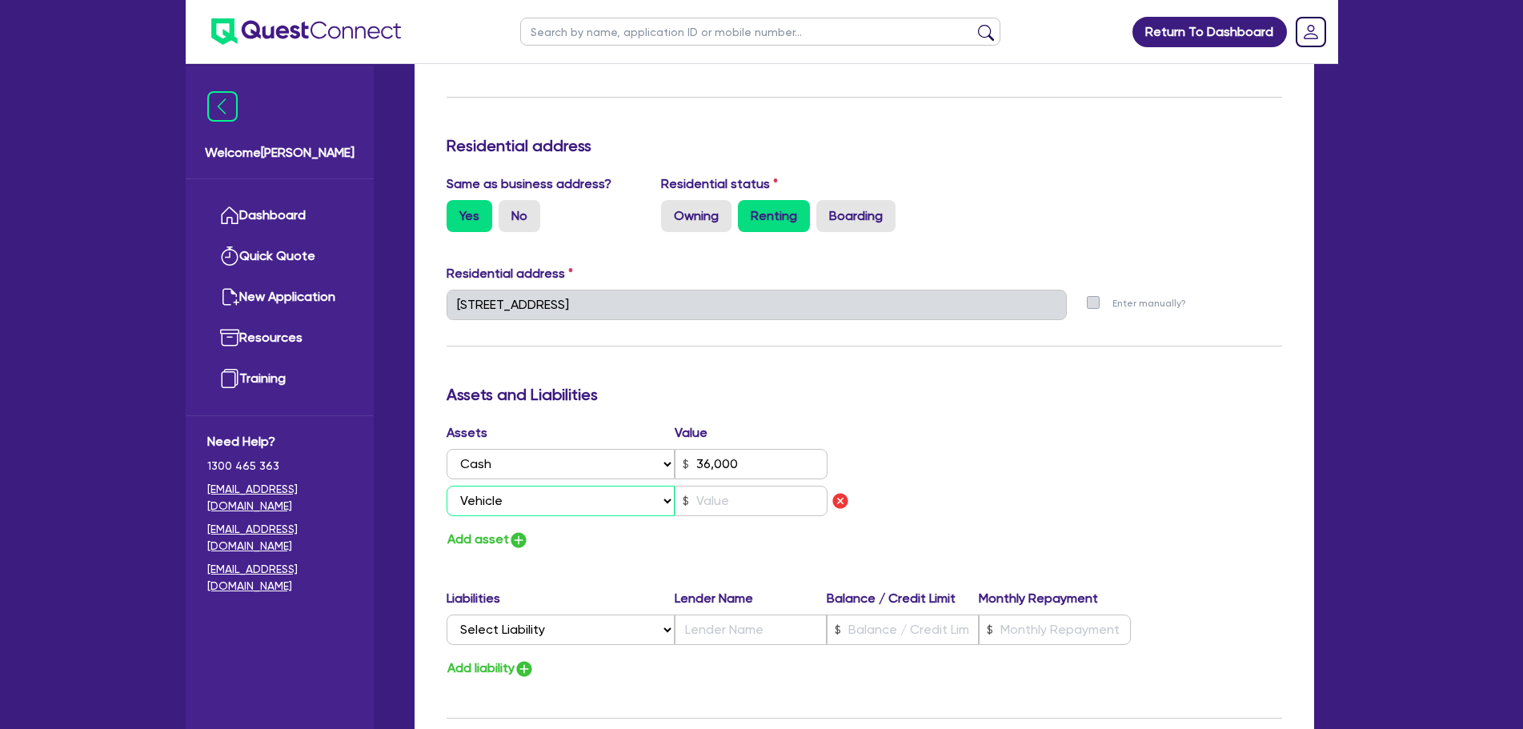
type input "0448 013 717"
type input "36,000"
drag, startPoint x: 705, startPoint y: 466, endPoint x: 711, endPoint y: 474, distance: 10.2
click at [706, 486] on input "text" at bounding box center [750, 501] width 153 height 30
type input "0"
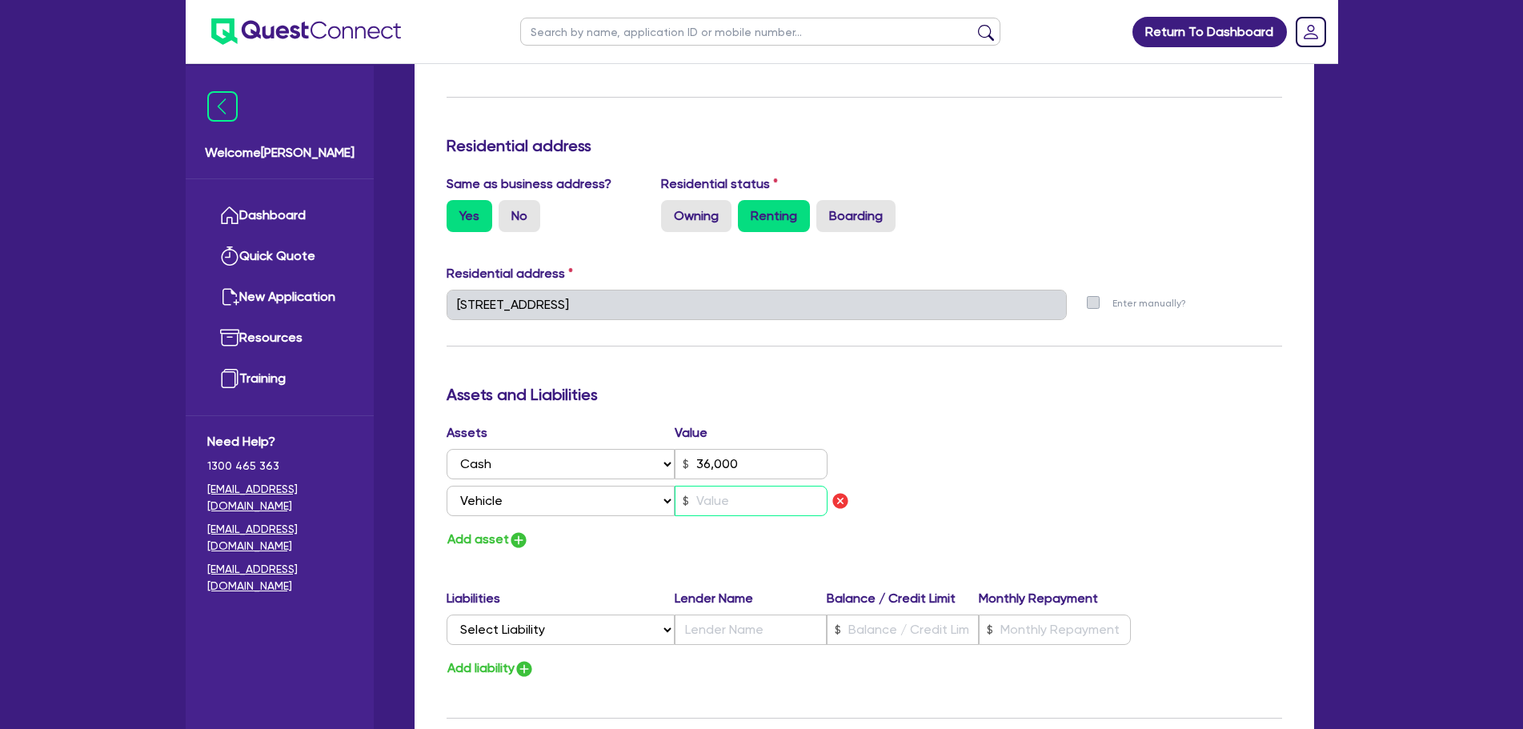
type input "0448 013 717"
type input "36,000"
type input "5"
type input "0"
type input "0448 013 717"
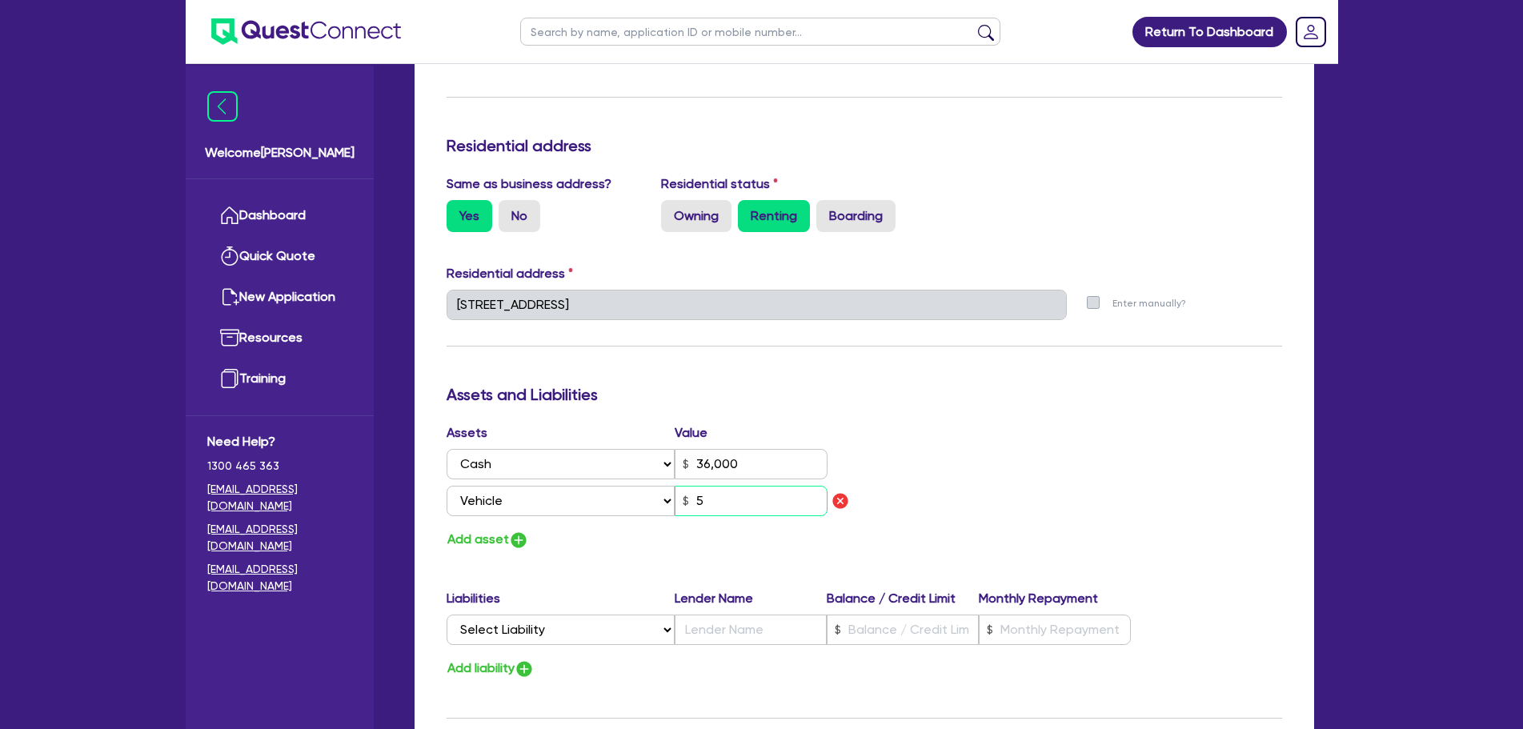
type input "36,000"
type input "57"
type input "0"
type input "0448 013 717"
type input "36,000"
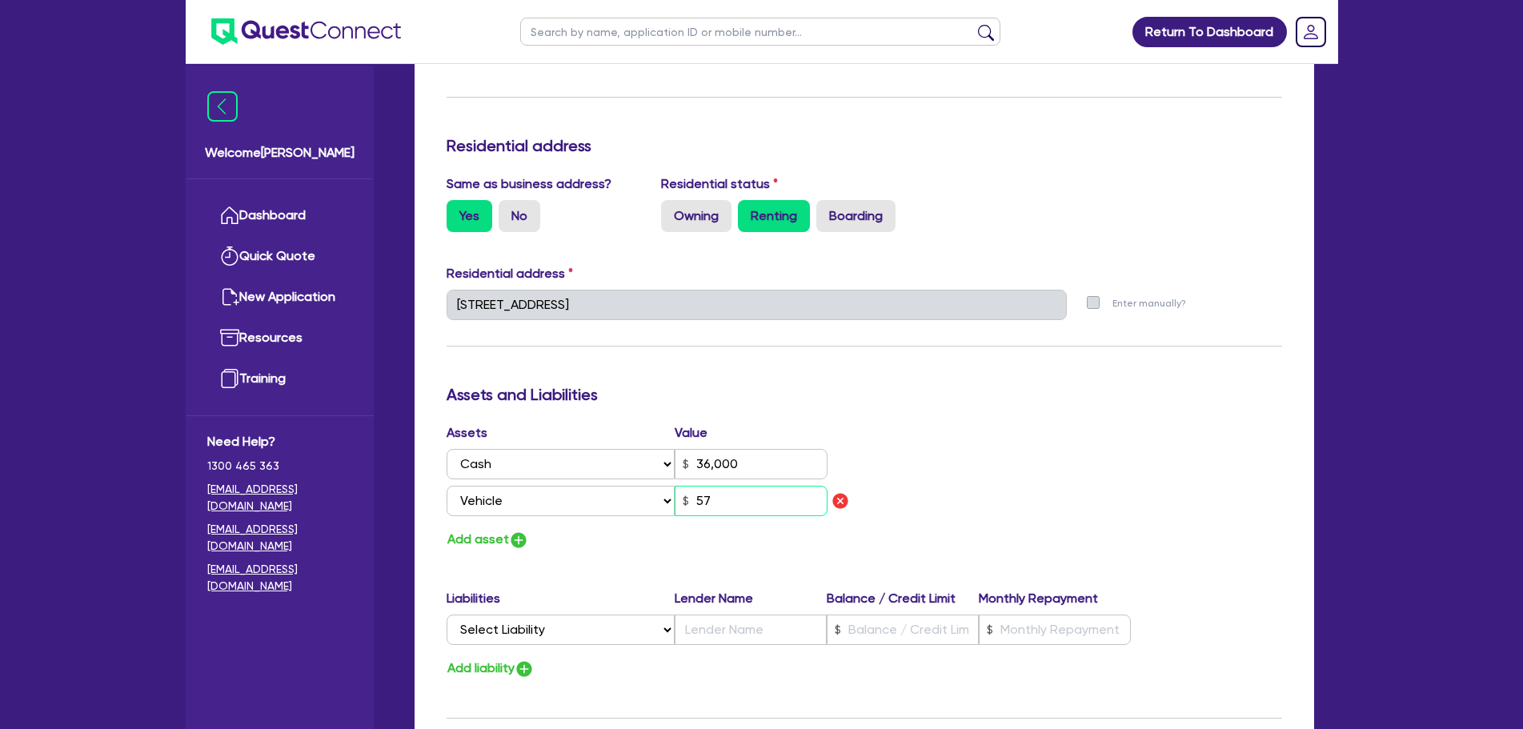
type input "570"
type input "0"
type input "0448 013 717"
type input "36,000"
type input "5,700"
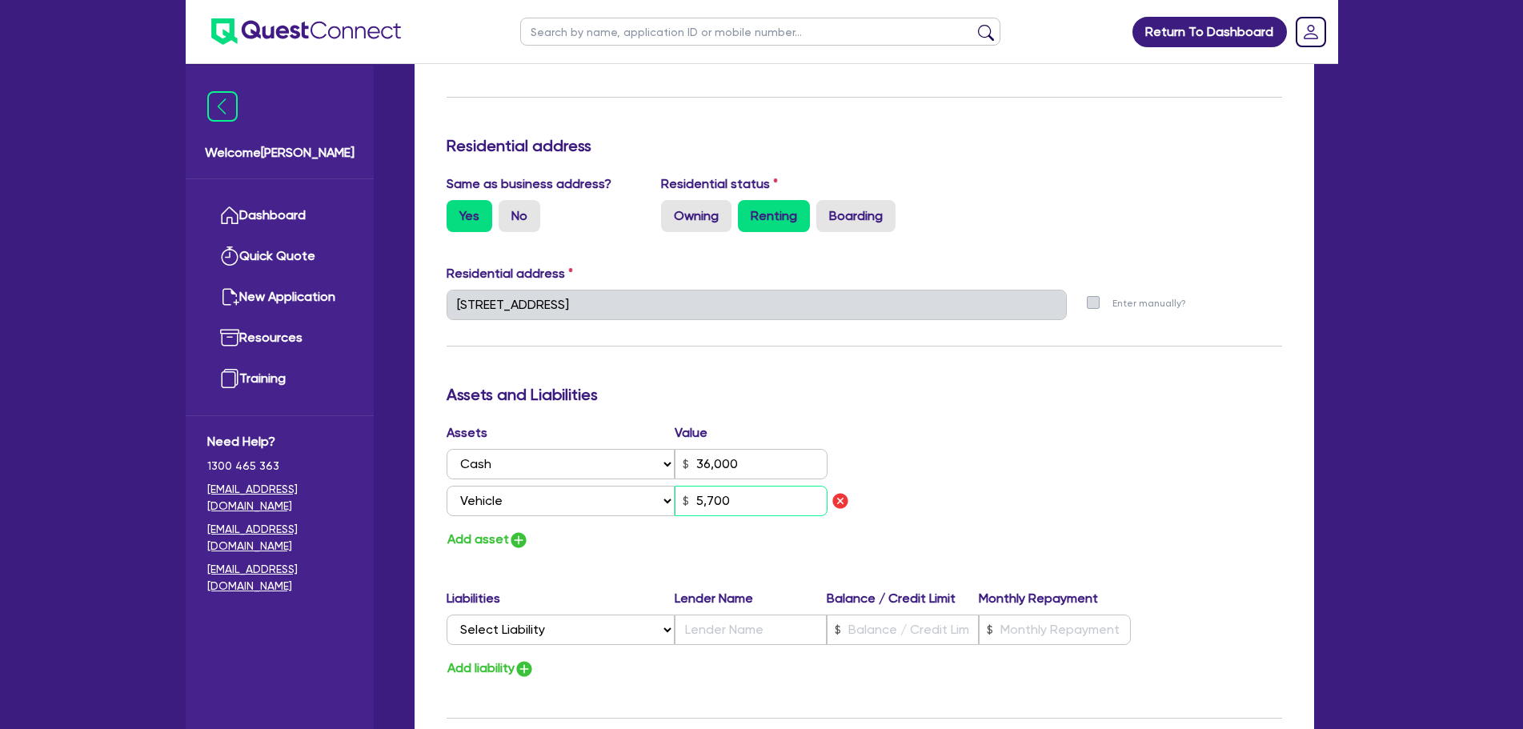
type input "0"
type input "0448 013 717"
type input "36,000"
type input "57,000"
click at [618, 529] on div "Add asset" at bounding box center [649, 540] width 430 height 22
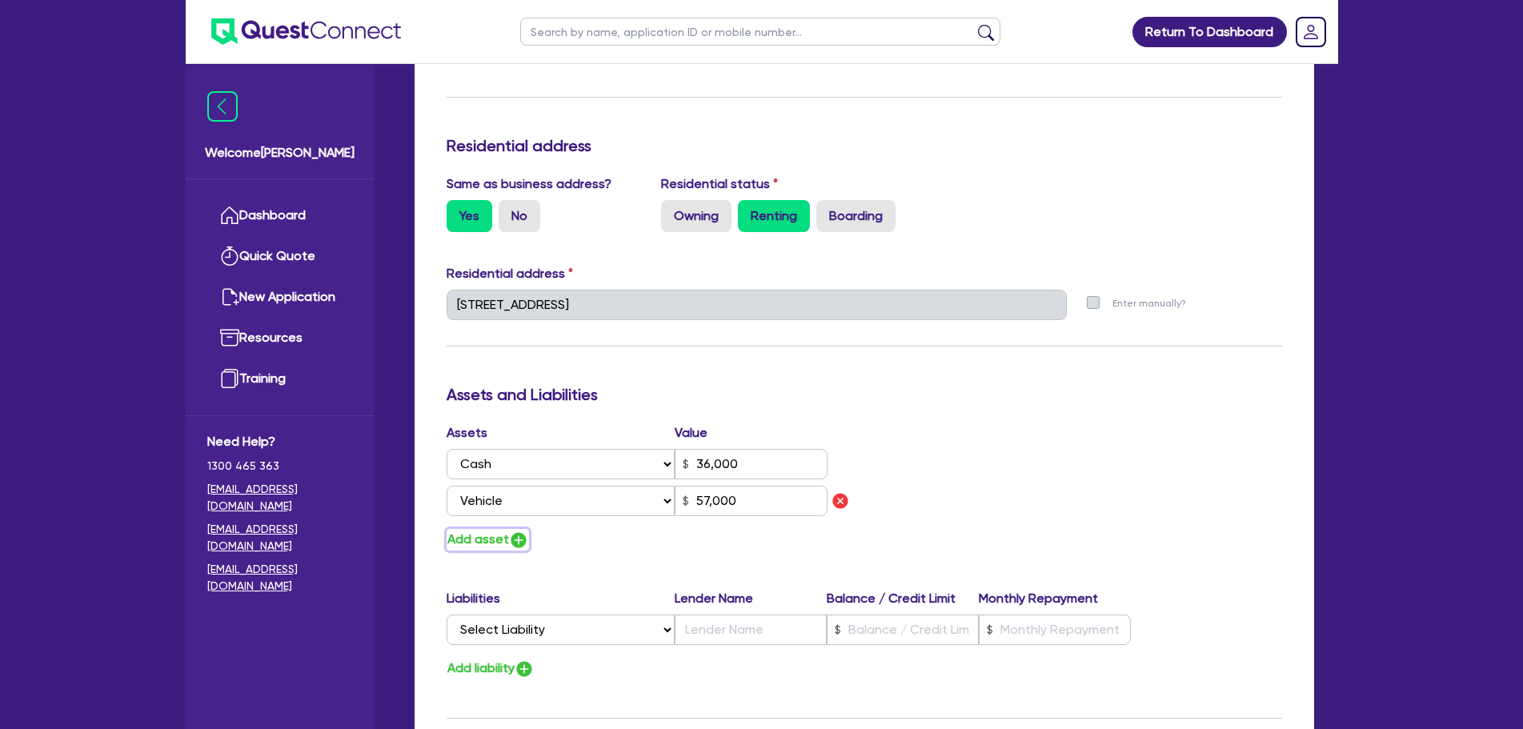
click at [504, 529] on button "Add asset" at bounding box center [487, 540] width 82 height 22
type input "0"
type input "0448 013 717"
type input "36,000"
type input "57,000"
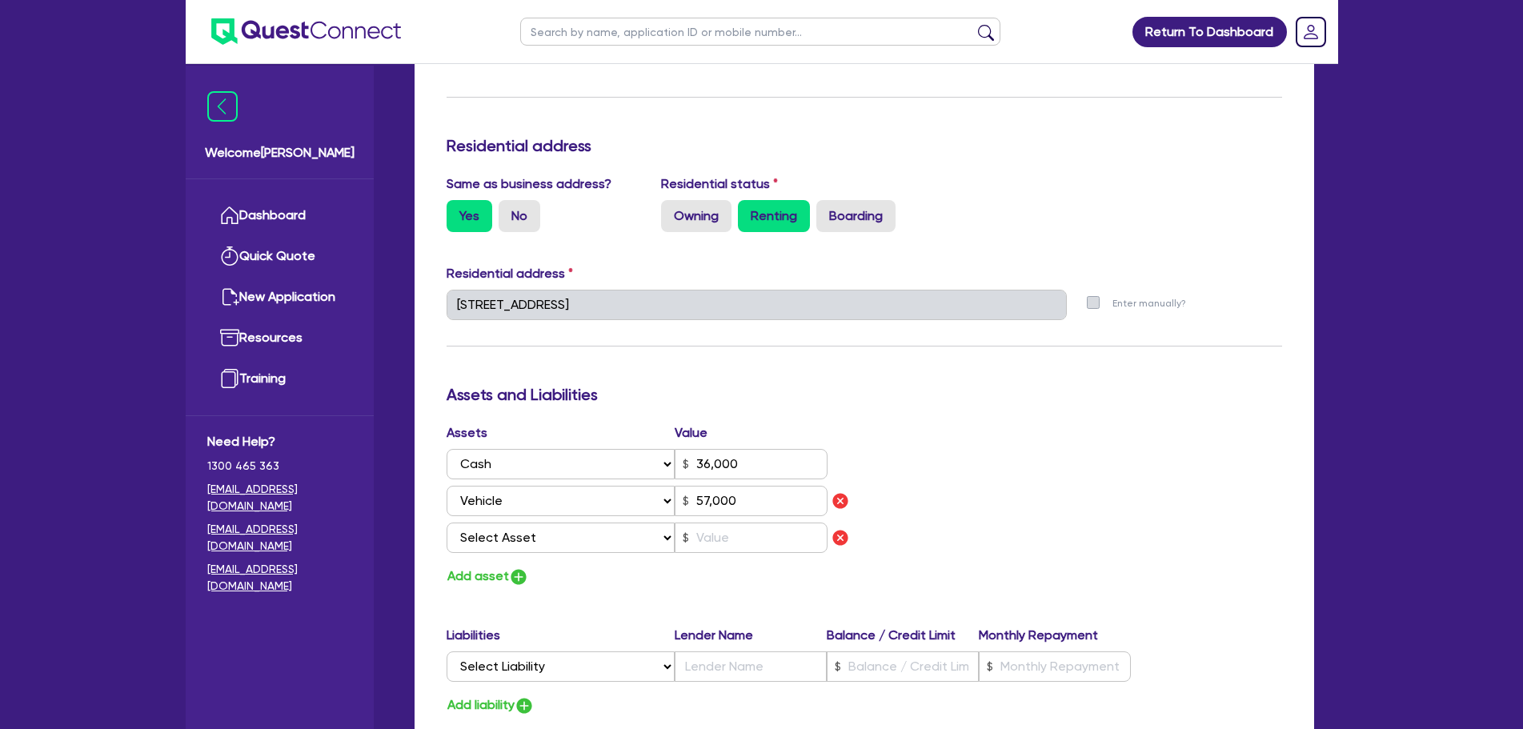
click at [519, 537] on div "Assets Value Select Asset Cash Property Investment property Vehicle Truck Trail…" at bounding box center [649, 491] width 430 height 136
click at [533, 526] on select "Select Asset Cash Property Investment property Vehicle Truck Trailer Equipment …" at bounding box center [560, 537] width 229 height 30
select select "HOUSEHOLD_PERSONAL"
click at [446, 522] on select "Select Asset Cash Property Investment property Vehicle Truck Trailer Equipment …" at bounding box center [560, 537] width 229 height 30
type input "0"
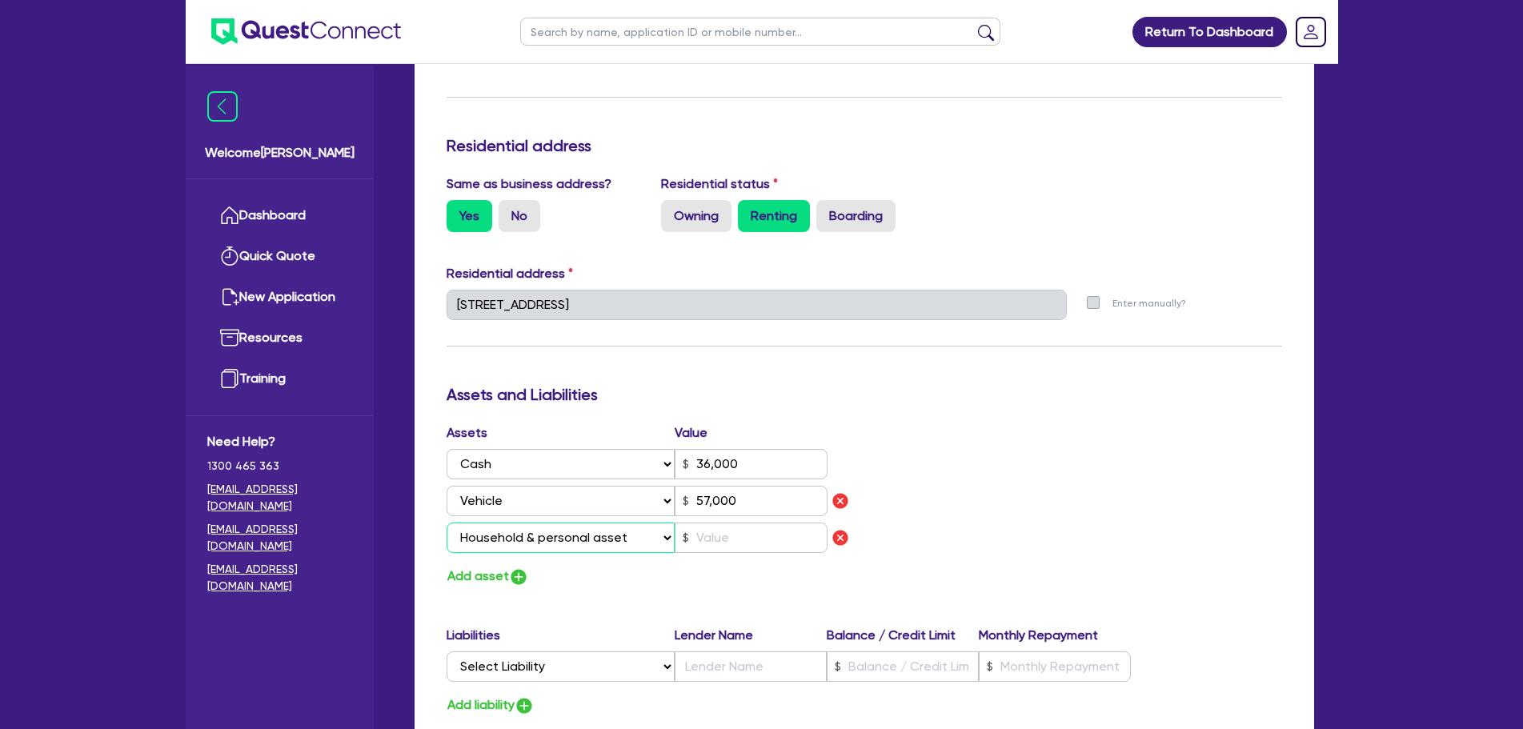
type input "0448 013 717"
type input "36,000"
type input "57,000"
click at [717, 526] on input "text" at bounding box center [750, 537] width 153 height 30
type input "0"
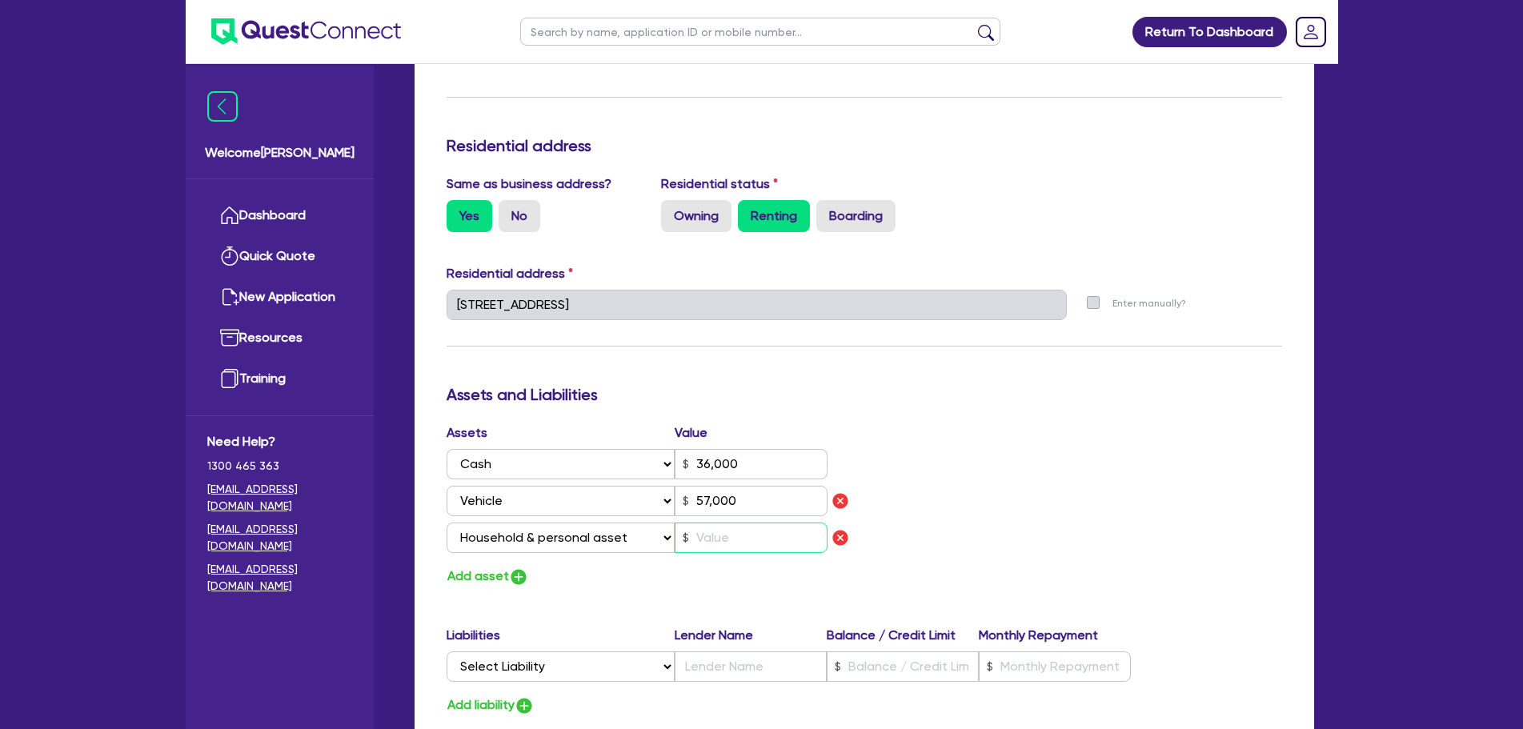
type input "0448 013 717"
type input "36,000"
type input "57,000"
type input "2"
type input "0"
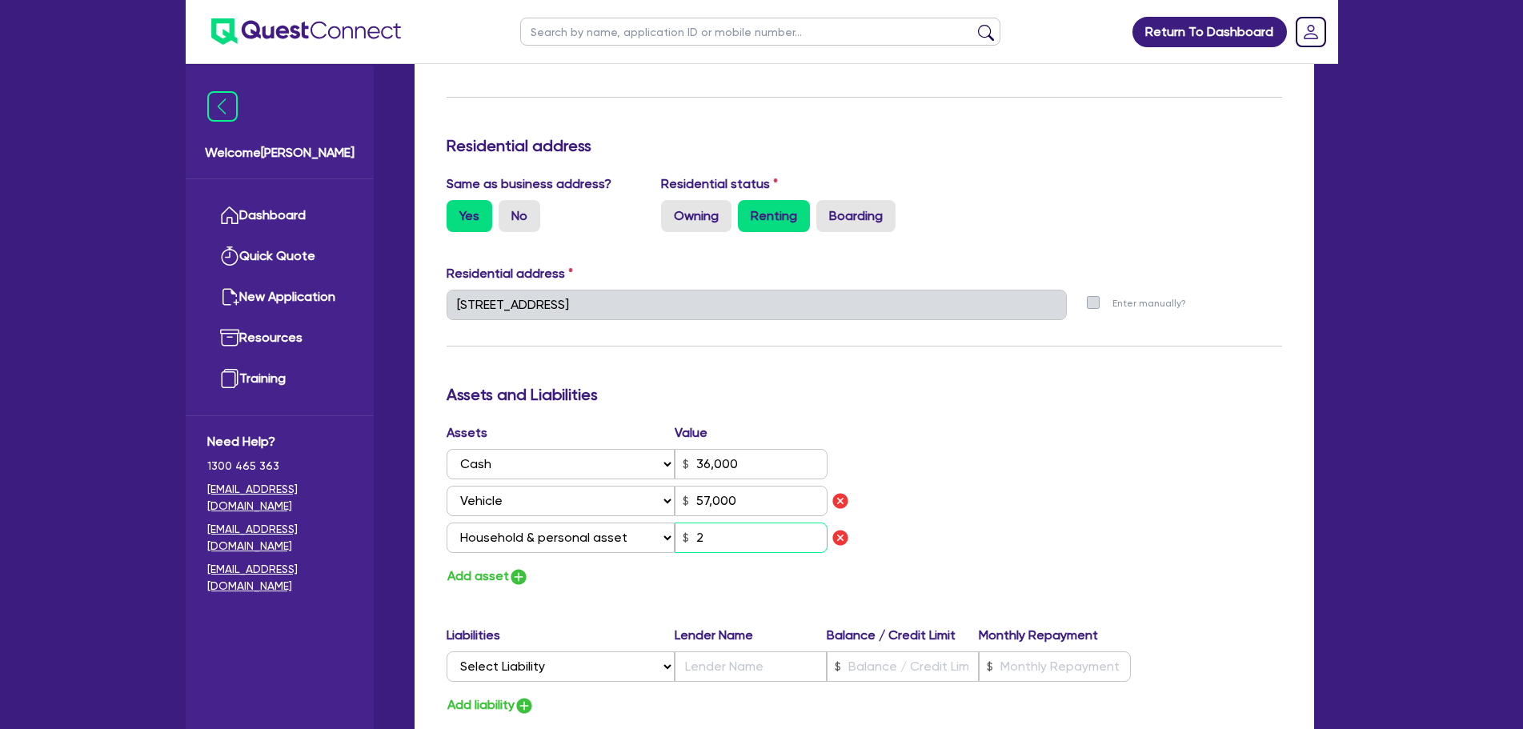
type input "0448 013 717"
type input "36,000"
type input "57,000"
type input "25"
type input "0"
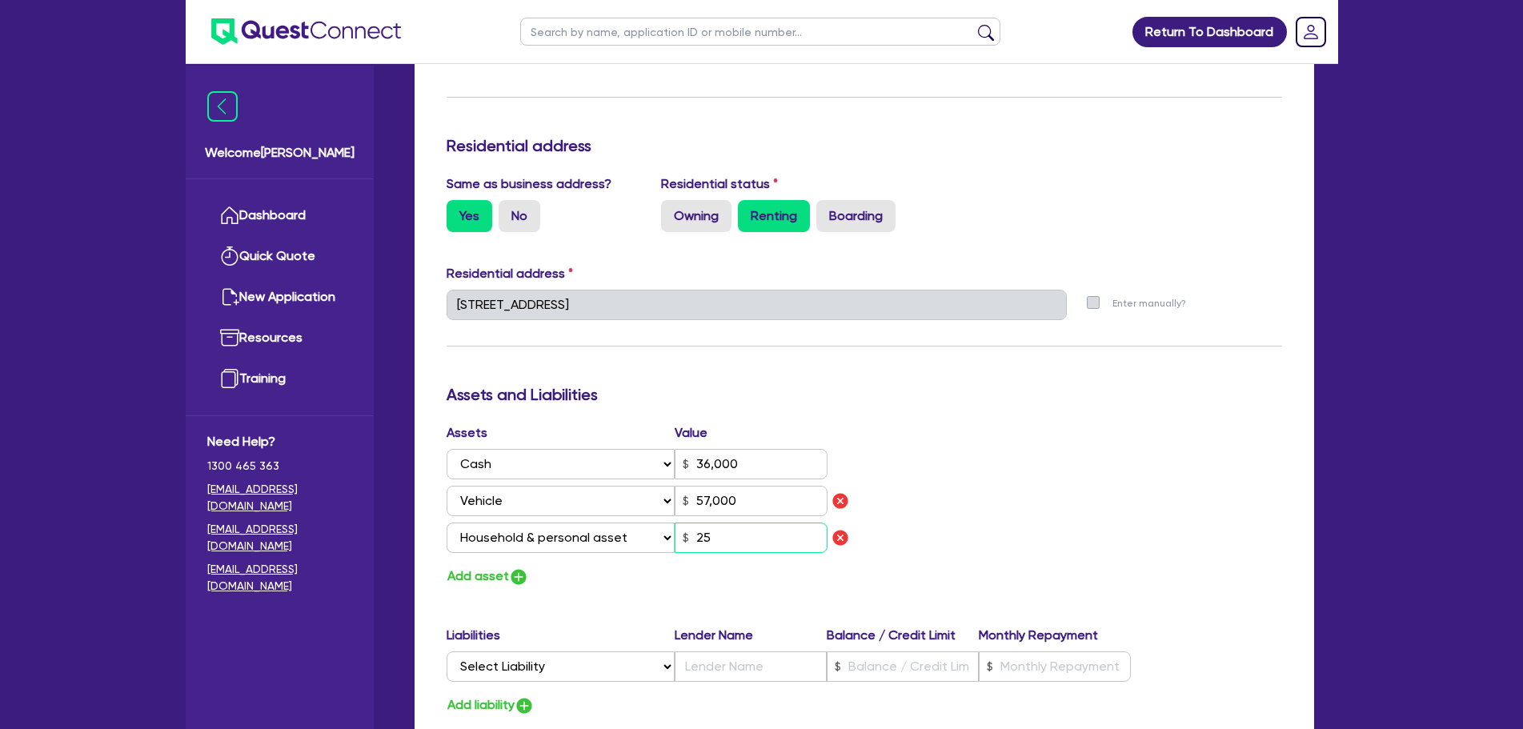
type input "0448 013 717"
type input "36,000"
type input "57,000"
type input "250"
type input "0"
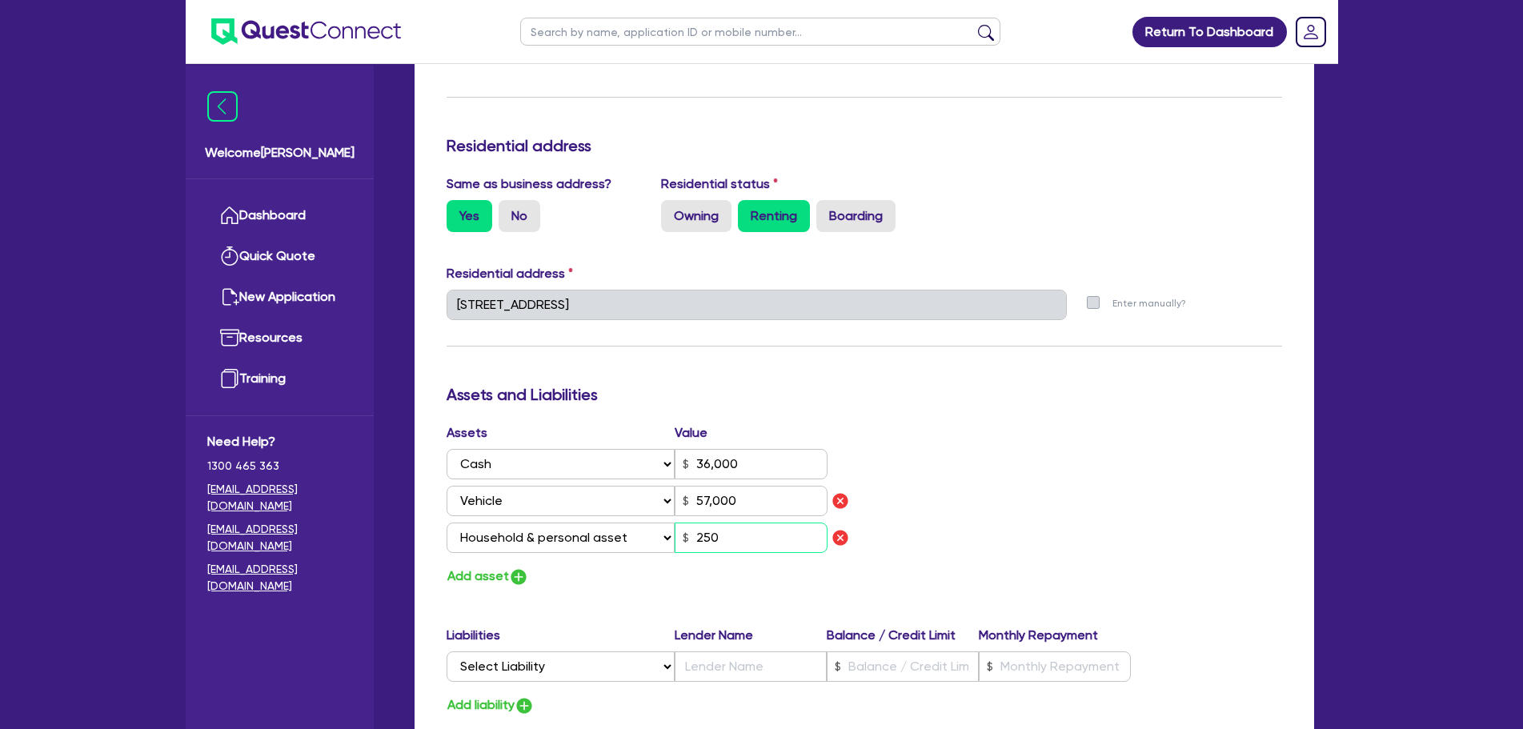
type input "0448 013 717"
type input "36,000"
type input "57,000"
type input "2,500"
type input "0"
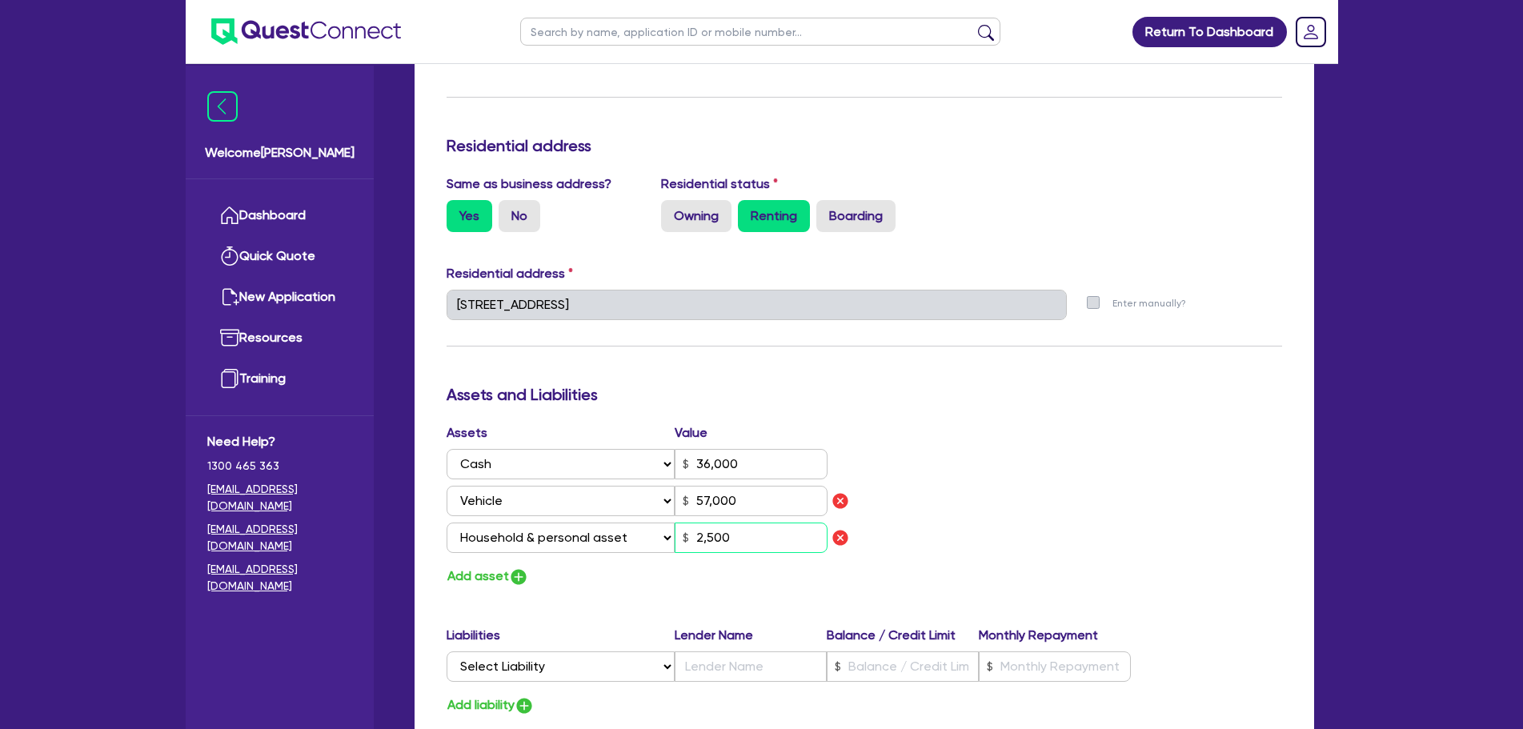
type input "0448 013 717"
type input "36,000"
type input "57,000"
type input "25,000"
click at [483, 566] on button "Add asset" at bounding box center [487, 577] width 82 height 22
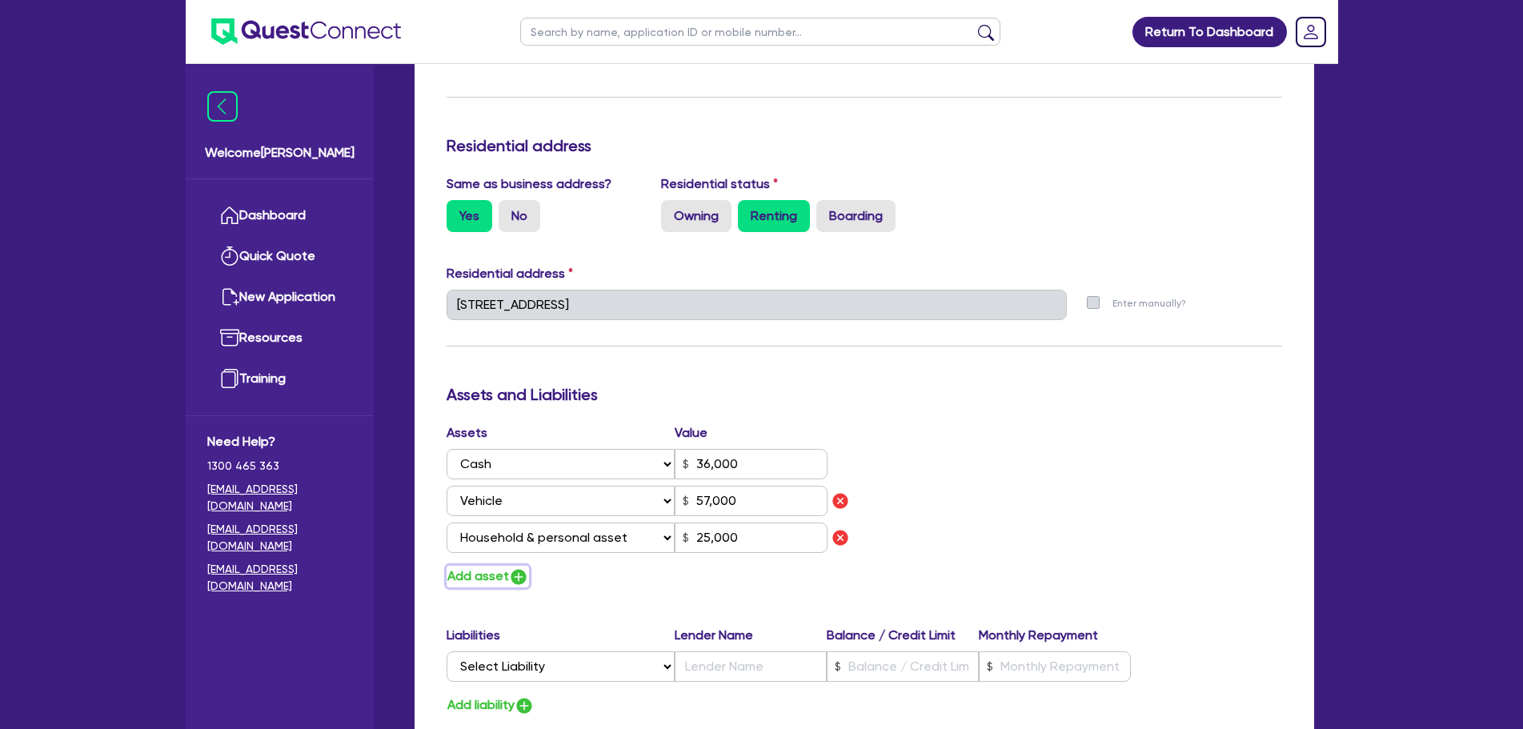
type input "0"
type input "0448 013 717"
type input "36,000"
type input "57,000"
type input "25,000"
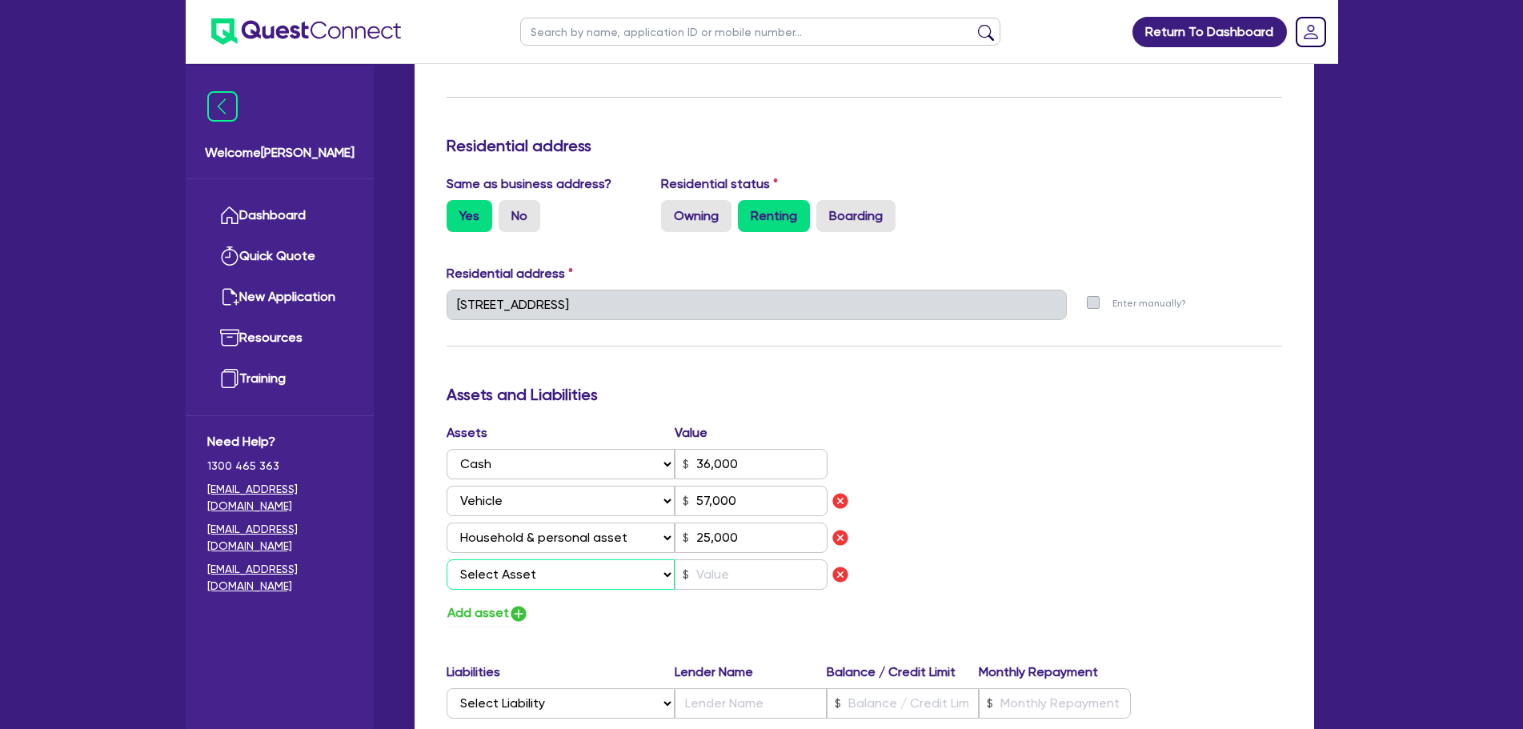
click at [542, 563] on select "Select Asset Cash Property Investment property Vehicle Truck Trailer Equipment …" at bounding box center [560, 574] width 229 height 30
select select "OTHER"
click at [446, 559] on select "Select Asset Cash Property Investment property Vehicle Truck Trailer Equipment …" at bounding box center [560, 574] width 229 height 30
type input "0"
type input "0448 013 717"
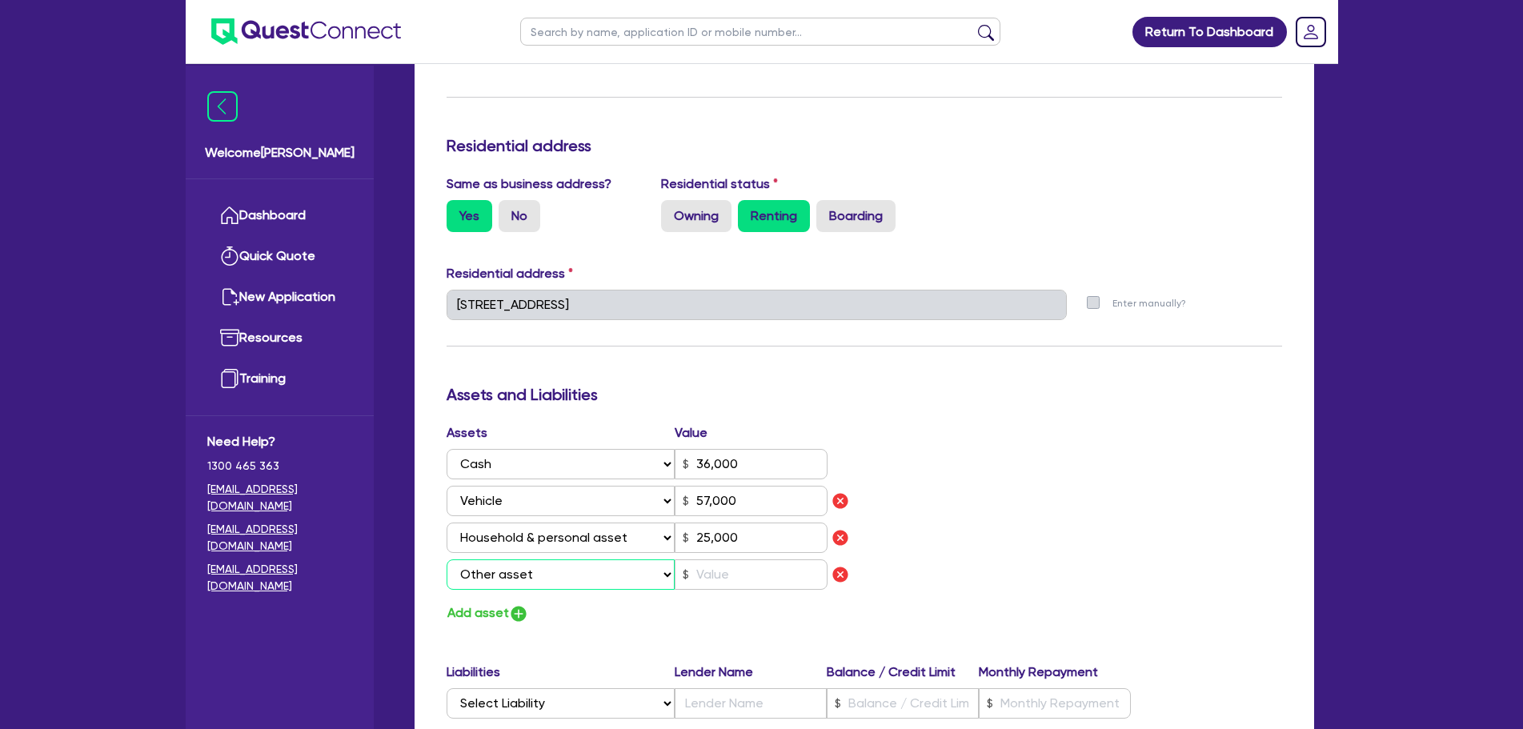
type input "36,000"
type input "57,000"
type input "25,000"
click at [714, 559] on input "text" at bounding box center [750, 574] width 153 height 30
type input "0"
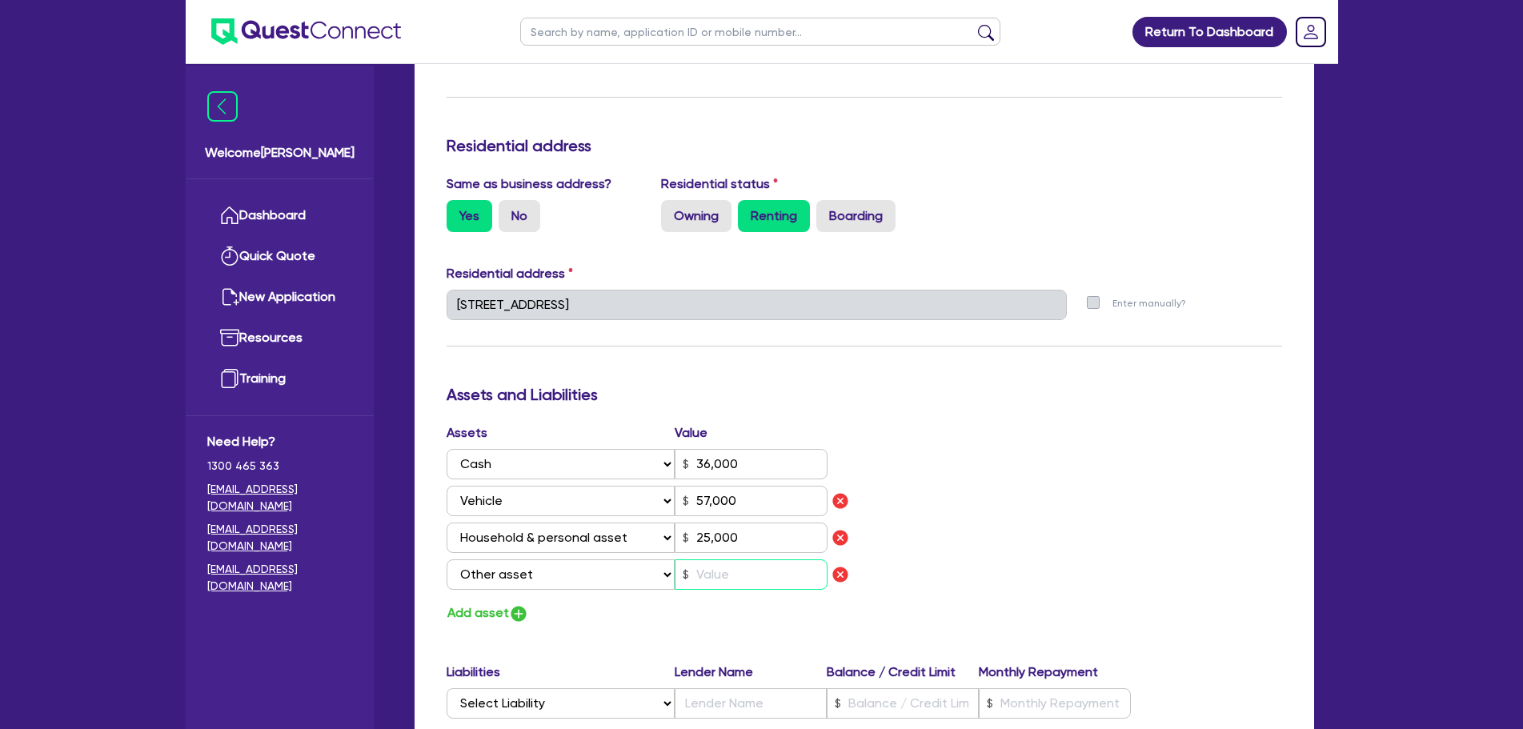
type input "0448 013 717"
type input "36,000"
type input "57,000"
type input "25,000"
type input "5"
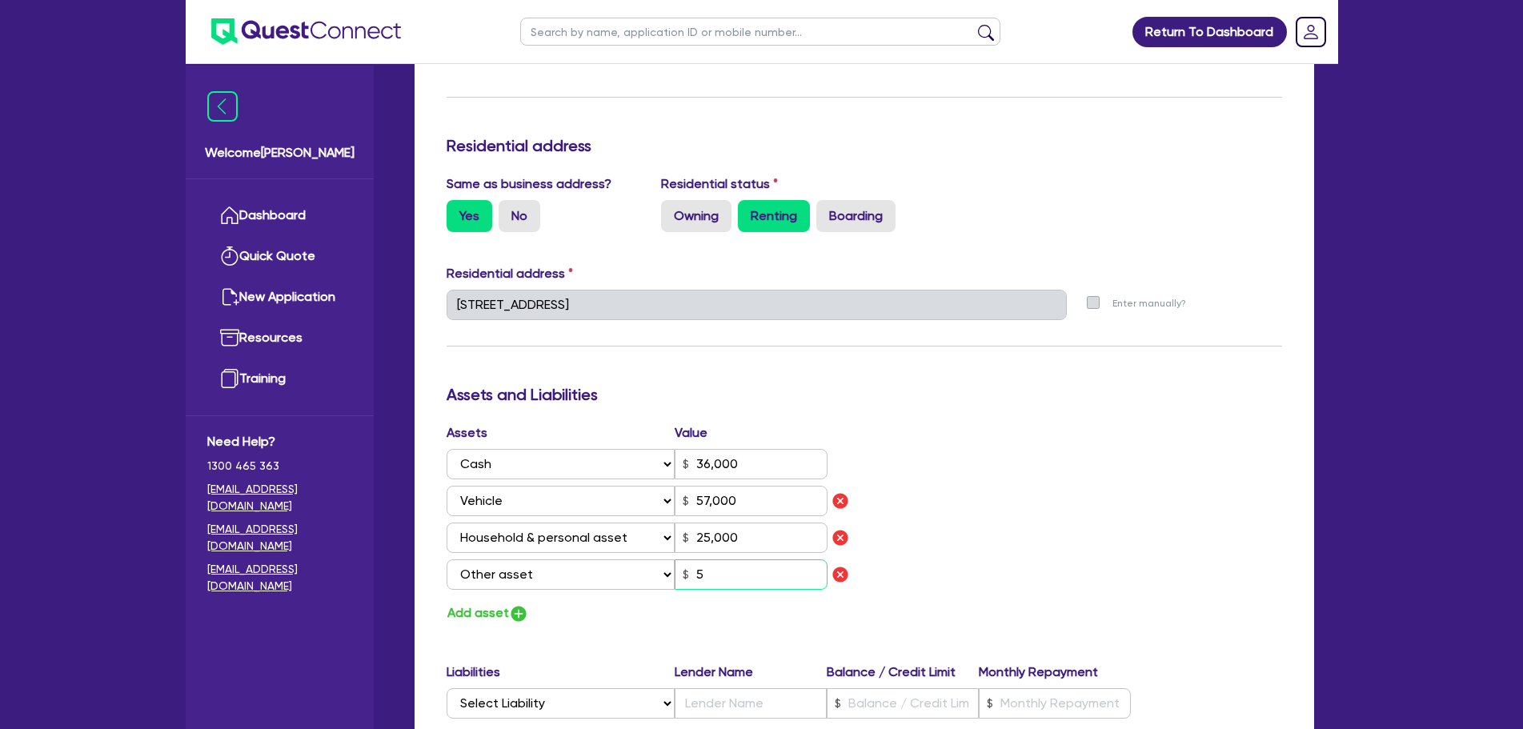
type input "0"
type input "0448 013 717"
type input "36,000"
type input "57,000"
type input "25,000"
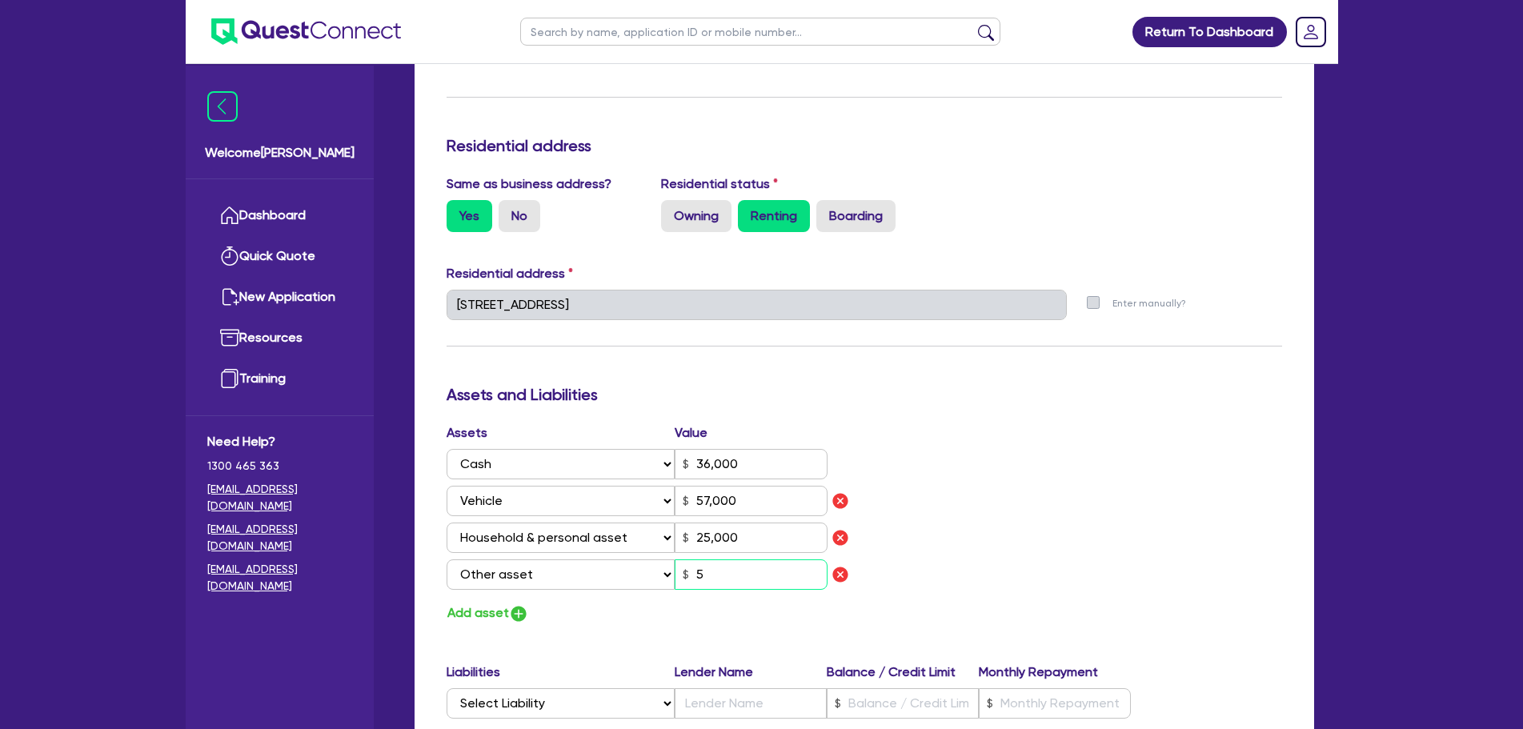
type input "50"
type input "0"
type input "0448 013 717"
type input "36,000"
type input "57,000"
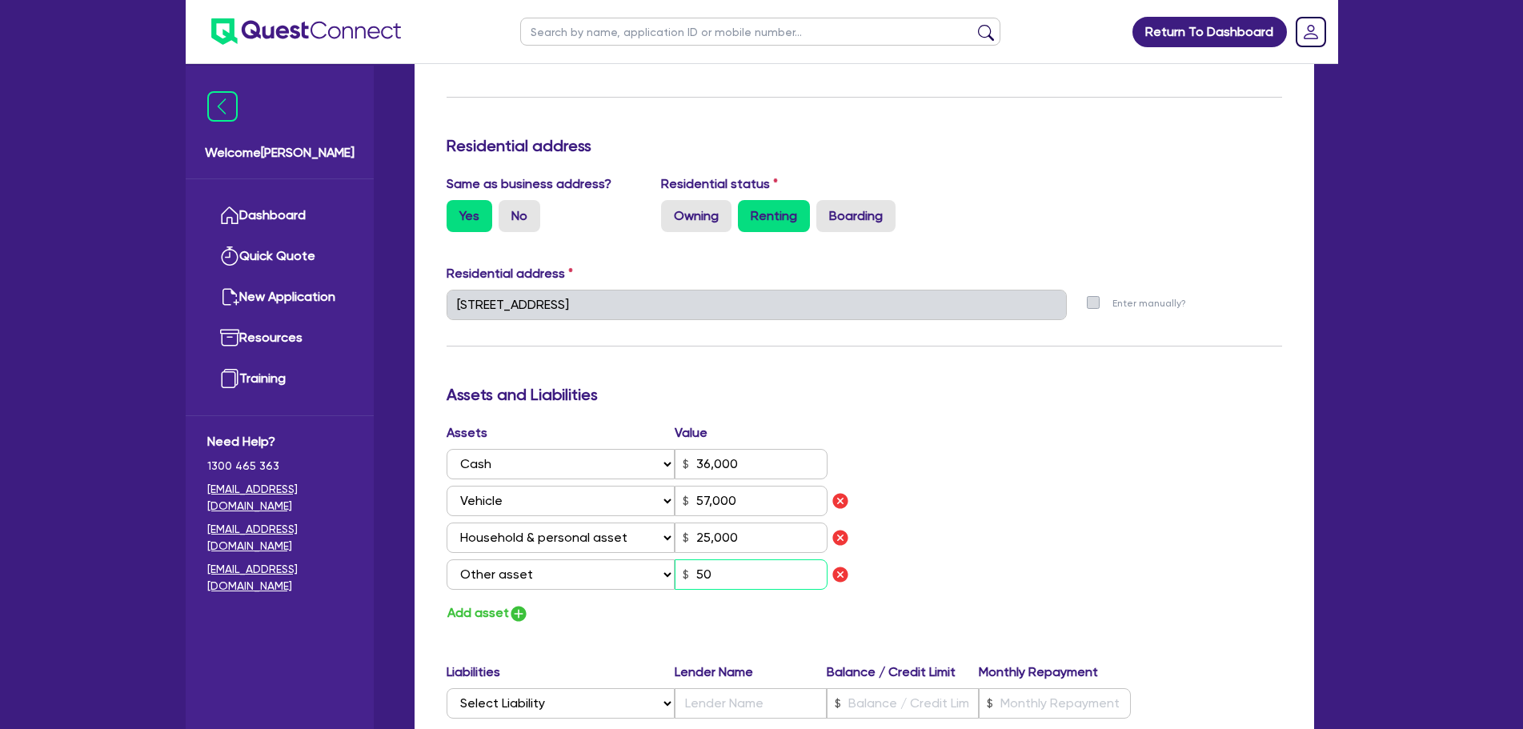
type input "25,000"
type input "500"
type input "0"
type input "0448 013 717"
type input "36,000"
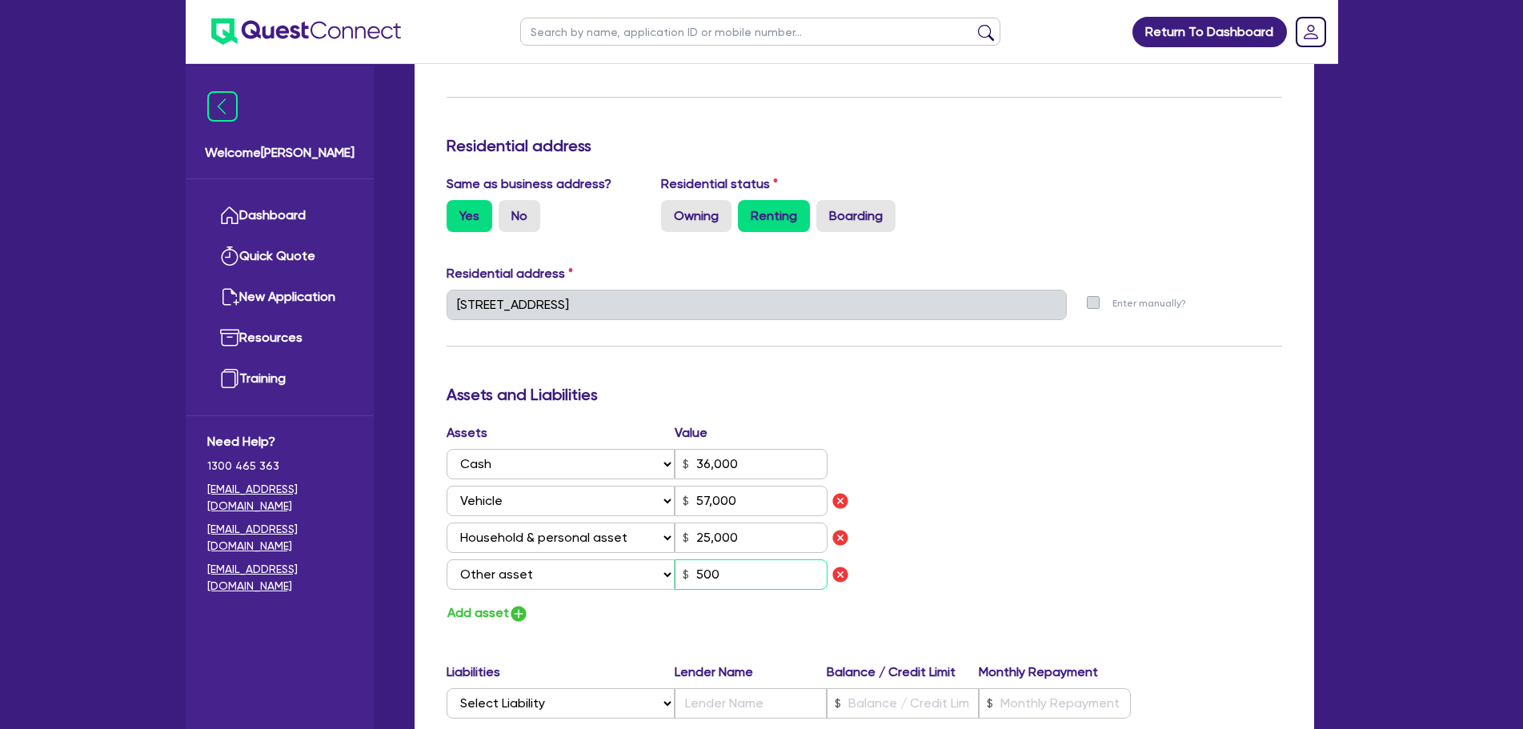
type input "57,000"
type input "25,000"
type input "5,000"
type input "0"
type input "0448 013 717"
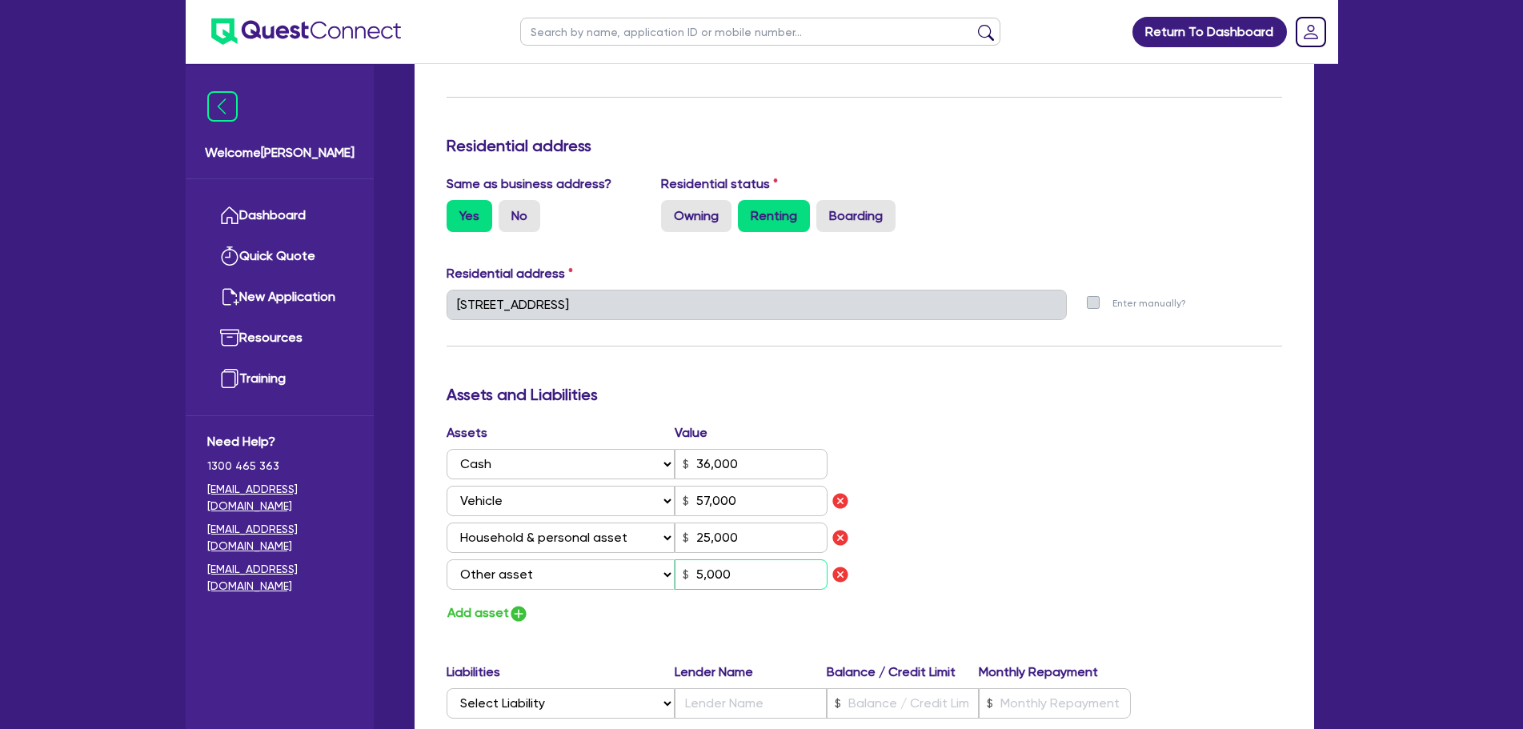
type input "36,000"
type input "57,000"
type input "25,000"
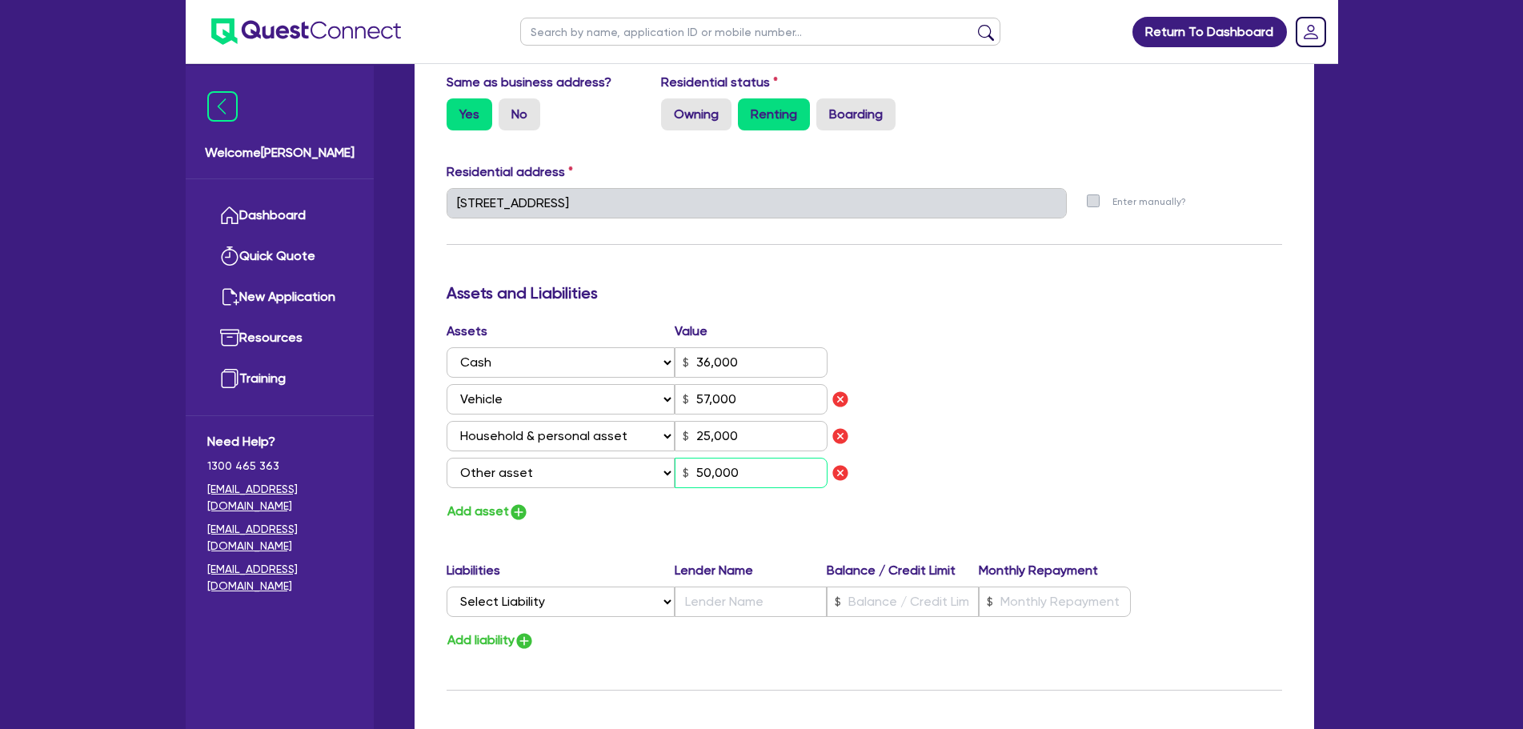
scroll to position [854, 0]
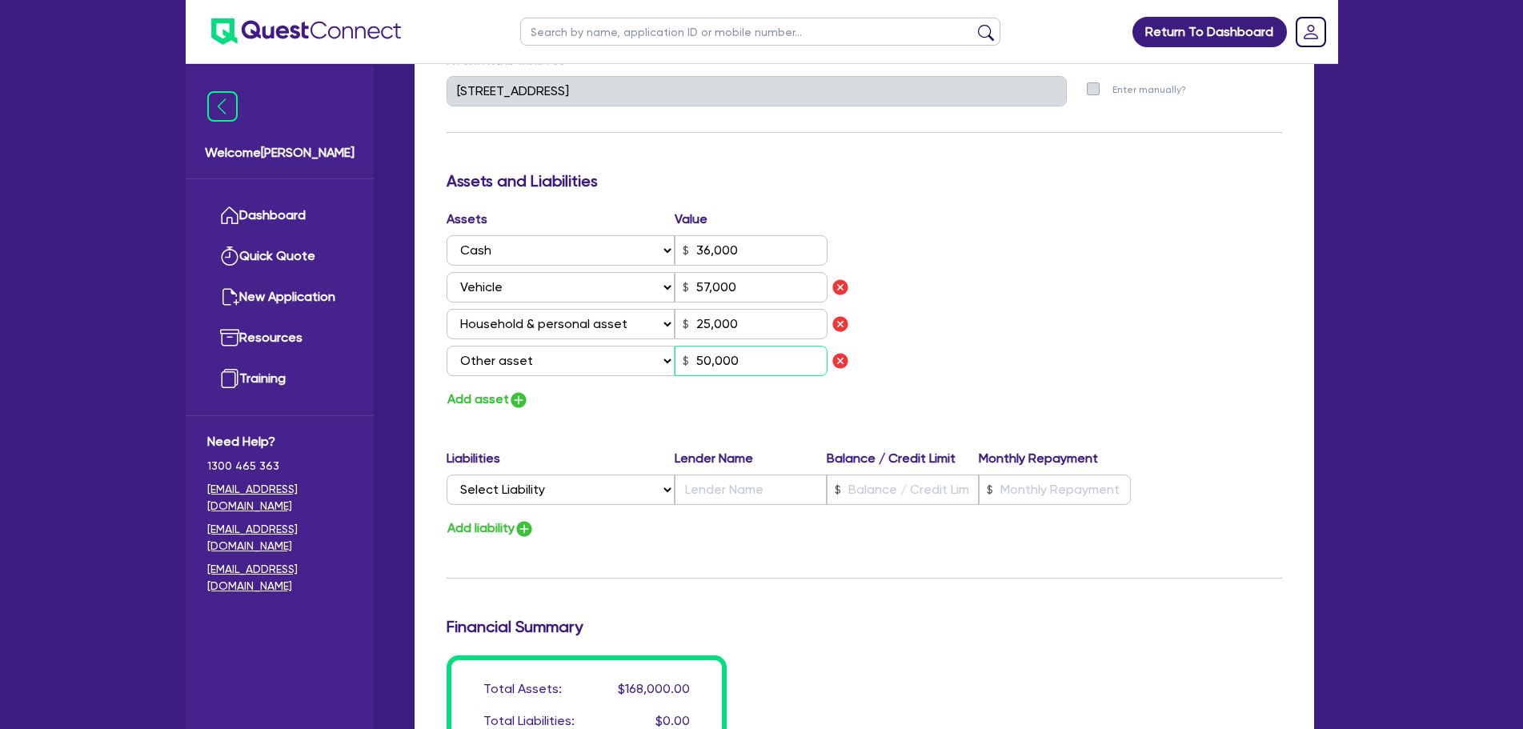
type input "50,000"
click at [565, 474] on select "Select Liability Credit card Mortgage Investment property loan Vehicle loan Tru…" at bounding box center [560, 489] width 228 height 30
select select "CREDIT_CARD"
click at [446, 474] on select "Select Liability Credit card Mortgage Investment property loan Vehicle loan Tru…" at bounding box center [560, 489] width 228 height 30
type input "0"
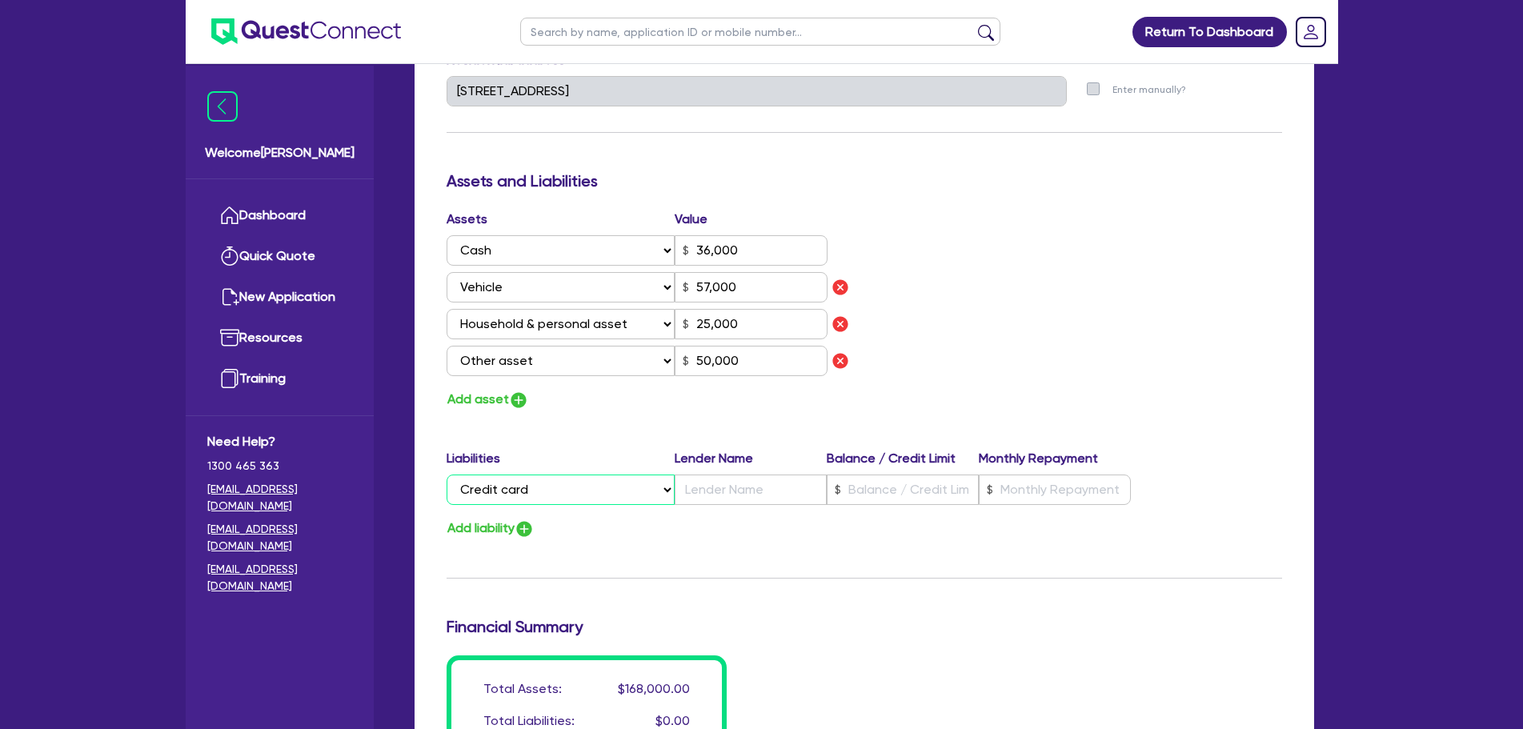
type input "0448 013 717"
type input "36,000"
type input "57,000"
type input "25,000"
type input "50,000"
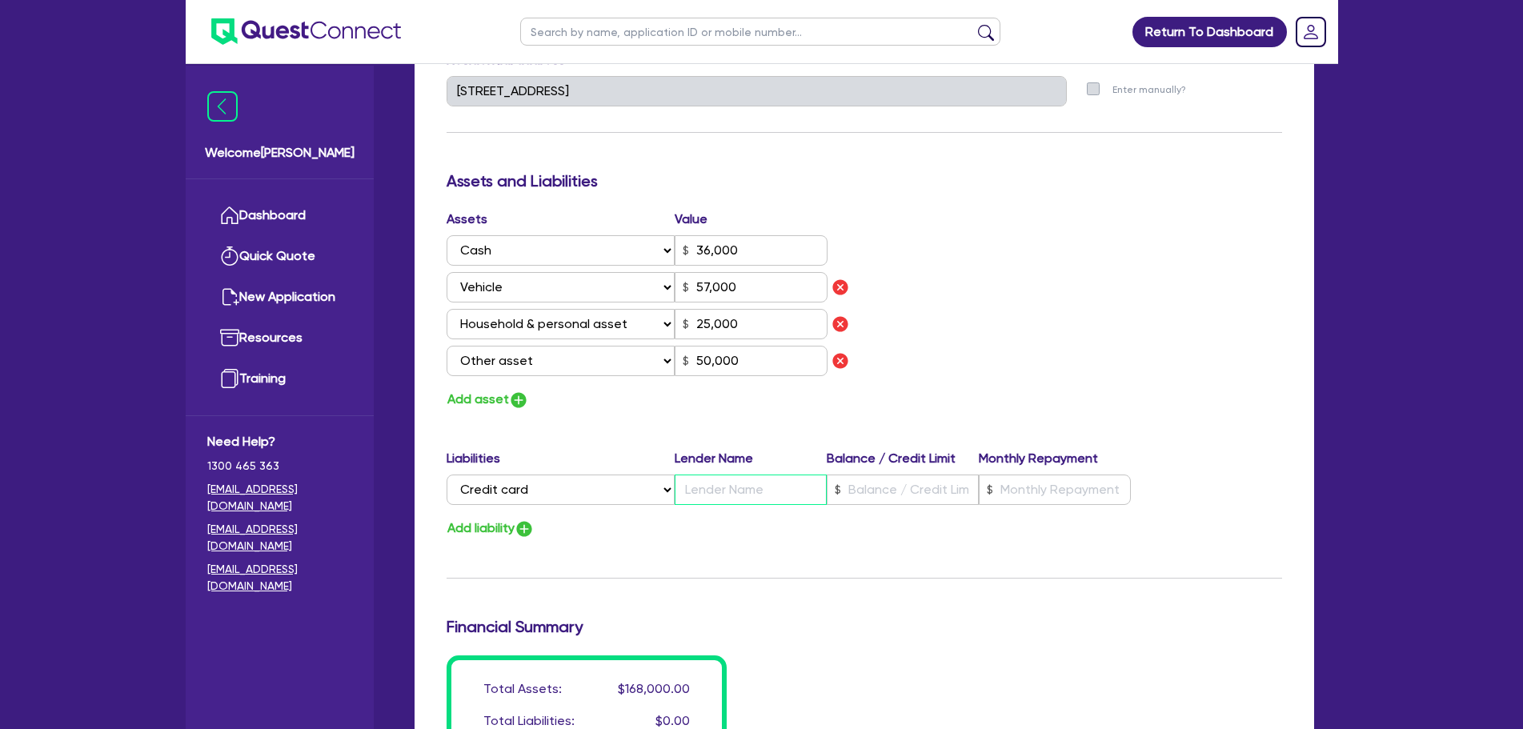
click at [728, 474] on input "text" at bounding box center [750, 489] width 152 height 30
type input "0"
type input "0448 013 717"
type input "36,000"
type input "W"
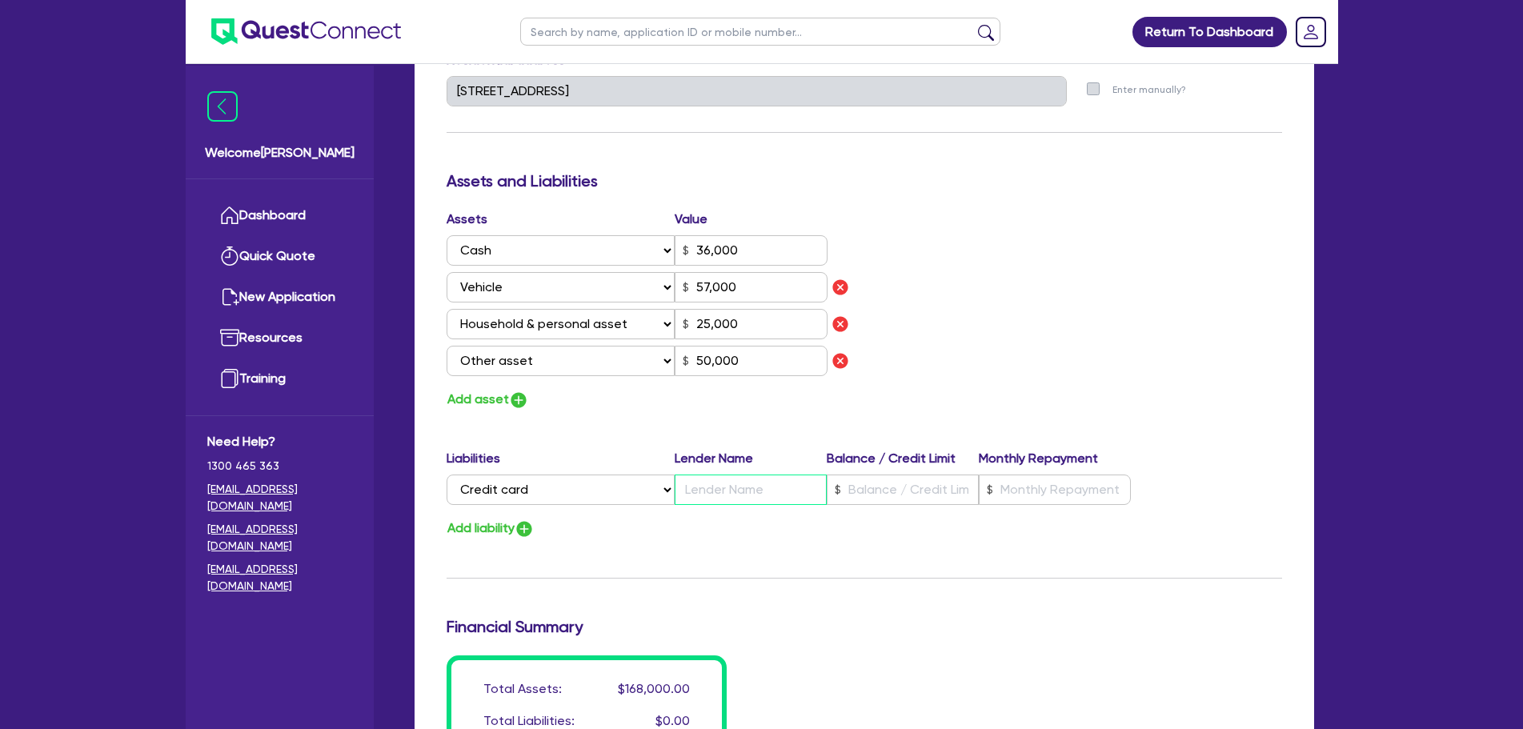
type input "57,000"
type input "25,000"
type input "50,000"
type input "0"
type input "0448 013 717"
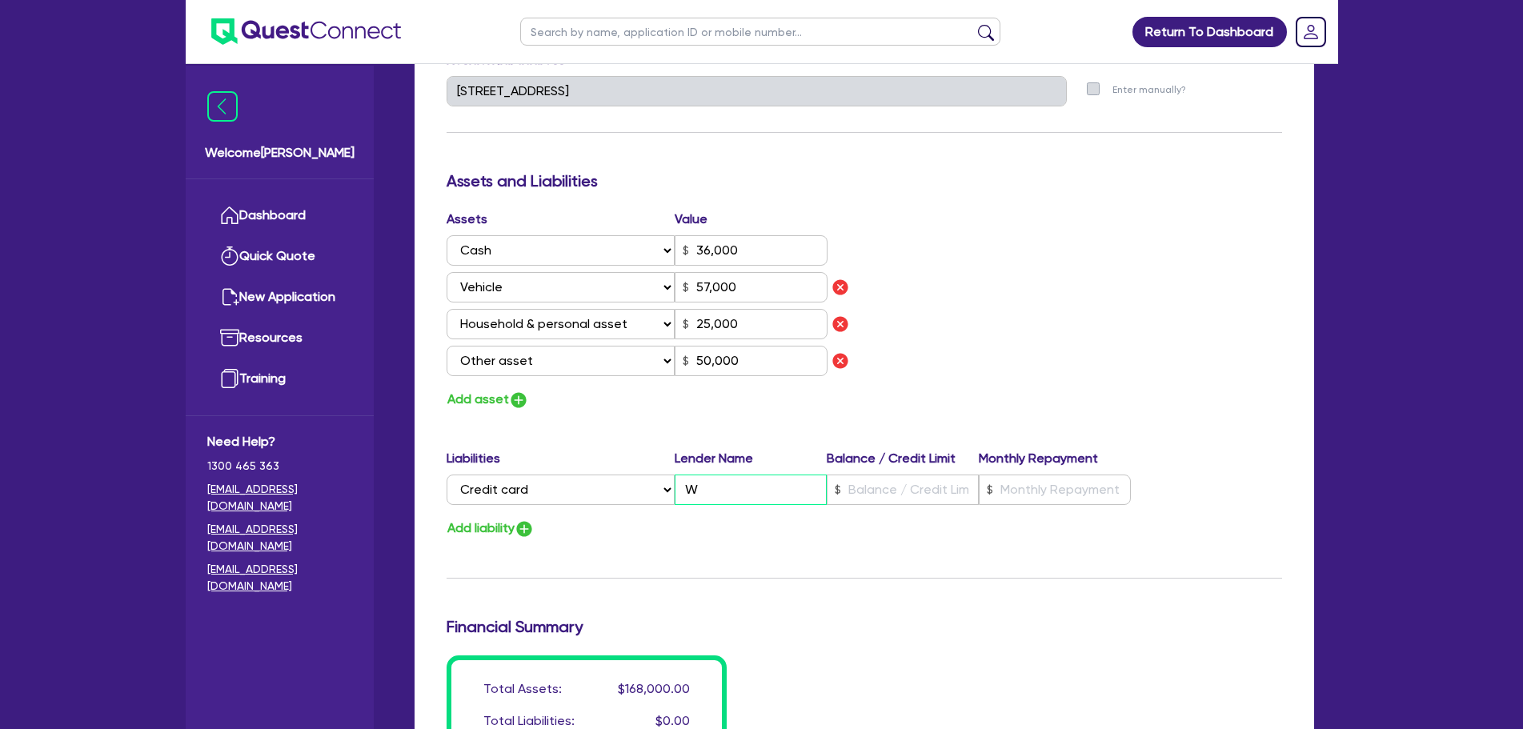
type input "36,000"
type input "We"
type input "57,000"
type input "25,000"
type input "50,000"
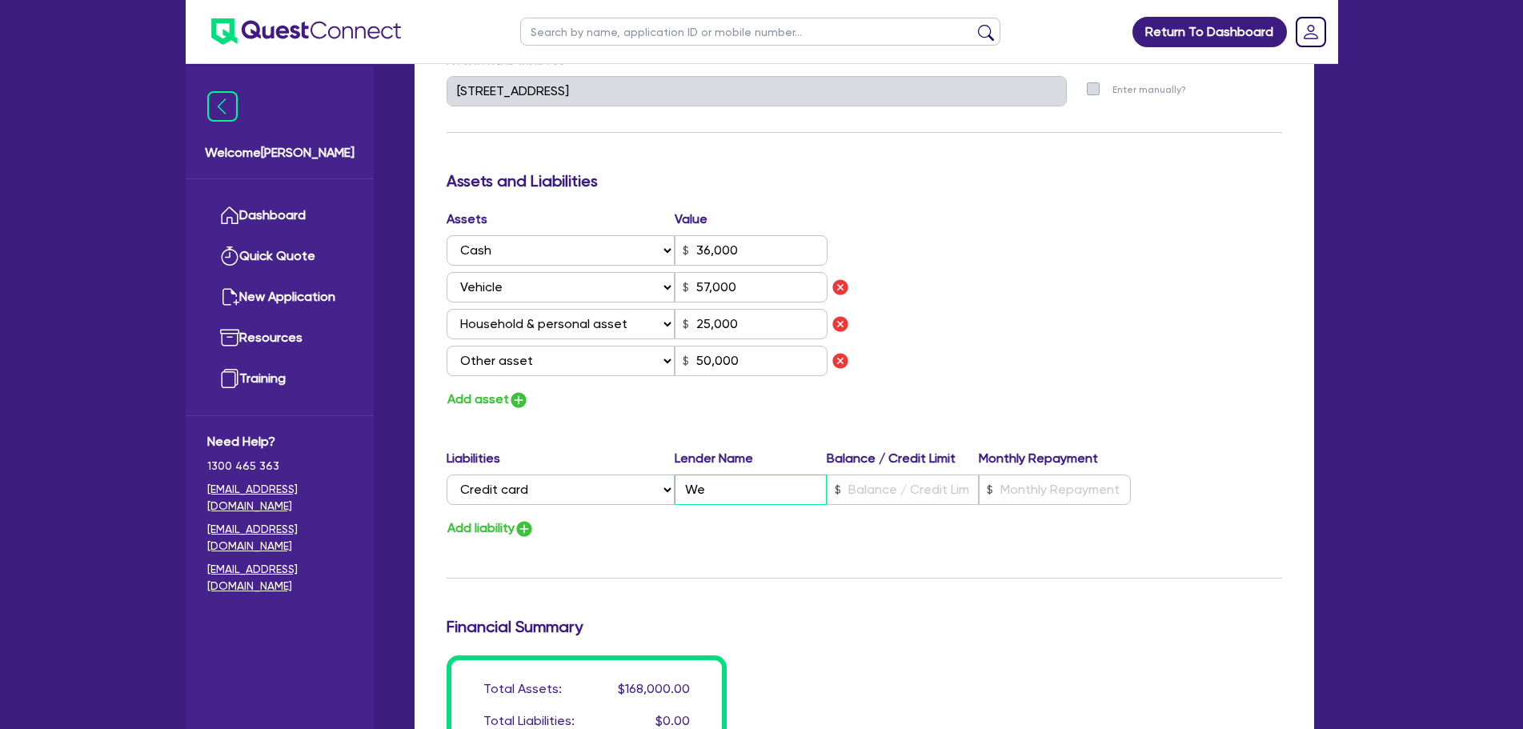
type input "0"
type input "0448 013 717"
type input "36,000"
type input "[PERSON_NAME]"
type input "57,000"
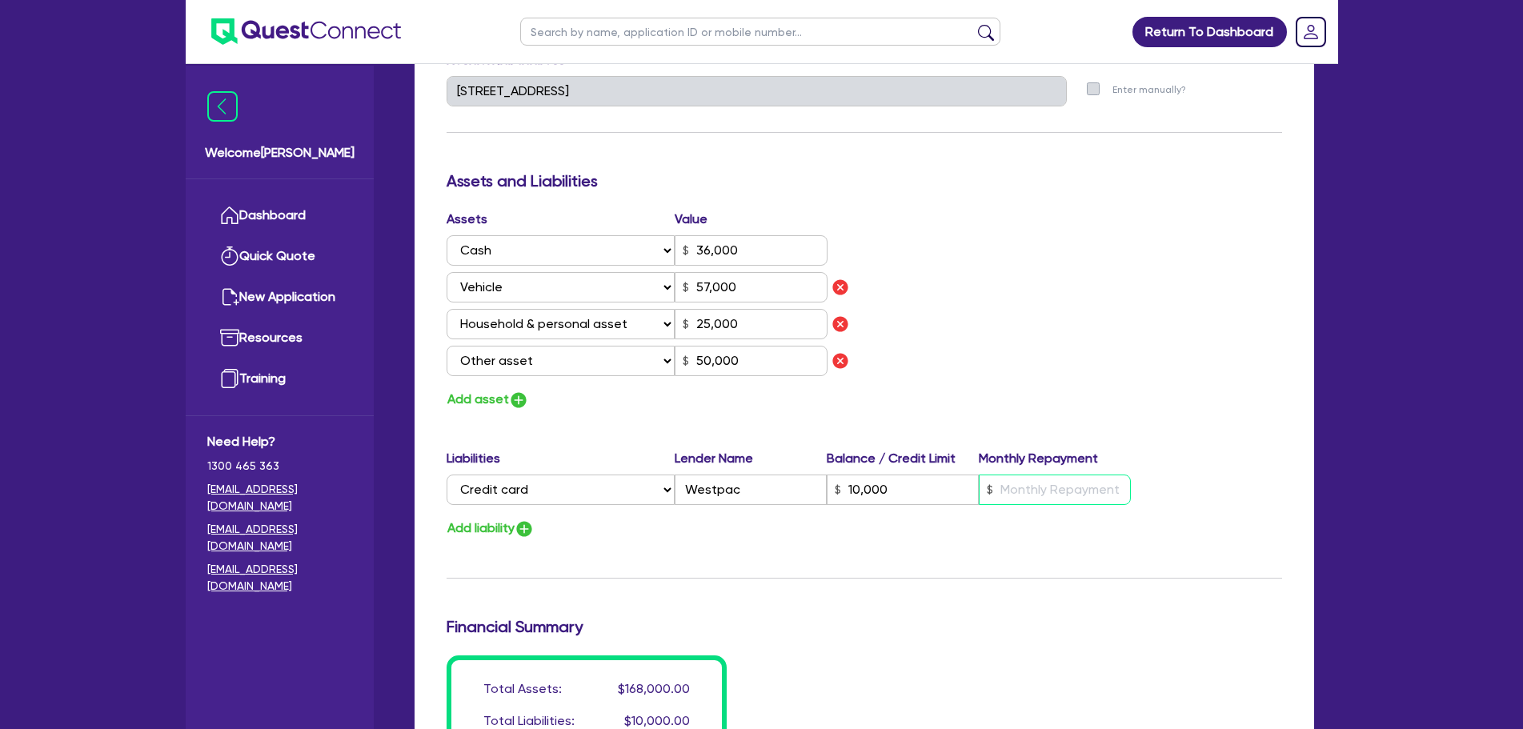
click at [1047, 474] on input "text" at bounding box center [1054, 489] width 152 height 30
click at [1090, 310] on div "Assets Value Select Asset Cash Property Investment property Vehicle Truck Trail…" at bounding box center [863, 310] width 859 height 201
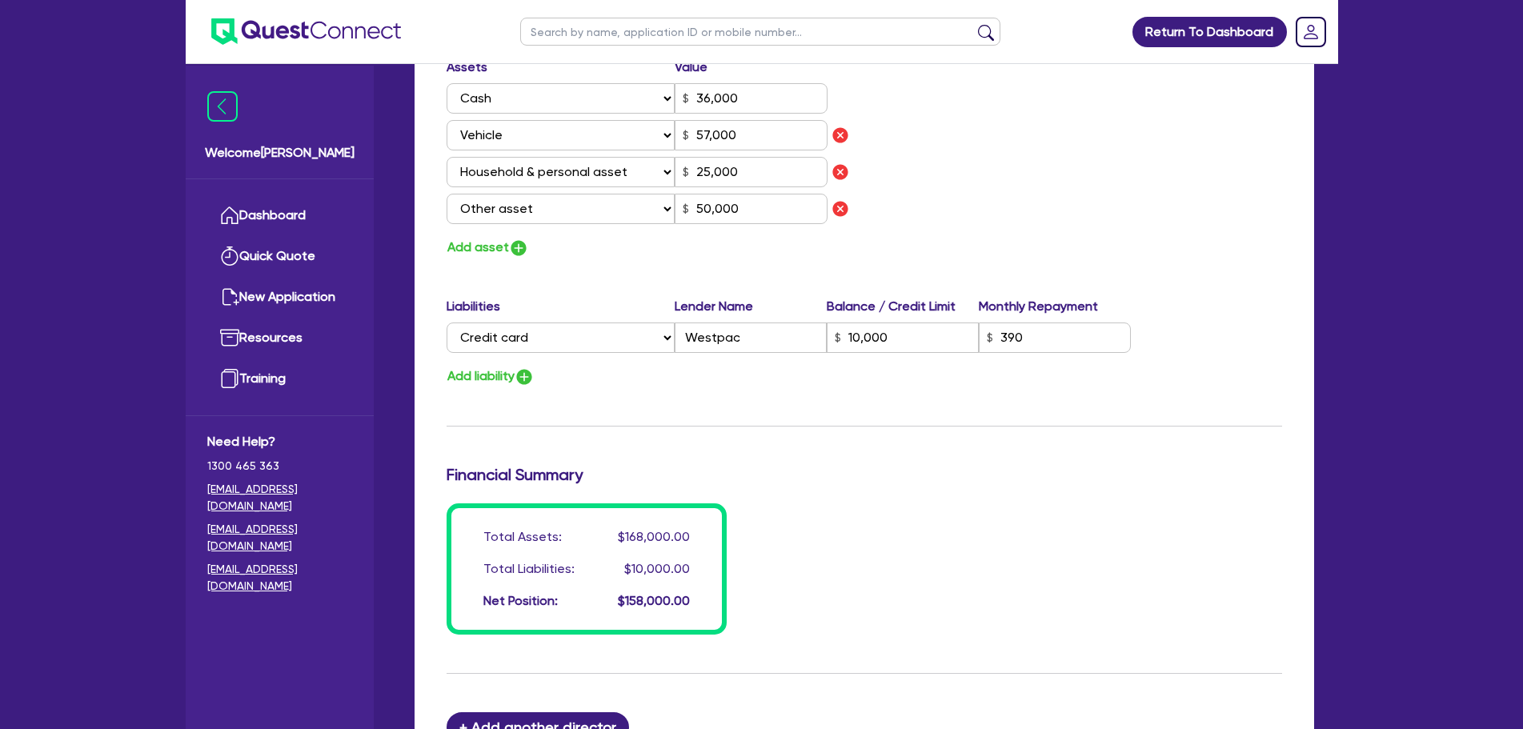
scroll to position [1174, 0]
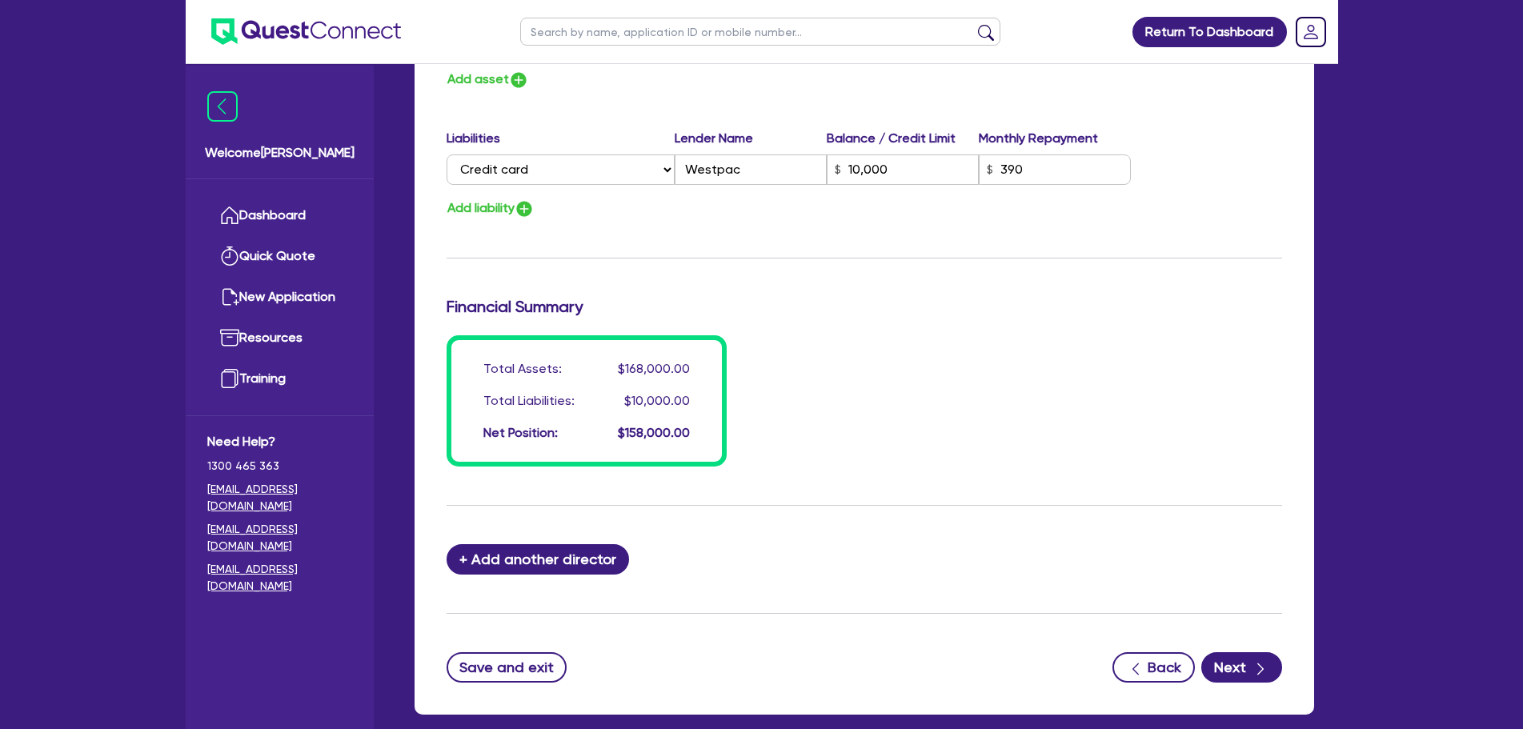
click at [808, 544] on div "+ Add another director" at bounding box center [863, 559] width 859 height 30
click at [1241, 652] on button "Next" at bounding box center [1241, 667] width 81 height 30
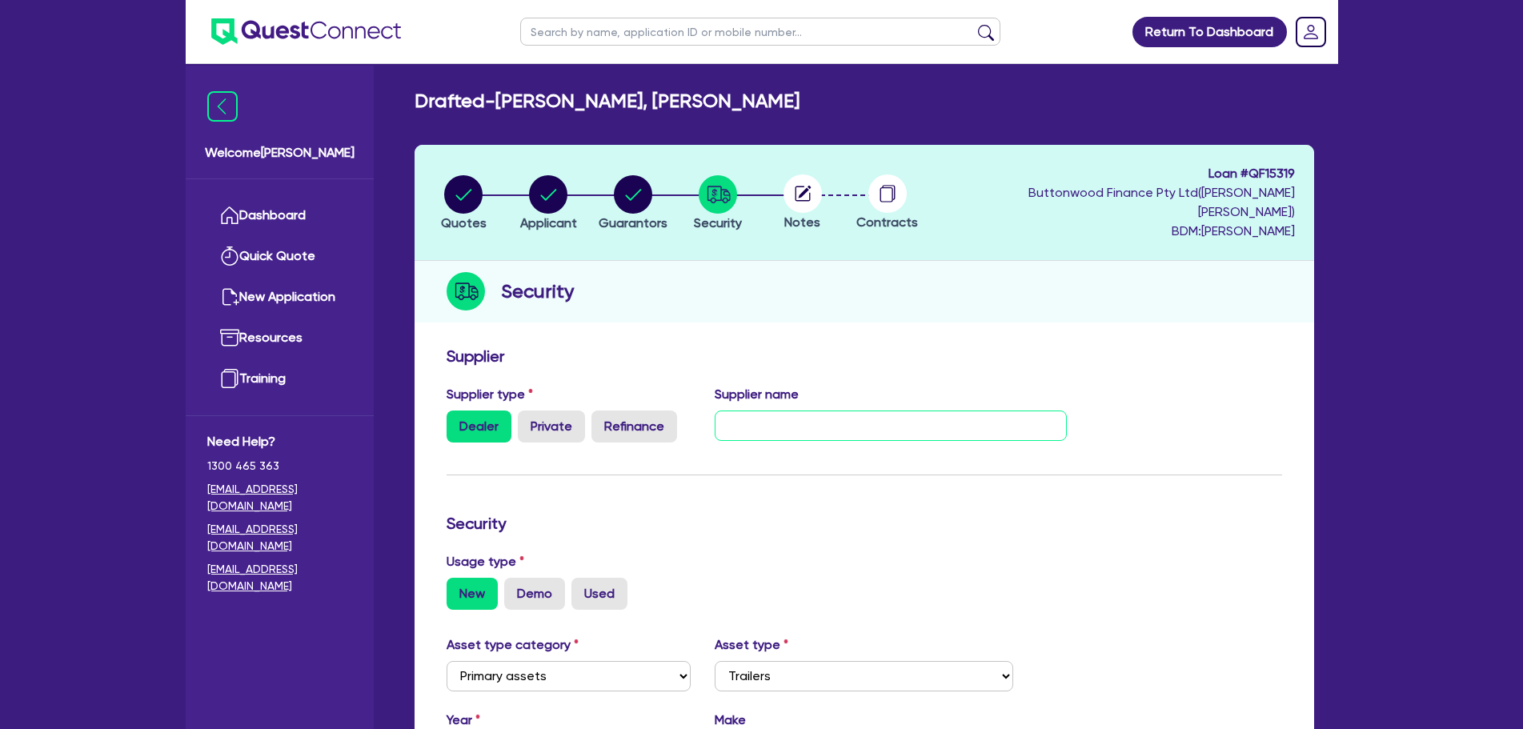
click at [774, 410] on input "text" at bounding box center [890, 425] width 352 height 30
click at [649, 349] on div "Supplier" at bounding box center [863, 359] width 859 height 26
click at [807, 410] on input "text" at bounding box center [890, 425] width 352 height 30
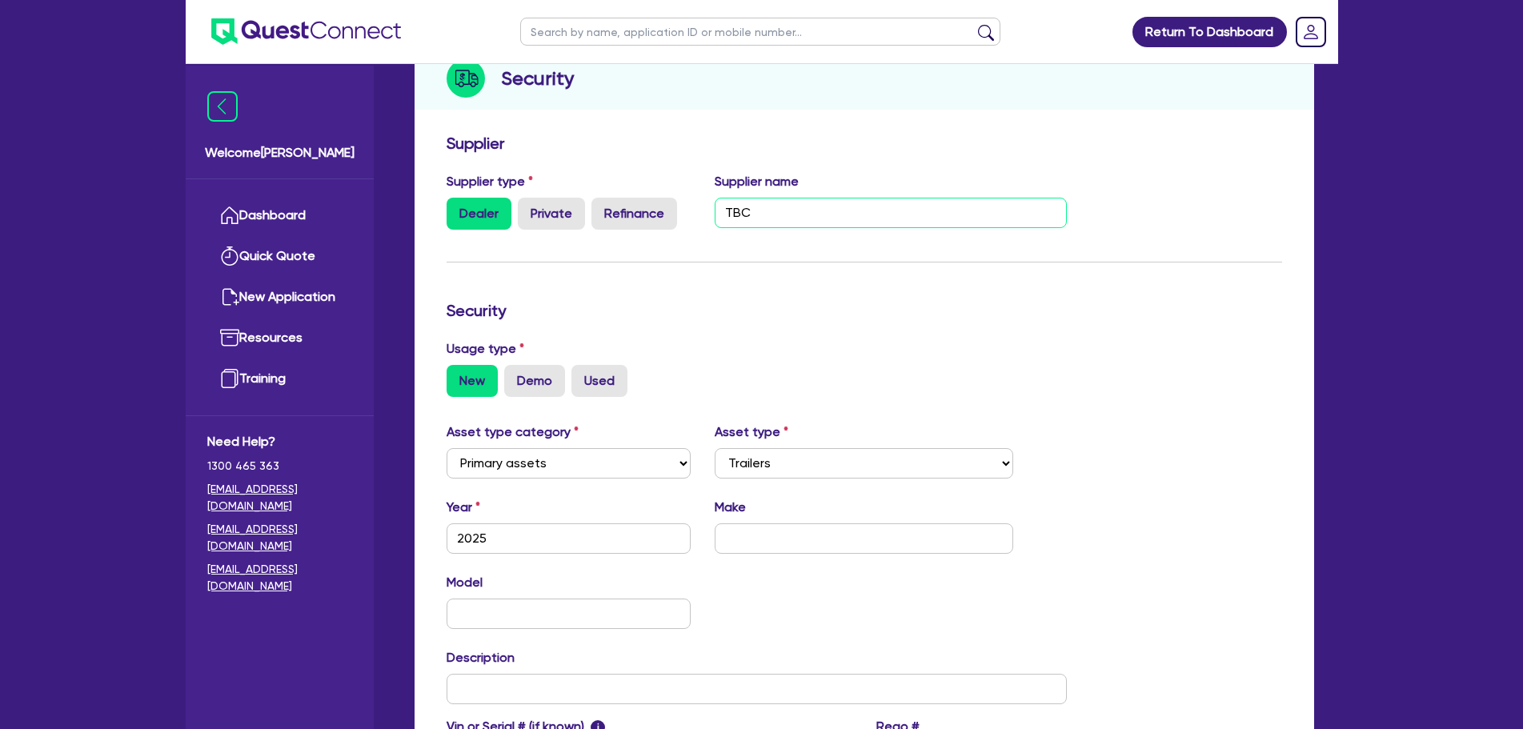
scroll to position [214, 0]
click at [743, 522] on input "text" at bounding box center [863, 537] width 298 height 30
click at [578, 598] on input "text" at bounding box center [568, 613] width 245 height 30
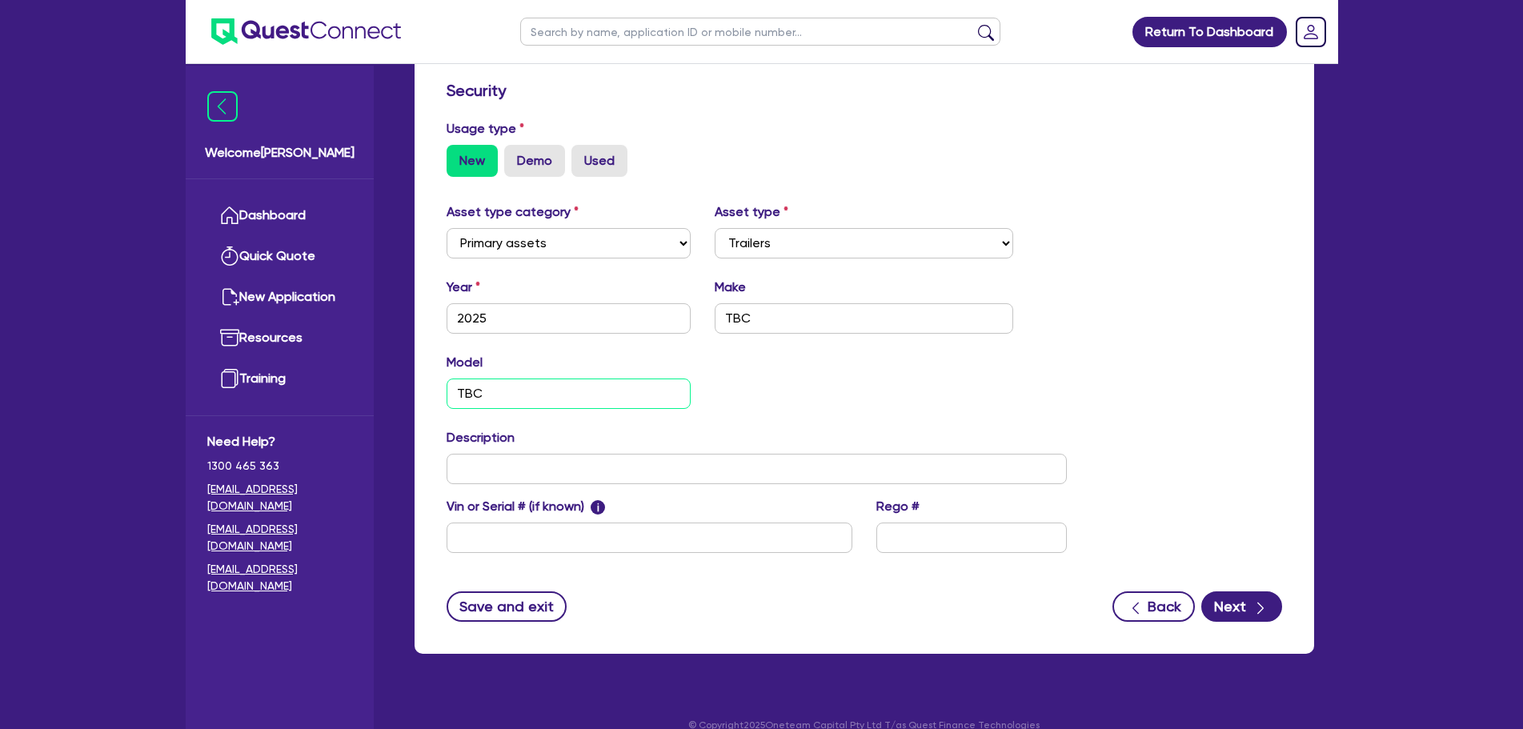
scroll to position [436, 0]
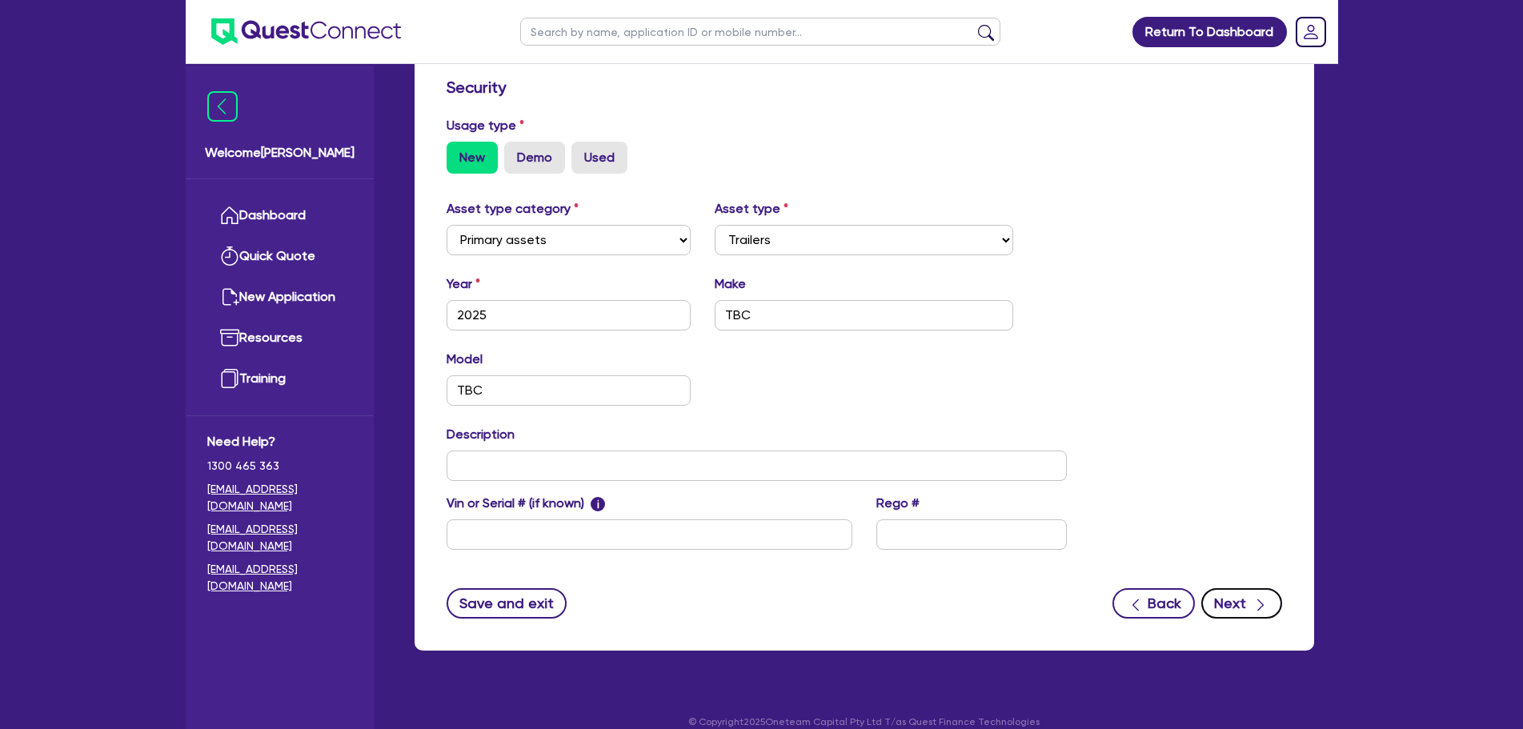
click at [1230, 588] on button "Next" at bounding box center [1241, 603] width 81 height 30
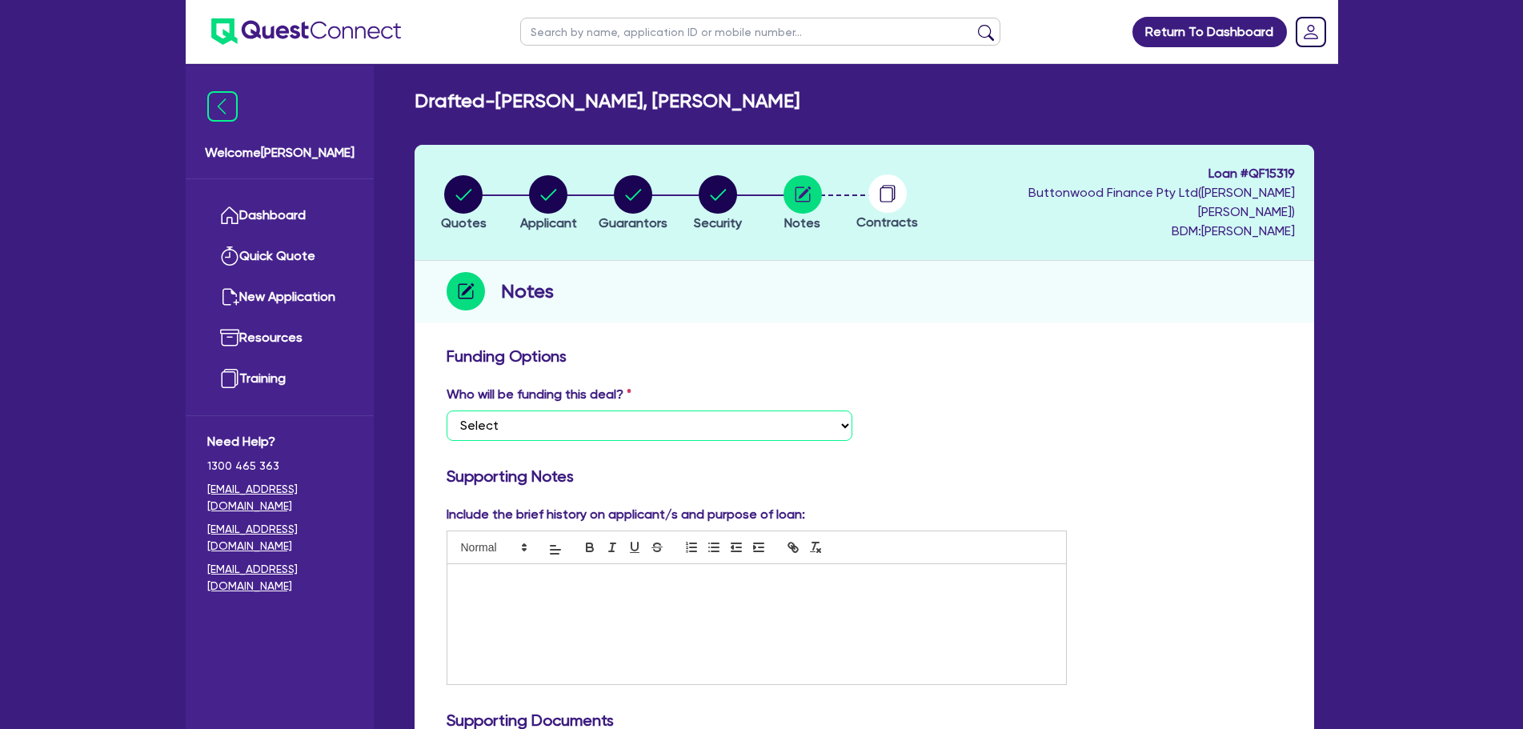
click at [624, 410] on select "Select I want Quest to fund 100% I will fund 100% I will co-fund with Quest Oth…" at bounding box center [649, 425] width 406 height 30
click at [446, 410] on select "Select I want Quest to fund 100% I will fund 100% I will co-fund with Quest Oth…" at bounding box center [649, 425] width 406 height 30
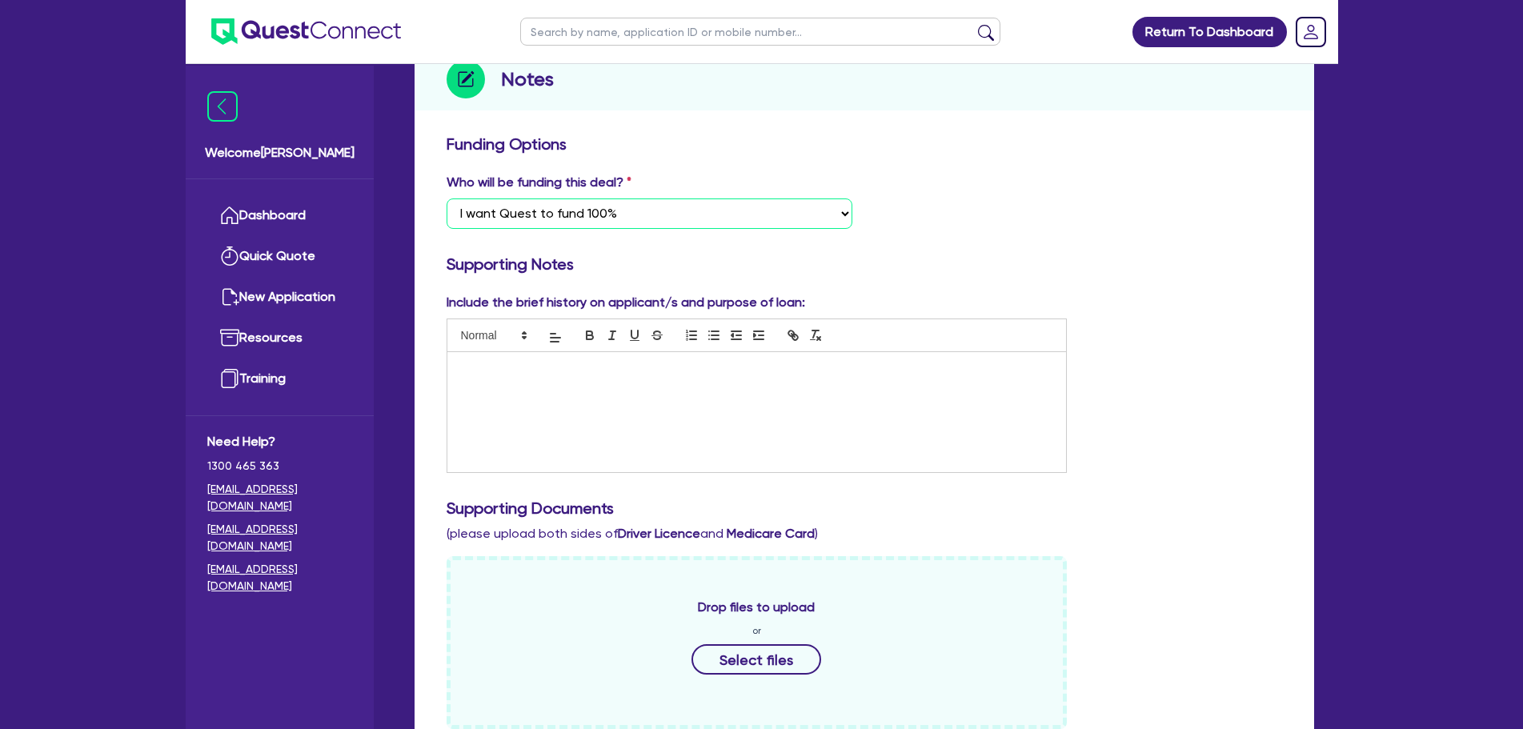
scroll to position [214, 0]
click at [607, 428] on div at bounding box center [756, 410] width 619 height 120
click at [692, 417] on div at bounding box center [756, 410] width 619 height 120
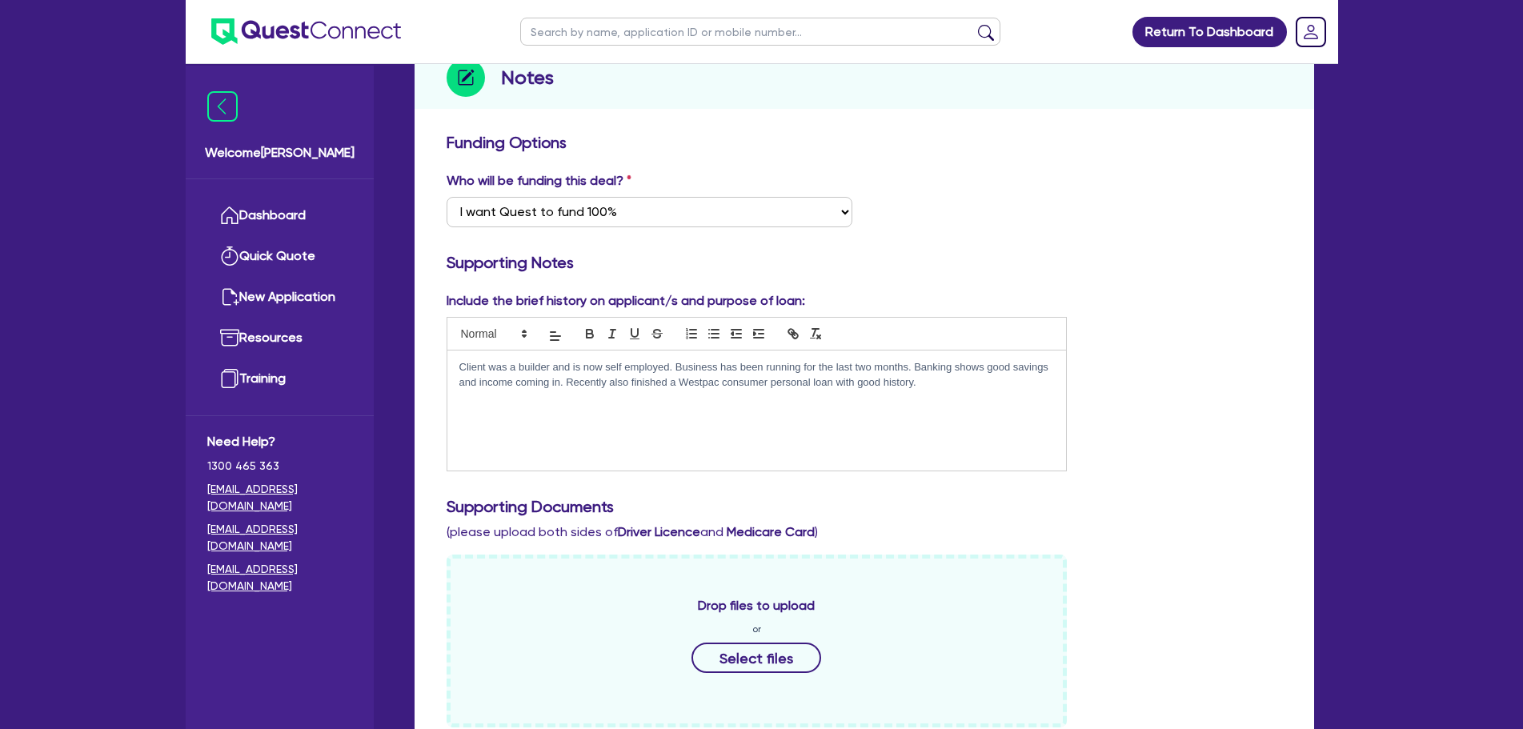
click at [903, 394] on div "Client was a builder and is now self employed. Business has been running for th…" at bounding box center [756, 410] width 619 height 120
click at [938, 379] on div "Client was a builder and is now self employed. Business has been running for th…" at bounding box center [756, 410] width 619 height 120
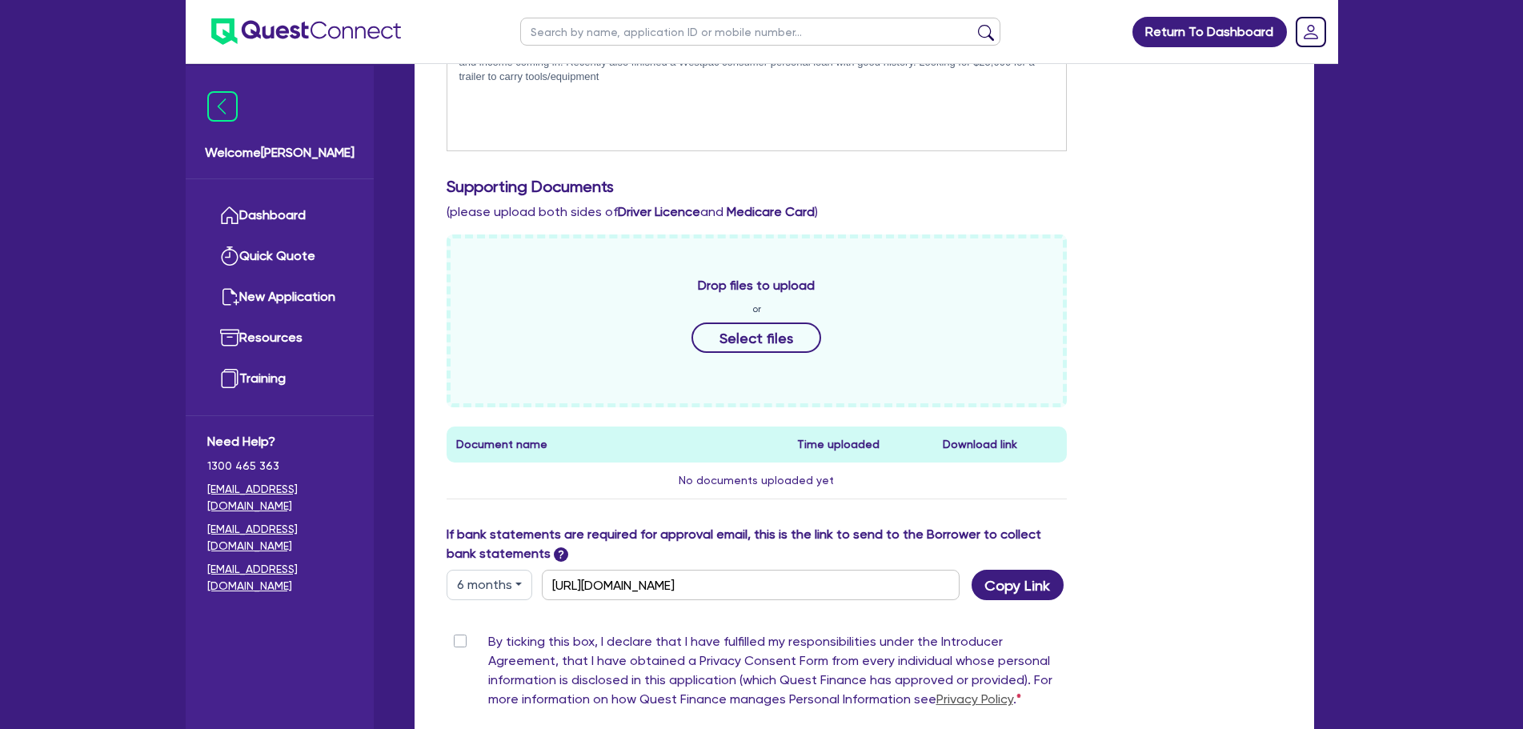
drag, startPoint x: 1154, startPoint y: 301, endPoint x: 1100, endPoint y: 305, distance: 54.6
click at [1154, 301] on div "Drop files to upload or Select files Document name Time uploaded Download link …" at bounding box center [863, 379] width 859 height 290
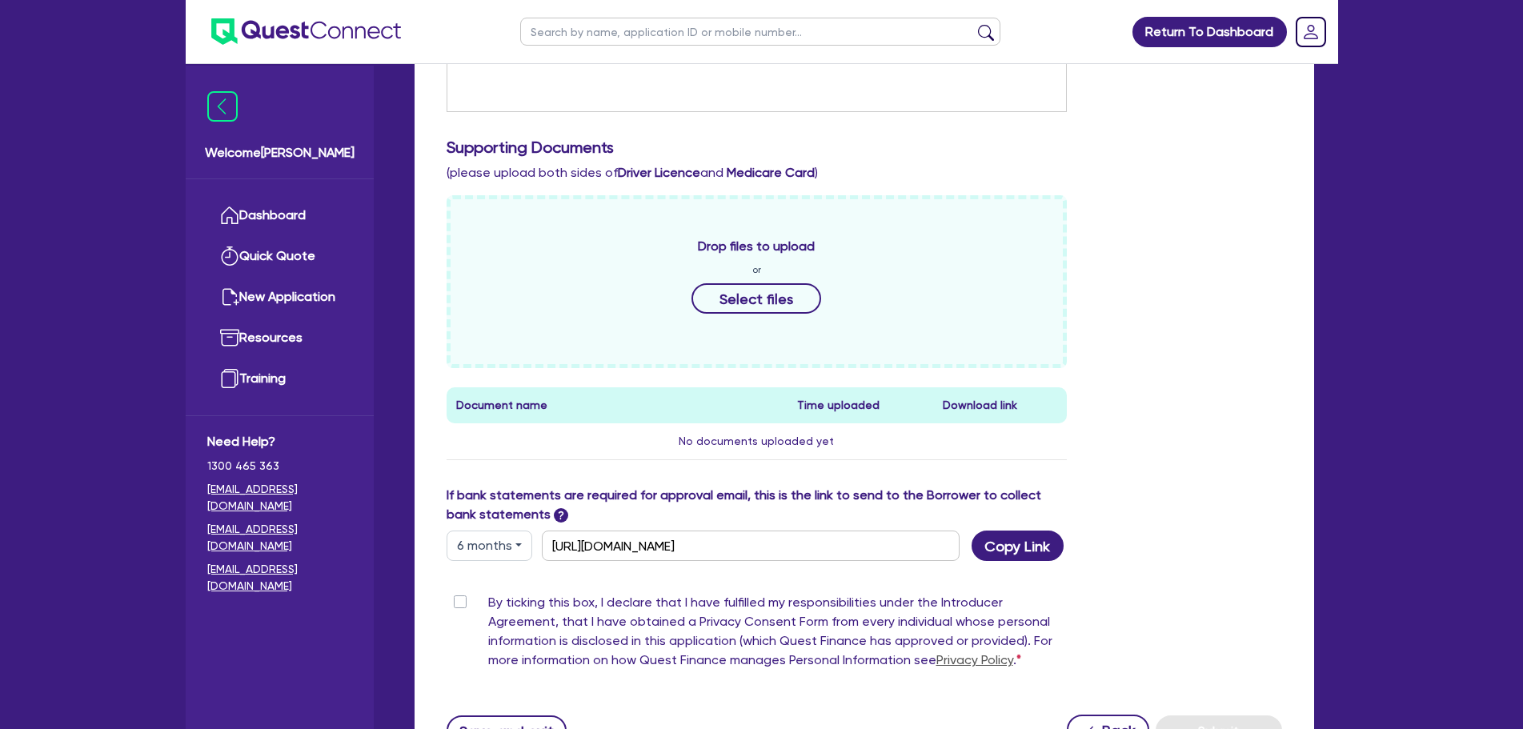
scroll to position [486, 0]
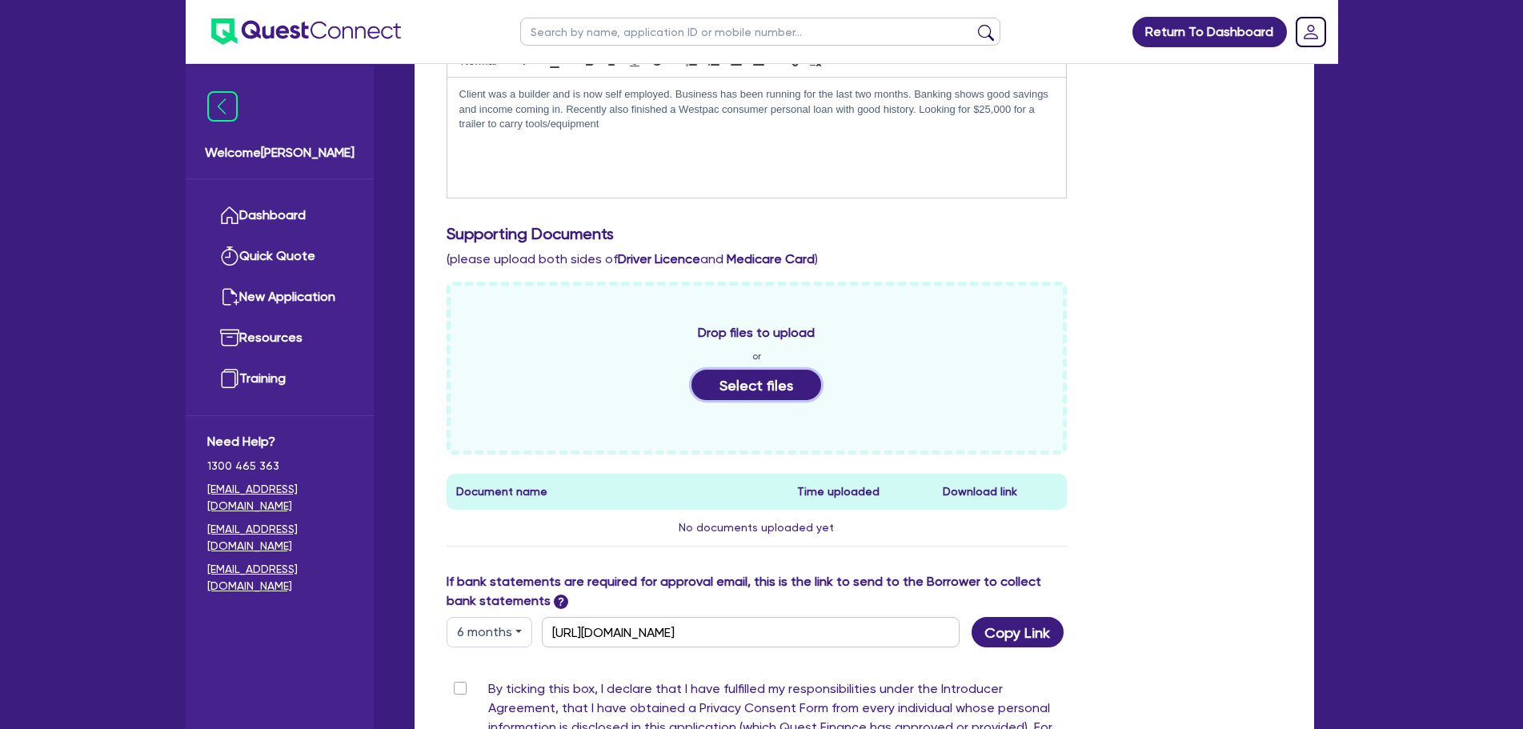
click at [790, 370] on button "Select files" at bounding box center [756, 385] width 130 height 30
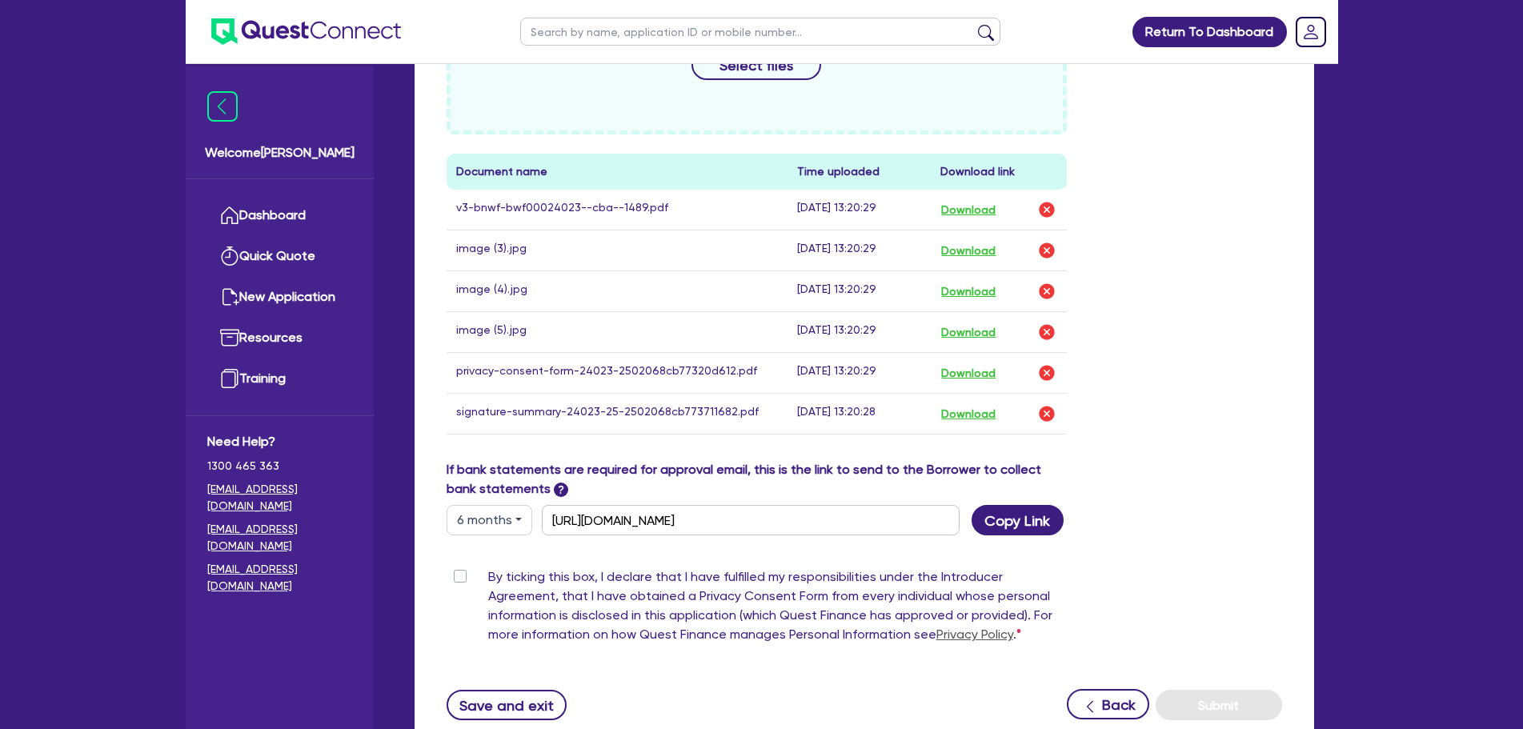
scroll to position [908, 0]
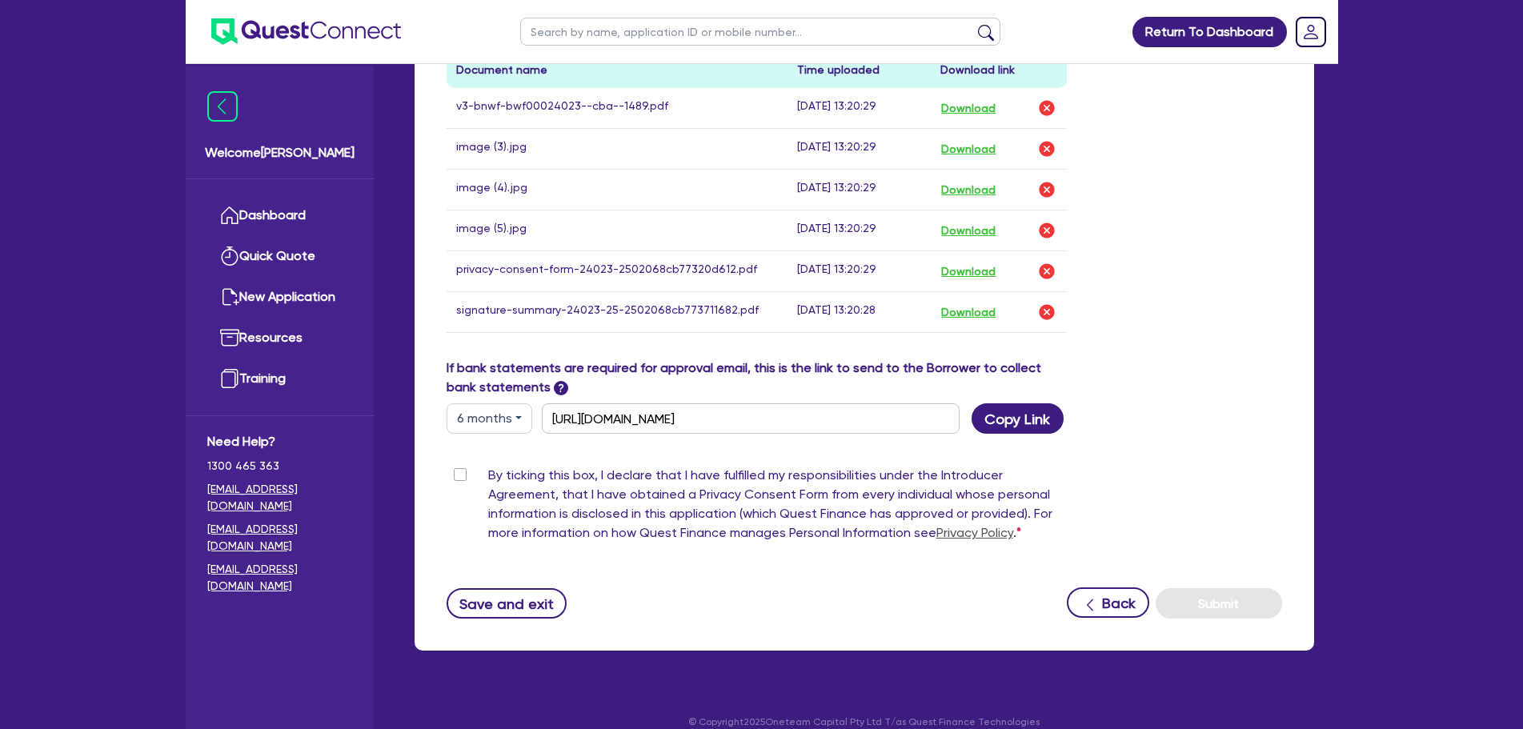
click at [488, 466] on label "By ticking this box, I declare that I have fulfilled my responsibilities under …" at bounding box center [777, 507] width 579 height 83
click at [459, 466] on input "By ticking this box, I declare that I have fulfilled my responsibilities under …" at bounding box center [452, 473] width 13 height 15
click at [1242, 588] on button "Submit" at bounding box center [1218, 603] width 126 height 30
